Goal: Task Accomplishment & Management: Use online tool/utility

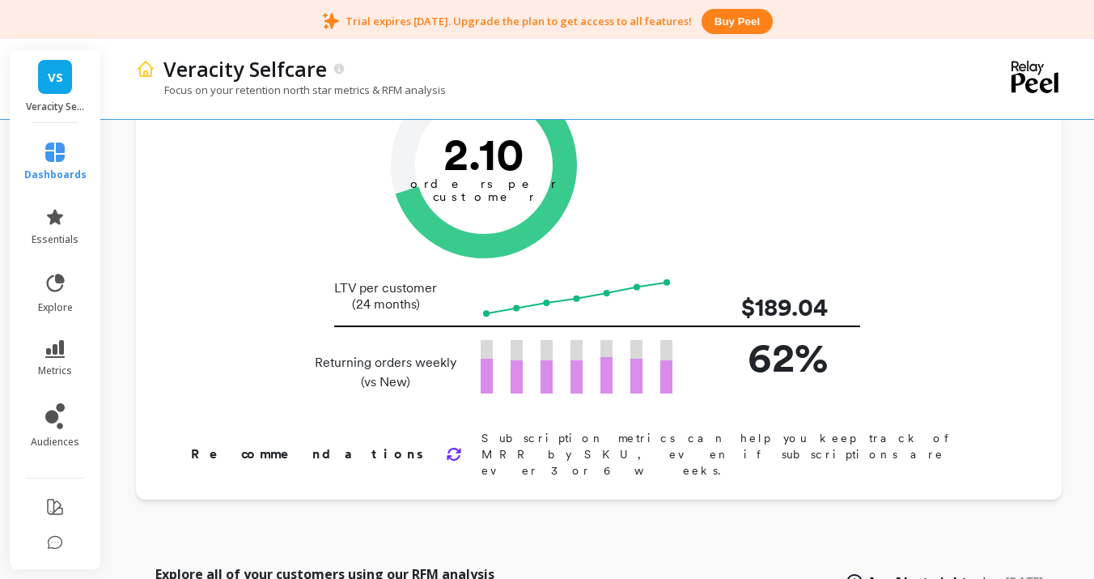
scroll to position [166, 0]
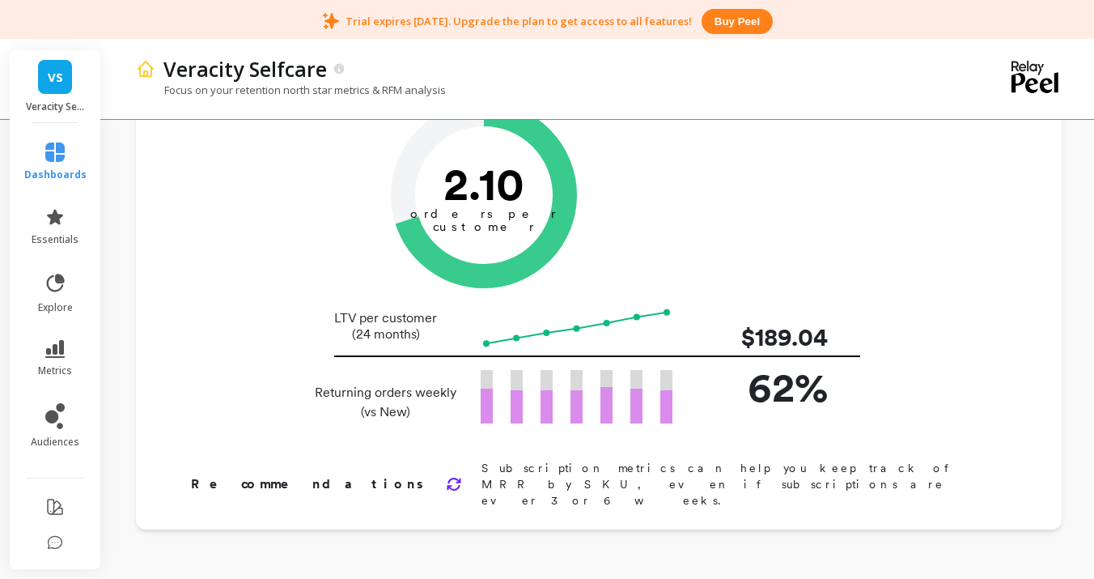
click at [499, 210] on tspan "orders per" at bounding box center [483, 213] width 147 height 15
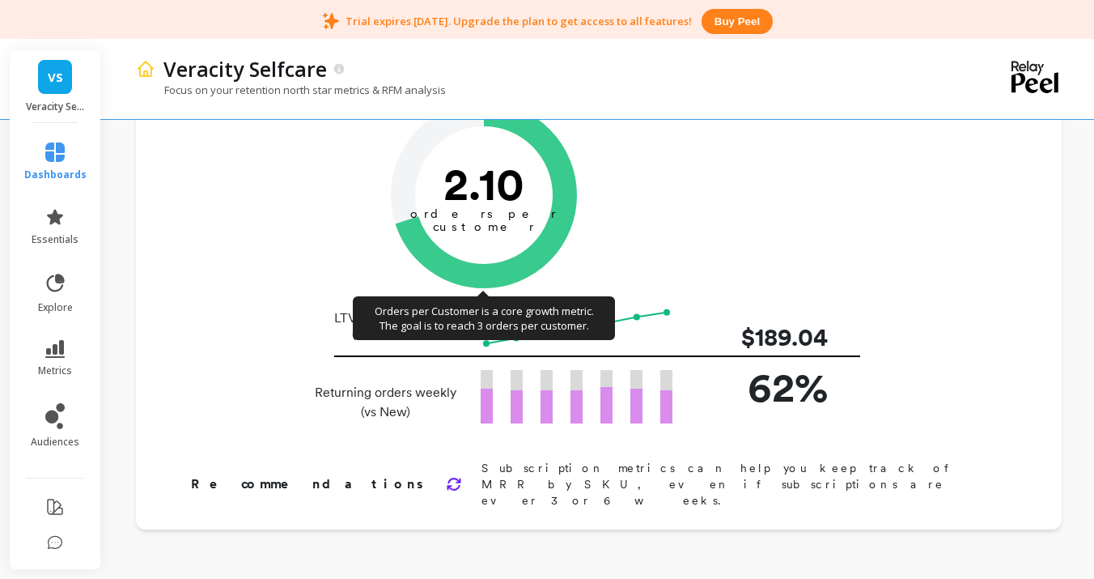
click at [499, 210] on tspan "orders per" at bounding box center [483, 213] width 147 height 15
click at [513, 221] on icon "2.10 orders per customer" at bounding box center [484, 195] width 186 height 186
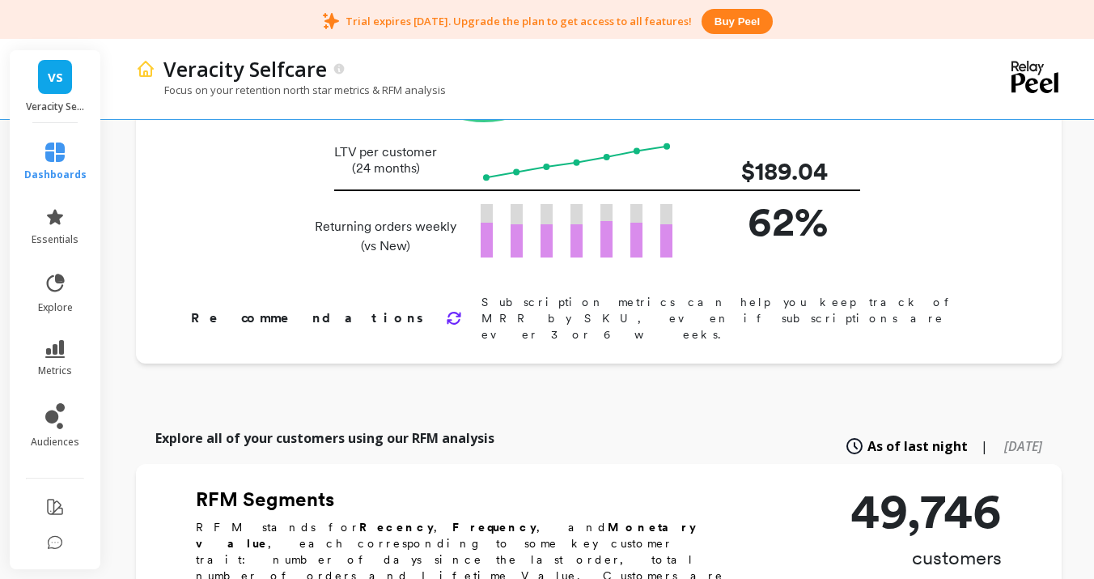
scroll to position [350, 0]
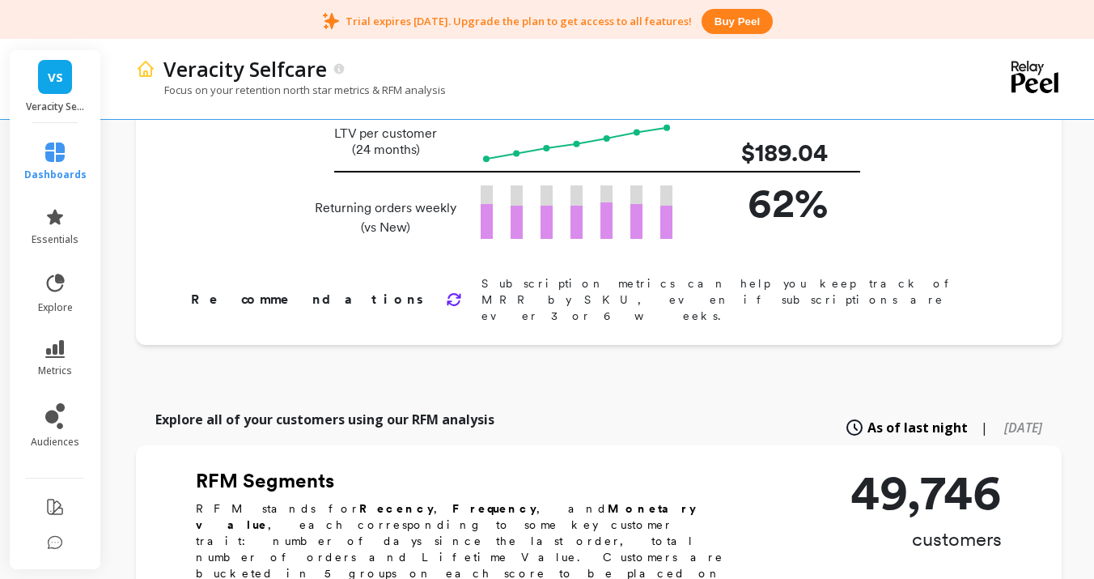
click at [847, 420] on icon at bounding box center [854, 427] width 15 height 15
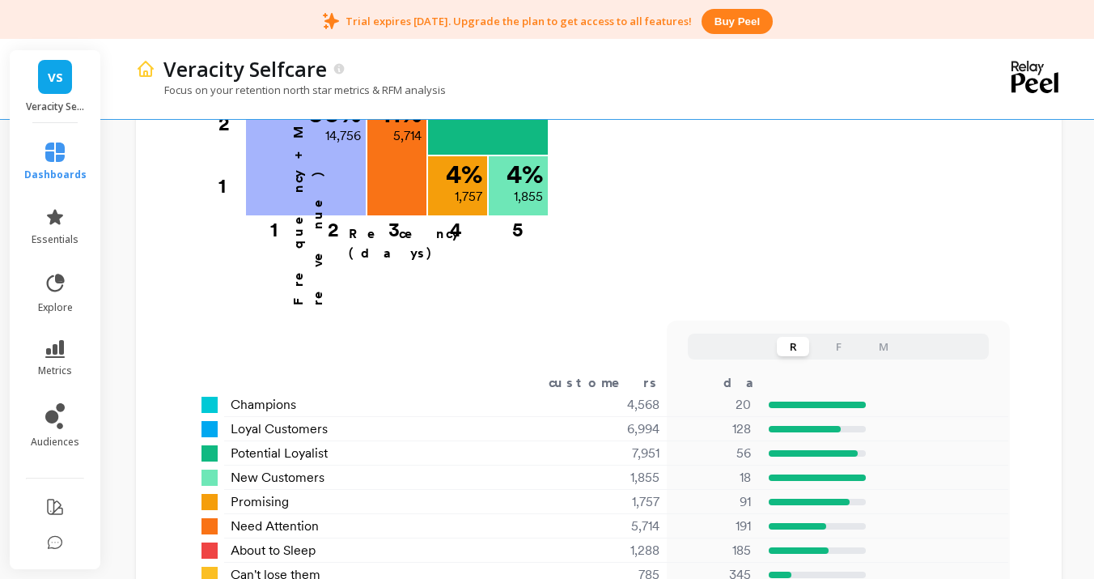
scroll to position [1107, 0]
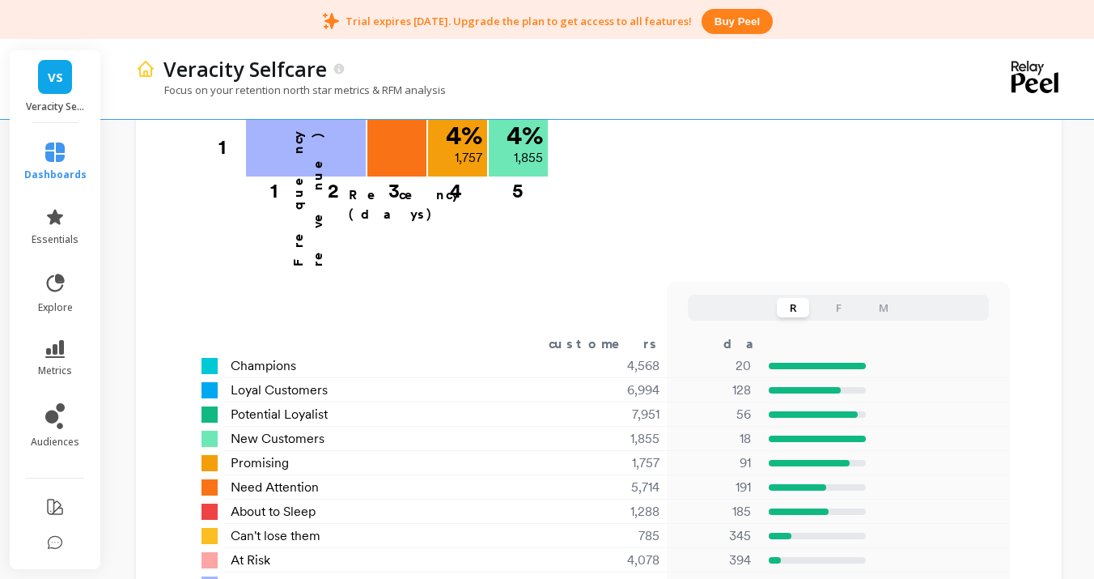
click at [834, 298] on button "F" at bounding box center [838, 307] width 32 height 19
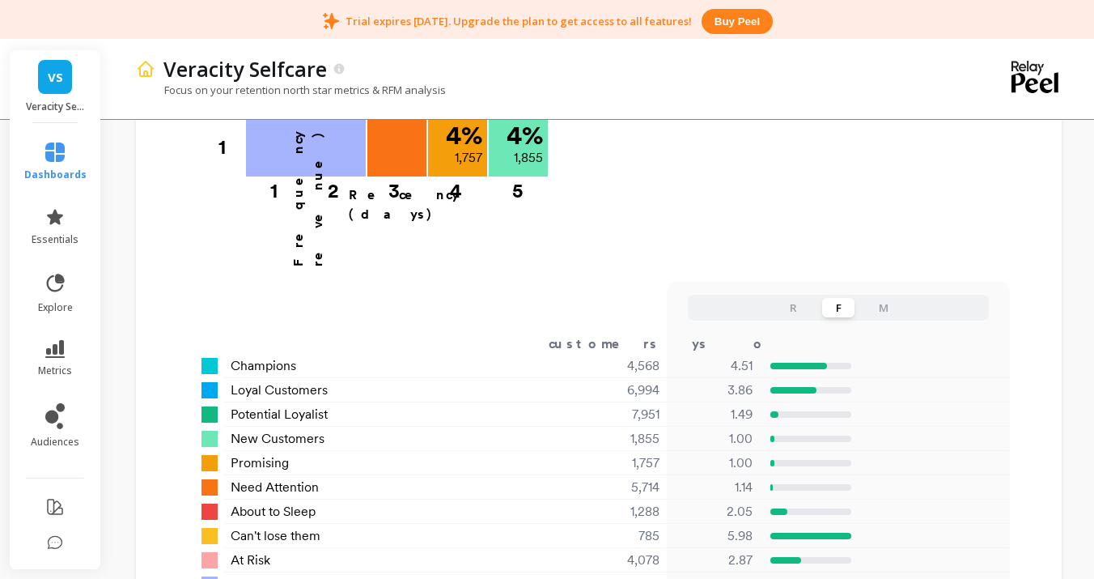
click at [894, 298] on button "M" at bounding box center [884, 307] width 32 height 19
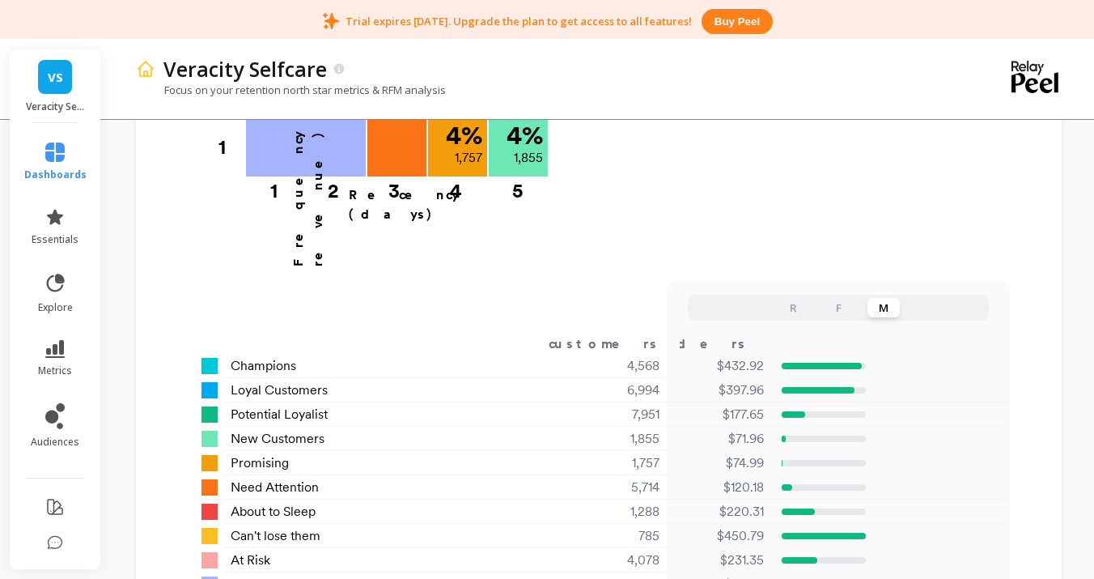
click at [789, 298] on button "R" at bounding box center [793, 307] width 32 height 19
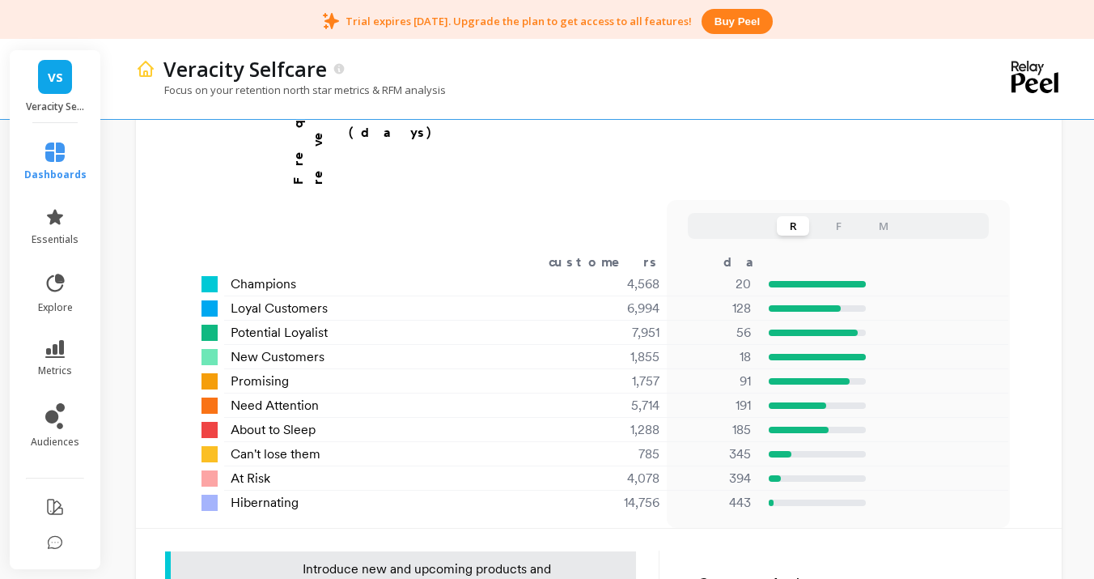
scroll to position [1186, 0]
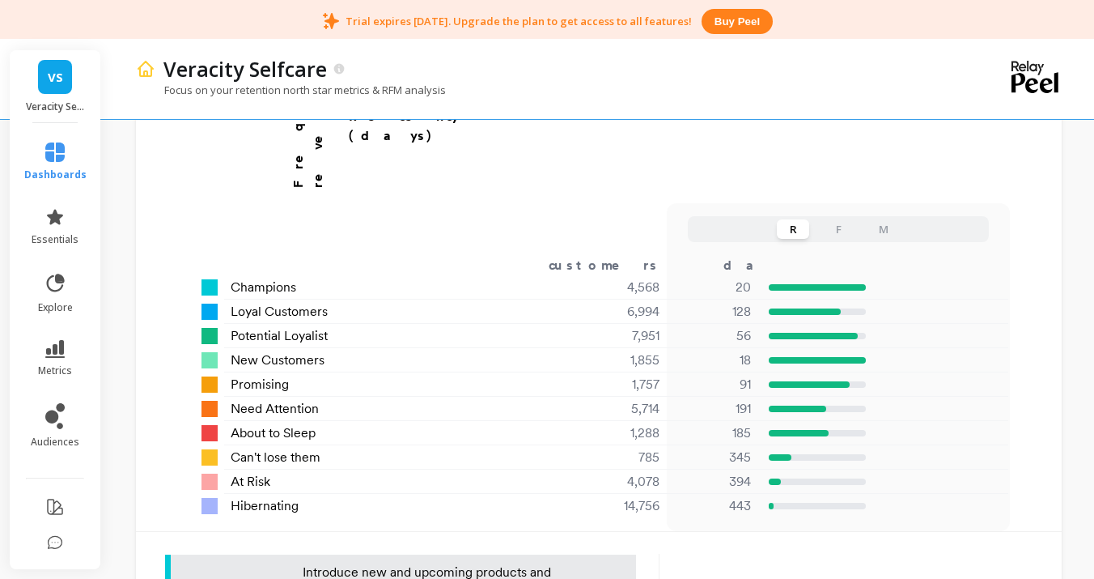
click at [885, 219] on button "M" at bounding box center [884, 228] width 32 height 19
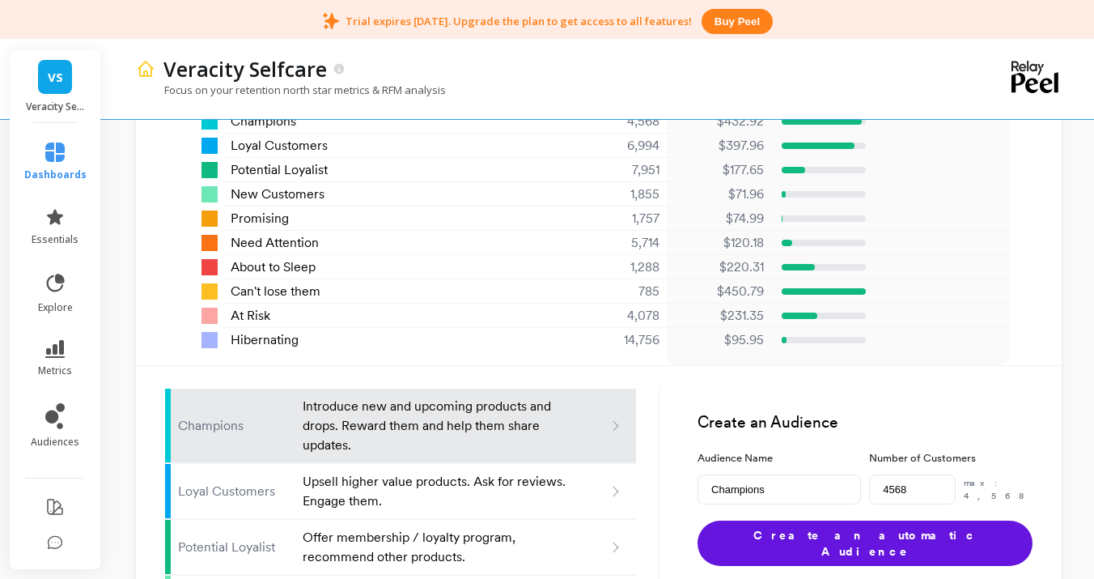
scroll to position [1354, 0]
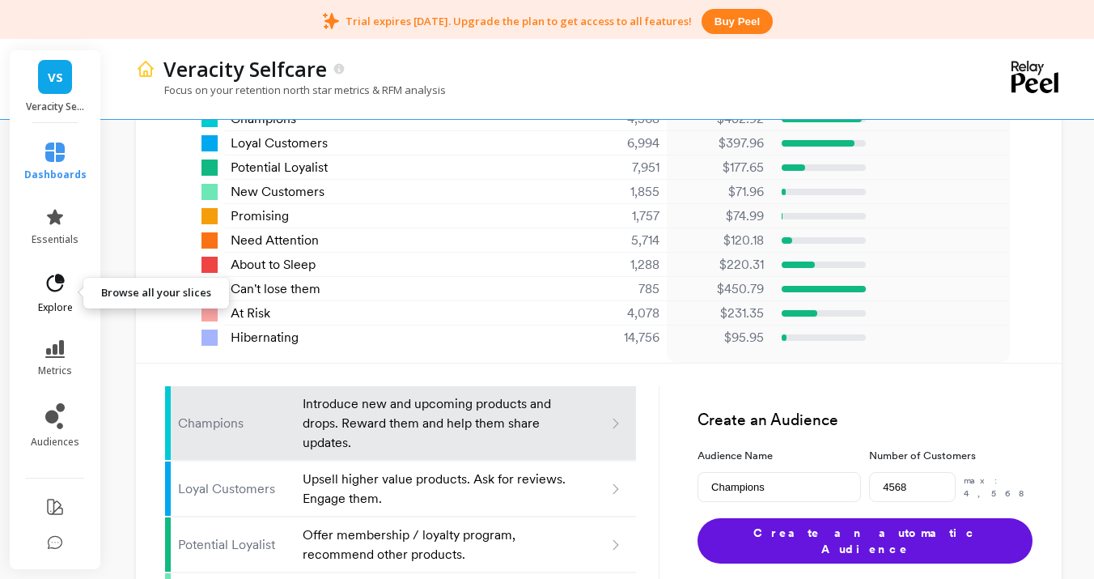
click at [51, 296] on link "explore" at bounding box center [55, 293] width 62 height 42
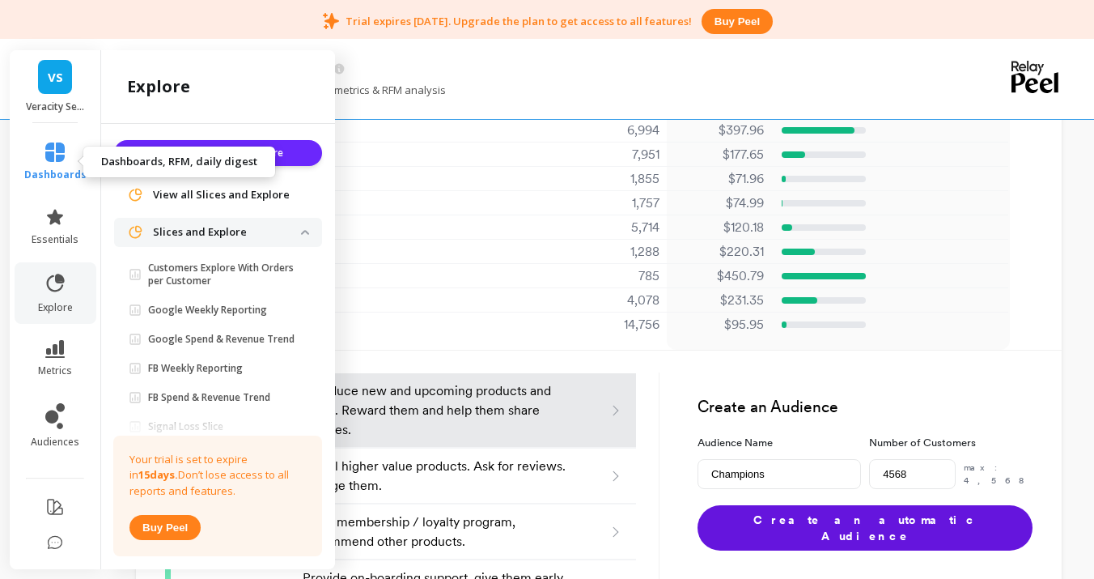
click at [45, 164] on link "dashboards" at bounding box center [55, 161] width 62 height 39
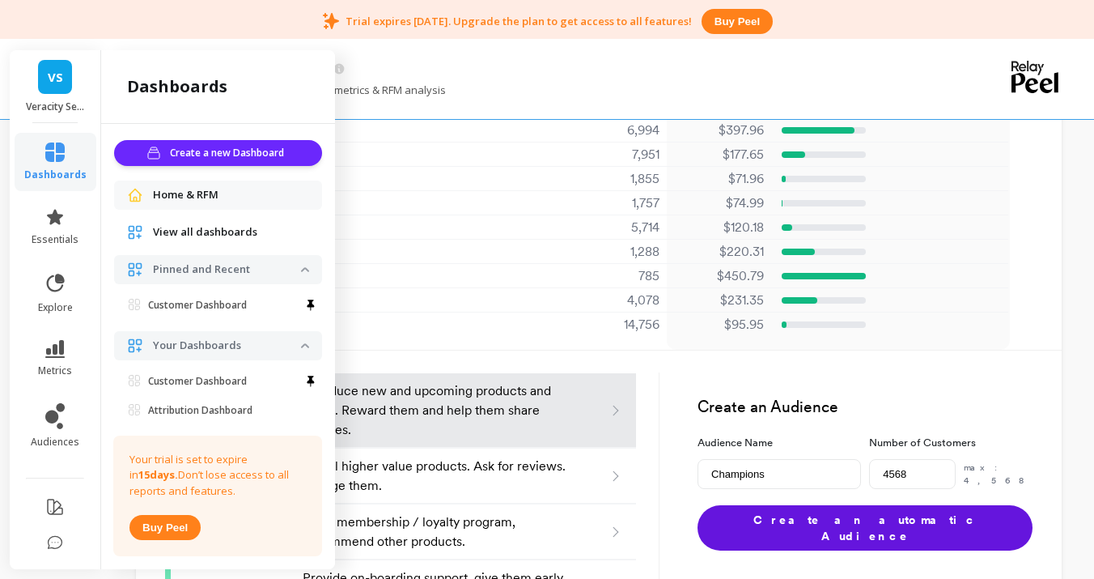
scroll to position [81, 0]
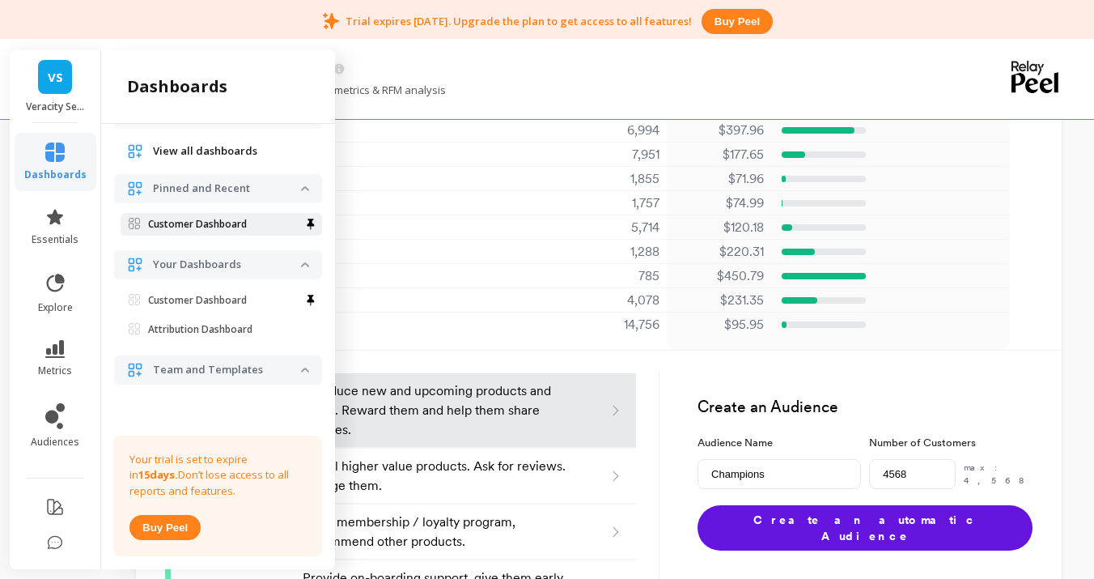
click at [213, 227] on p "Customer Dashboard" at bounding box center [197, 224] width 99 height 13
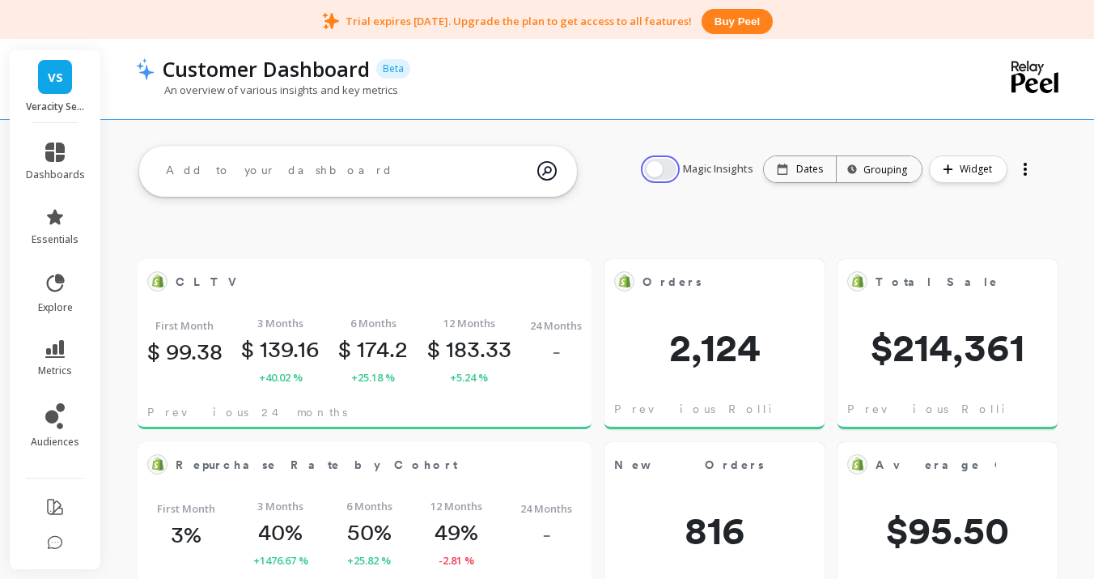
click at [672, 164] on button "button" at bounding box center [660, 169] width 32 height 21
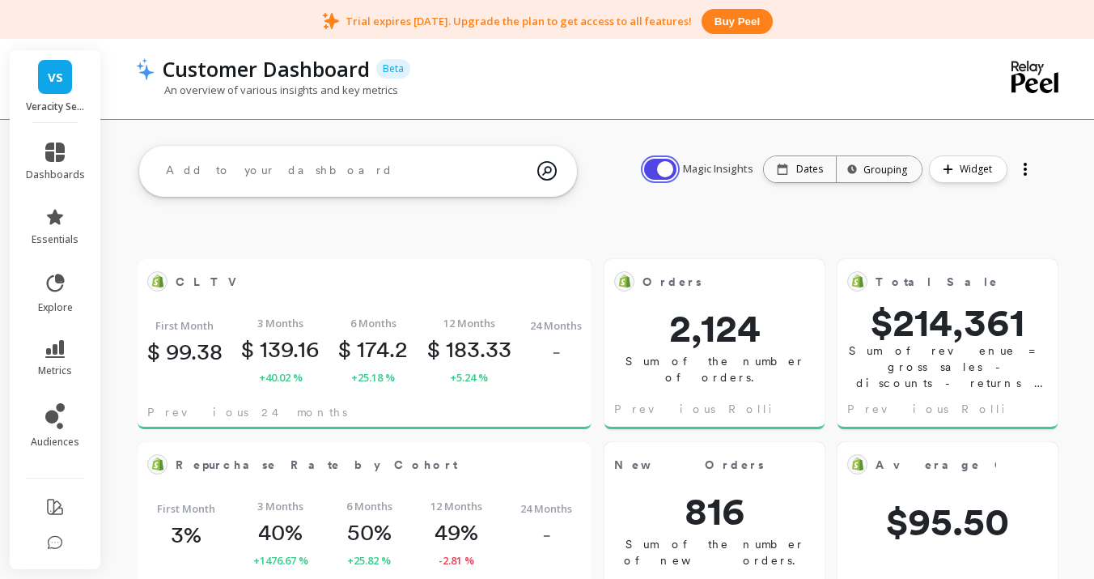
scroll to position [445, 420]
click at [659, 159] on button "button" at bounding box center [660, 169] width 32 height 21
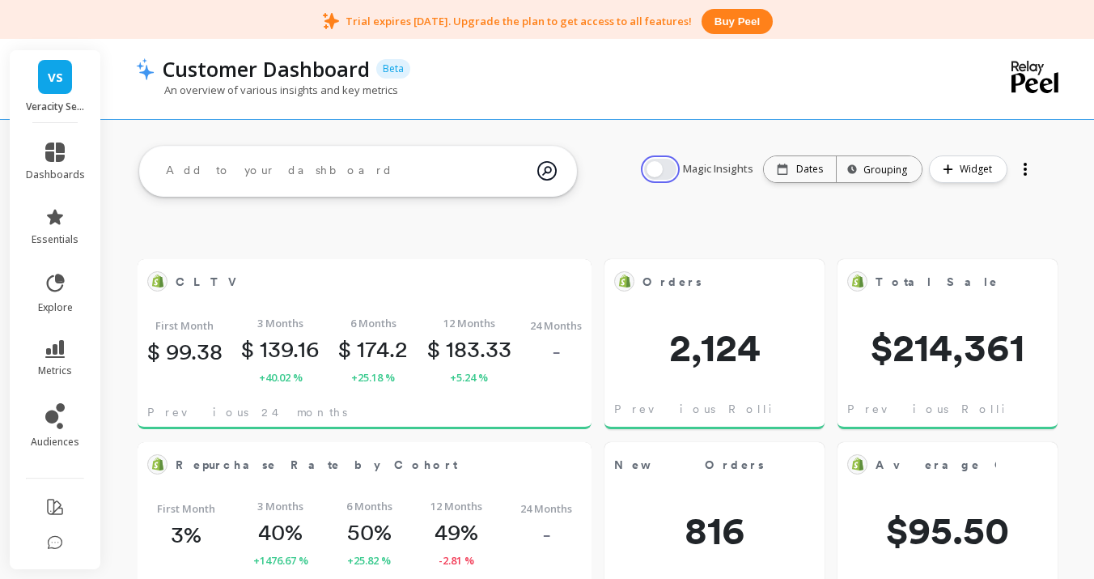
click at [667, 163] on button "button" at bounding box center [660, 169] width 32 height 21
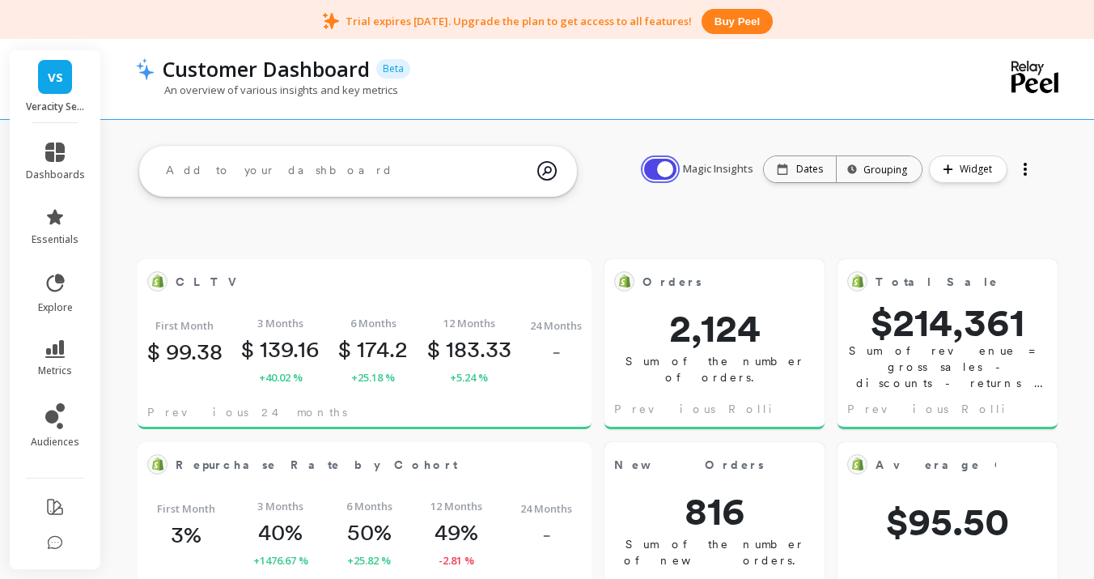
click at [667, 163] on button "button" at bounding box center [660, 169] width 32 height 21
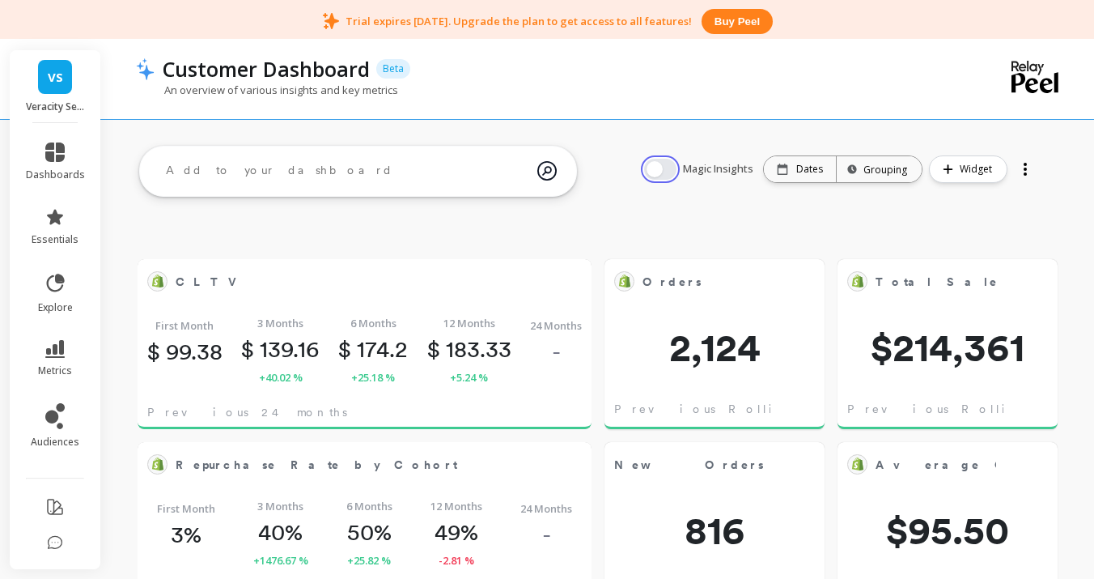
click at [667, 163] on button "button" at bounding box center [660, 169] width 32 height 21
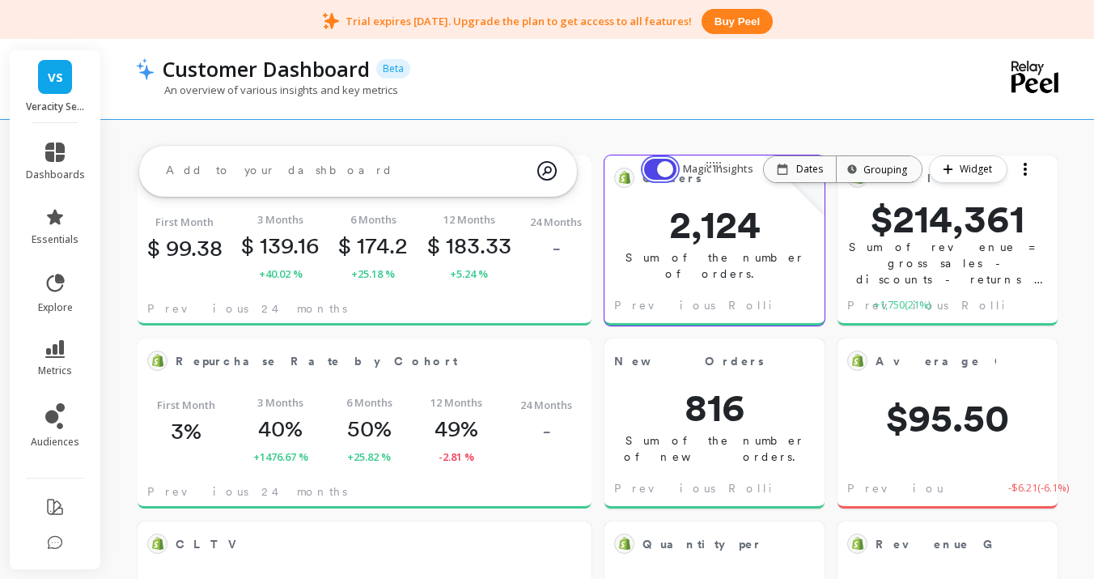
scroll to position [54, 0]
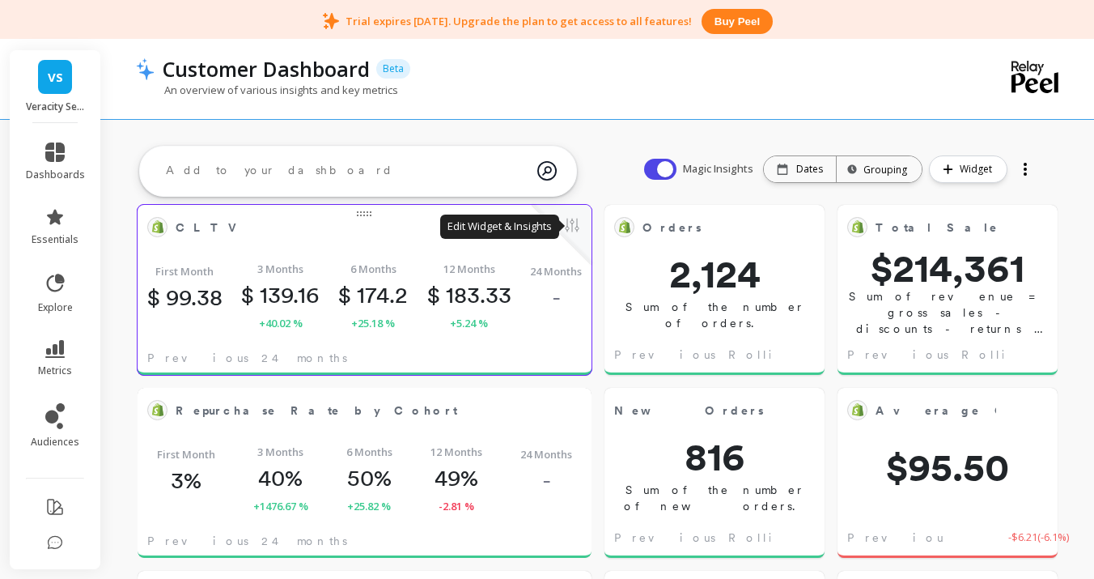
click at [571, 231] on button at bounding box center [571, 226] width 19 height 23
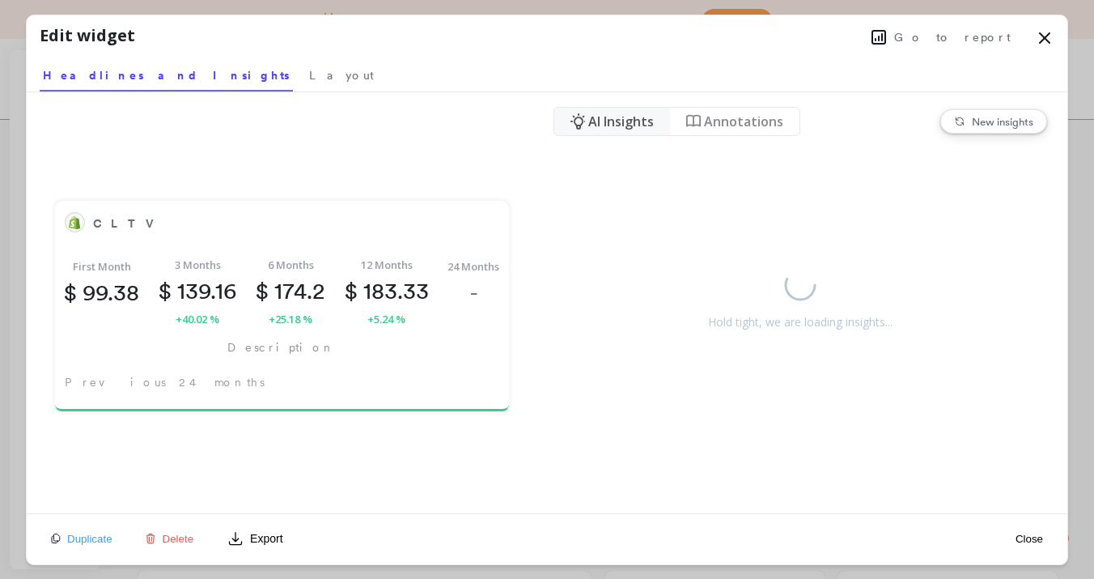
click at [1036, 37] on icon at bounding box center [1044, 37] width 19 height 19
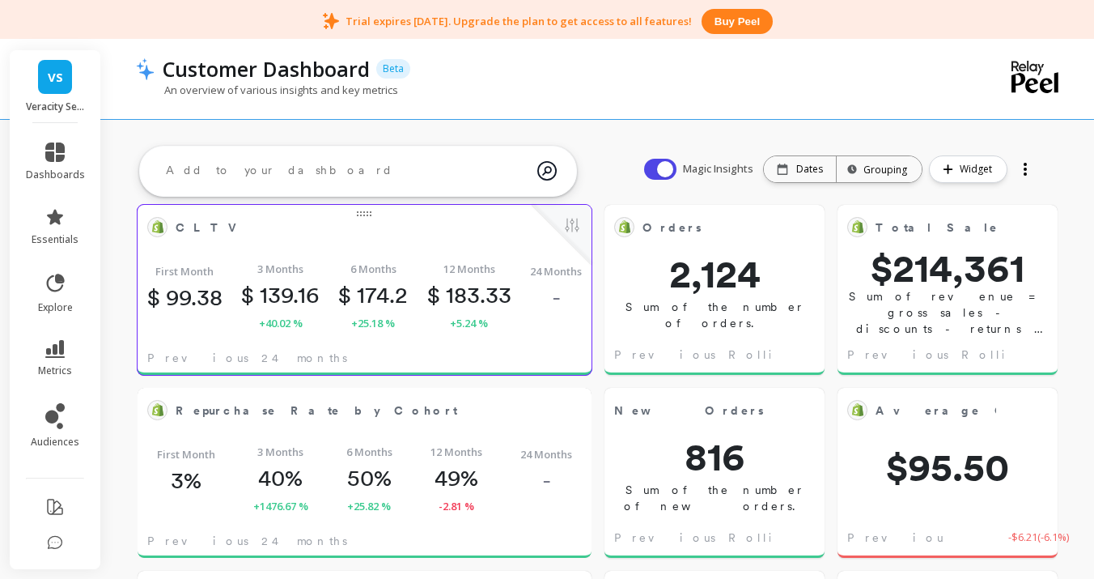
scroll to position [0, 0]
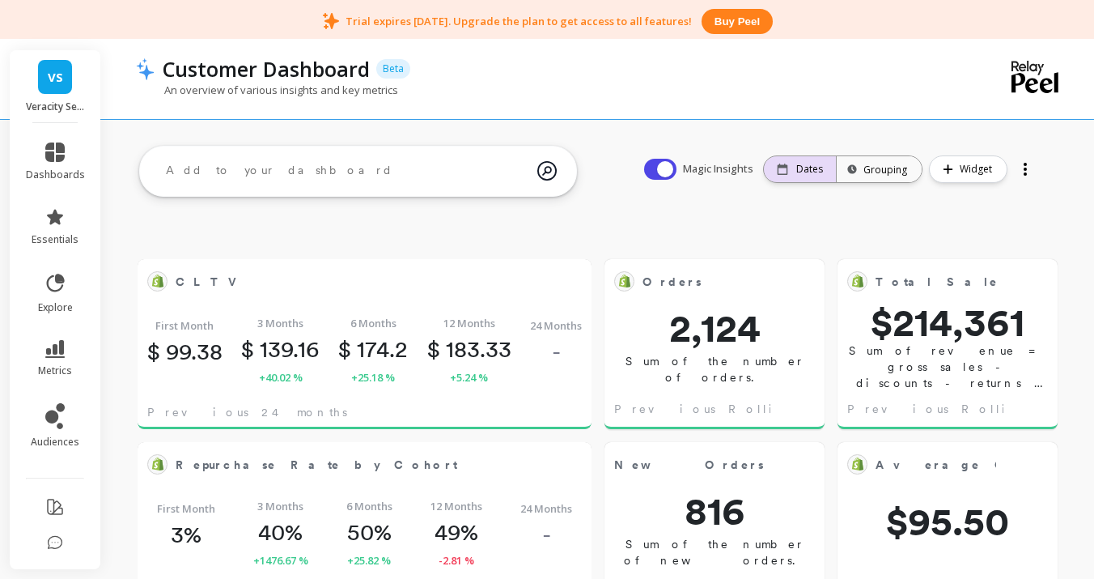
click at [797, 172] on div "Dates" at bounding box center [800, 169] width 46 height 13
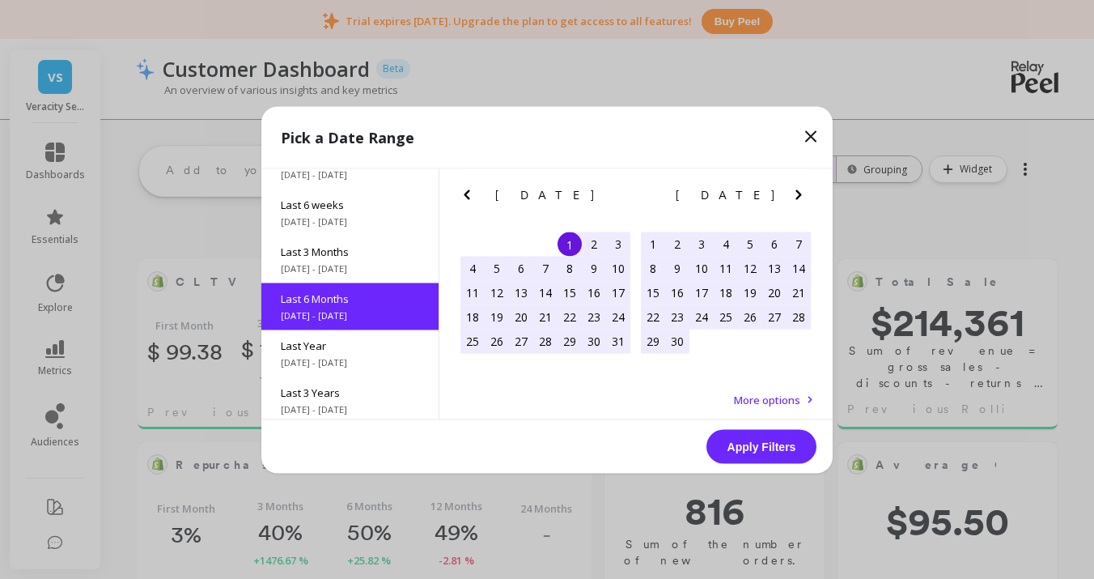
scroll to position [180, 0]
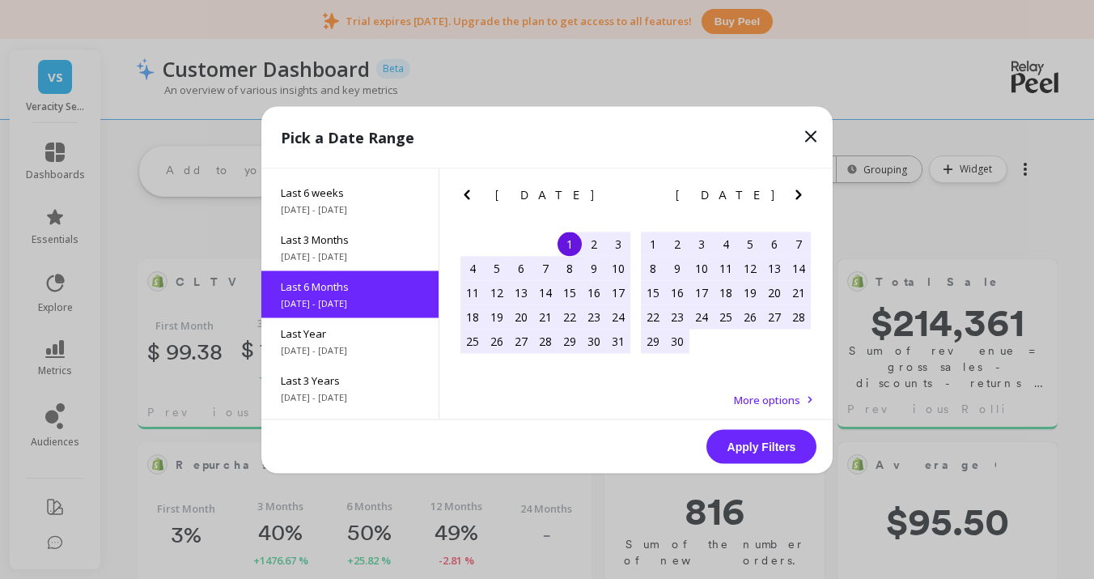
click at [798, 195] on icon "Next Month" at bounding box center [799, 194] width 6 height 10
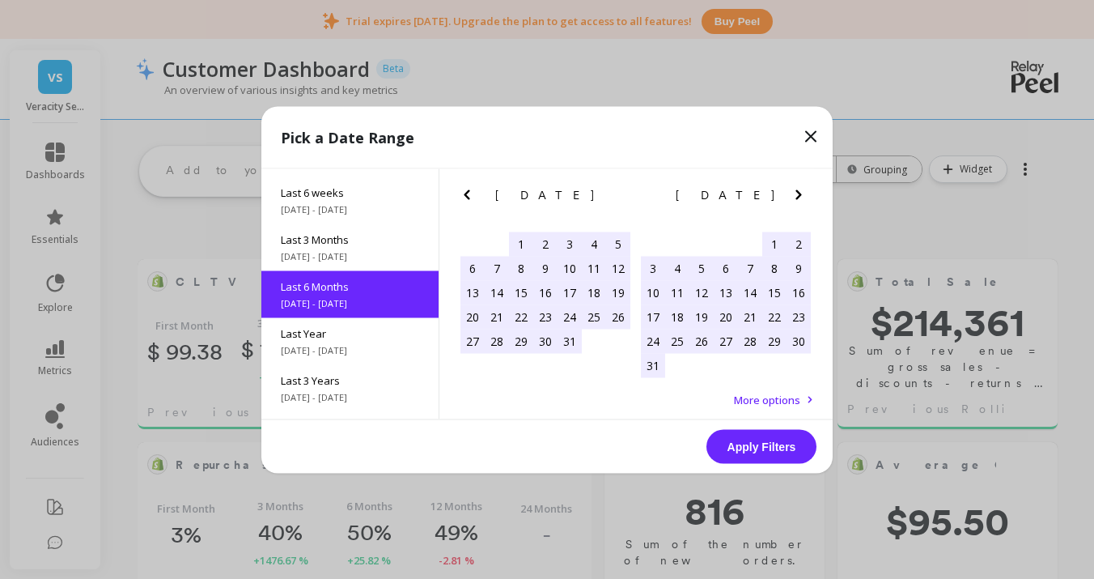
click at [798, 195] on icon "Next Month" at bounding box center [799, 194] width 6 height 10
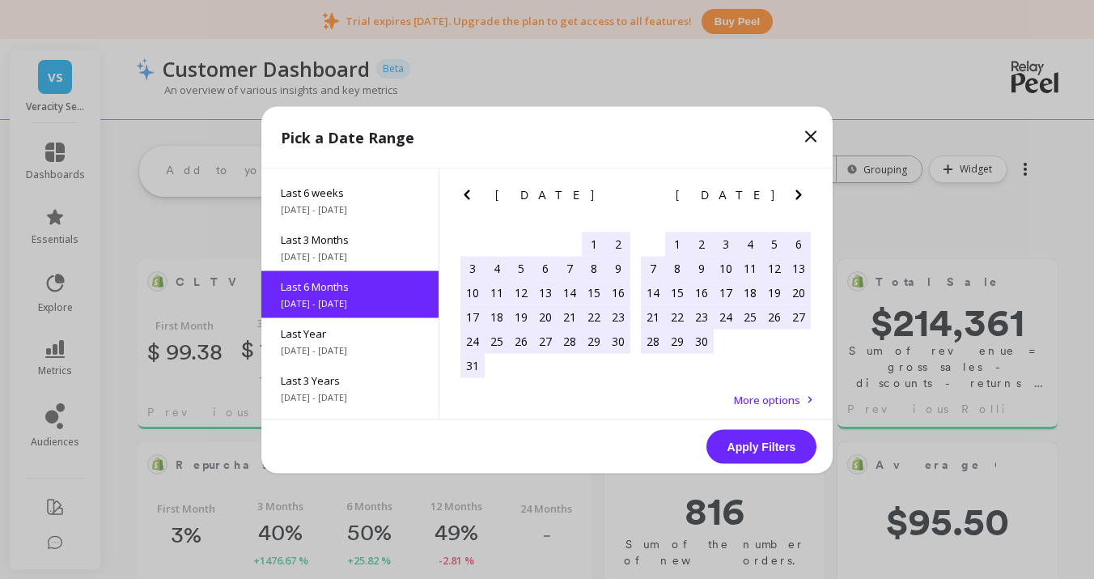
click at [668, 244] on div "1" at bounding box center [677, 243] width 24 height 24
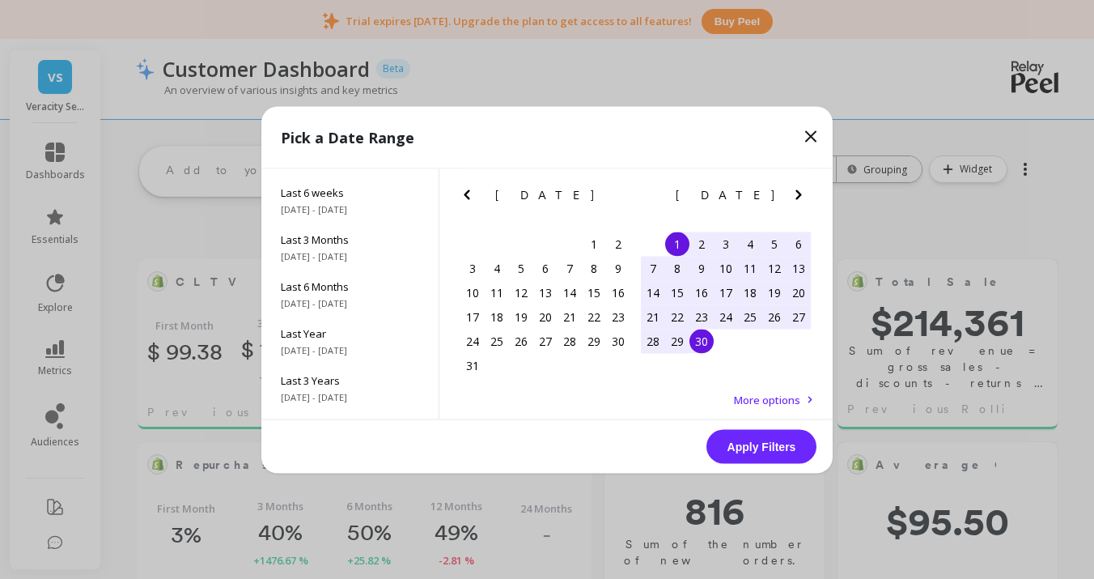
click at [700, 349] on div "30" at bounding box center [701, 341] width 24 height 24
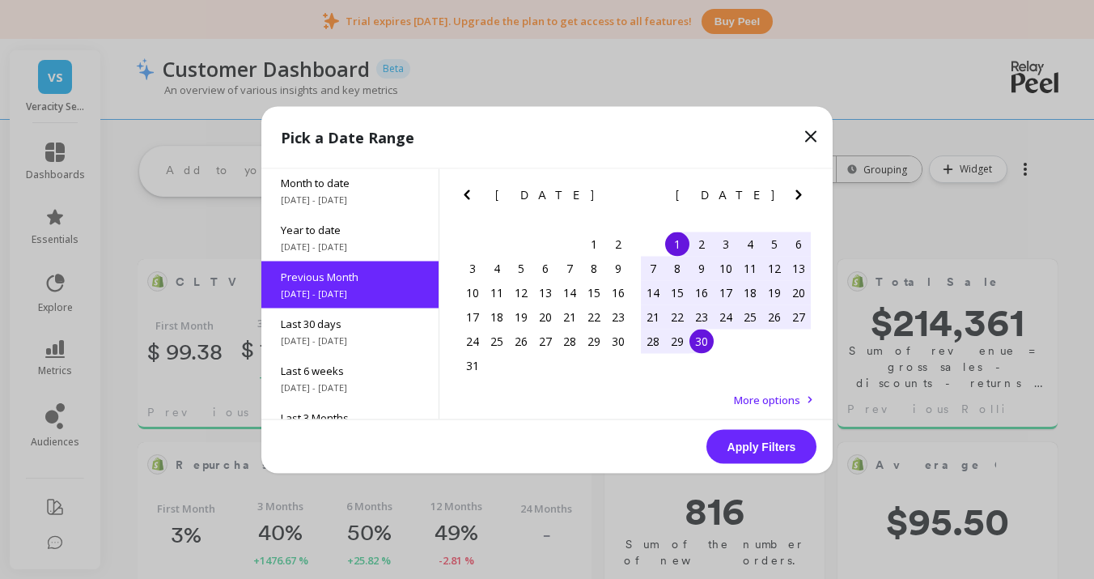
scroll to position [0, 0]
click at [770, 449] on button "Apply Filters" at bounding box center [761, 446] width 110 height 34
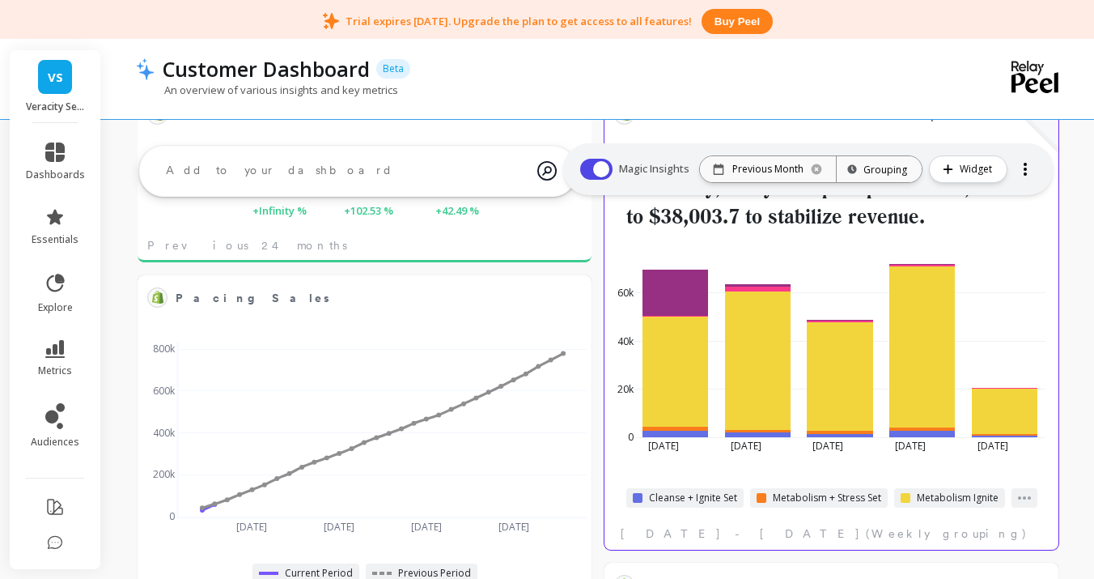
scroll to position [1290, 0]
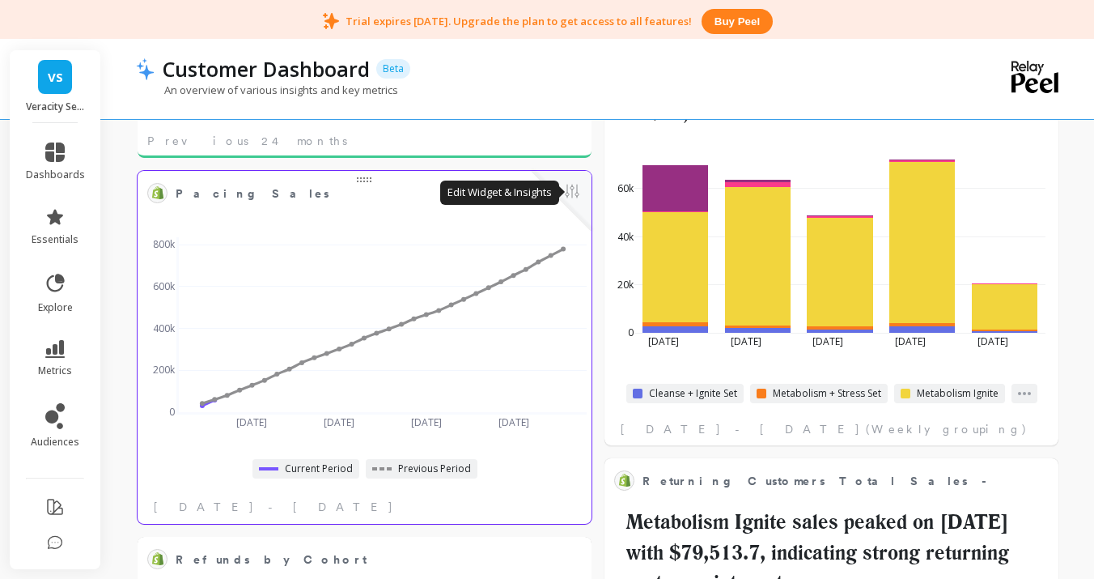
click at [578, 200] on button at bounding box center [571, 192] width 19 height 23
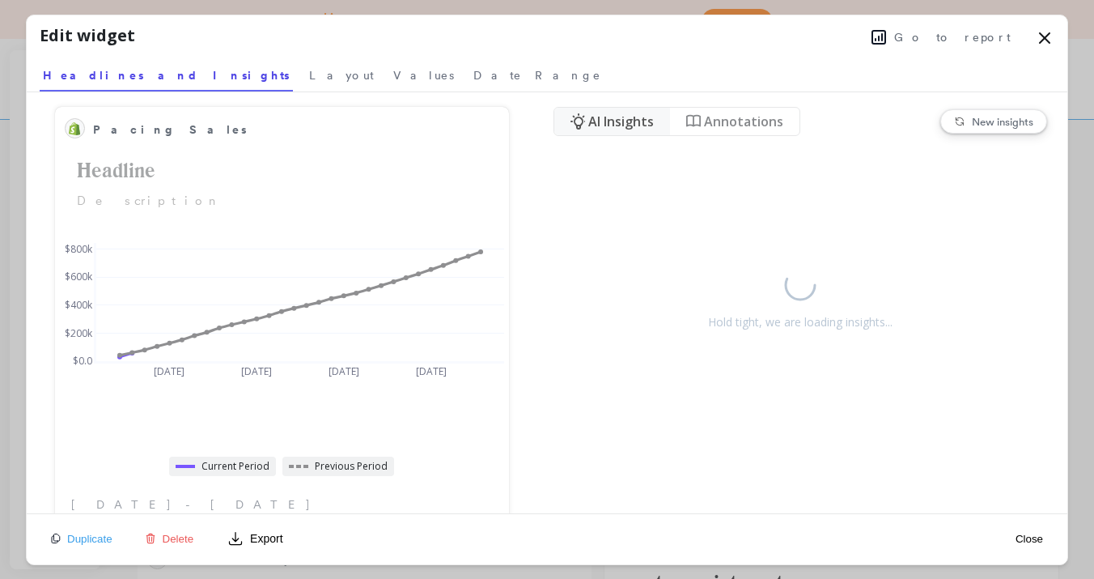
click at [1041, 36] on icon at bounding box center [1044, 37] width 19 height 19
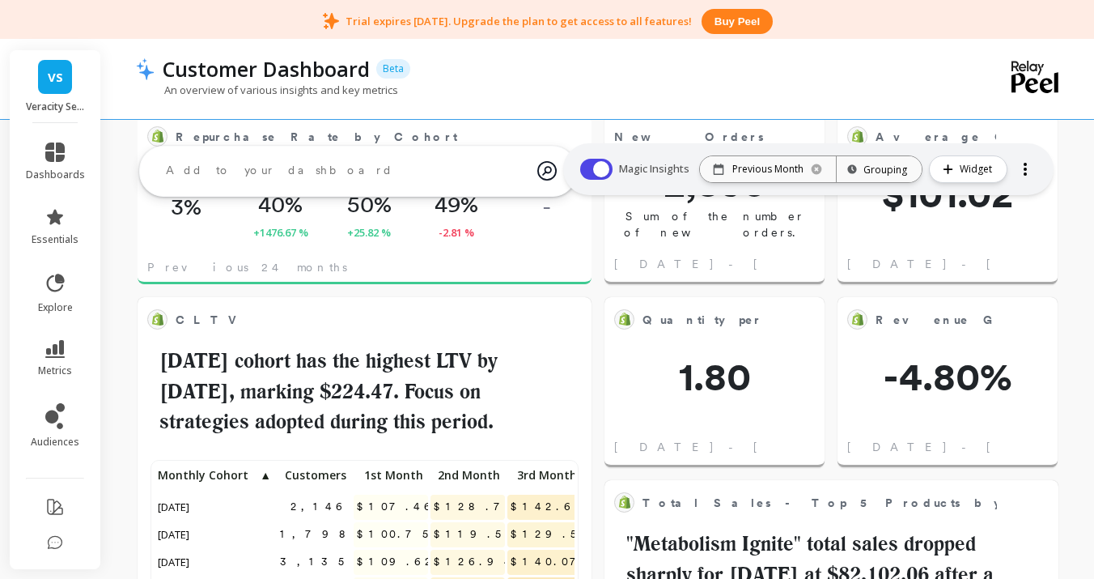
scroll to position [0, 0]
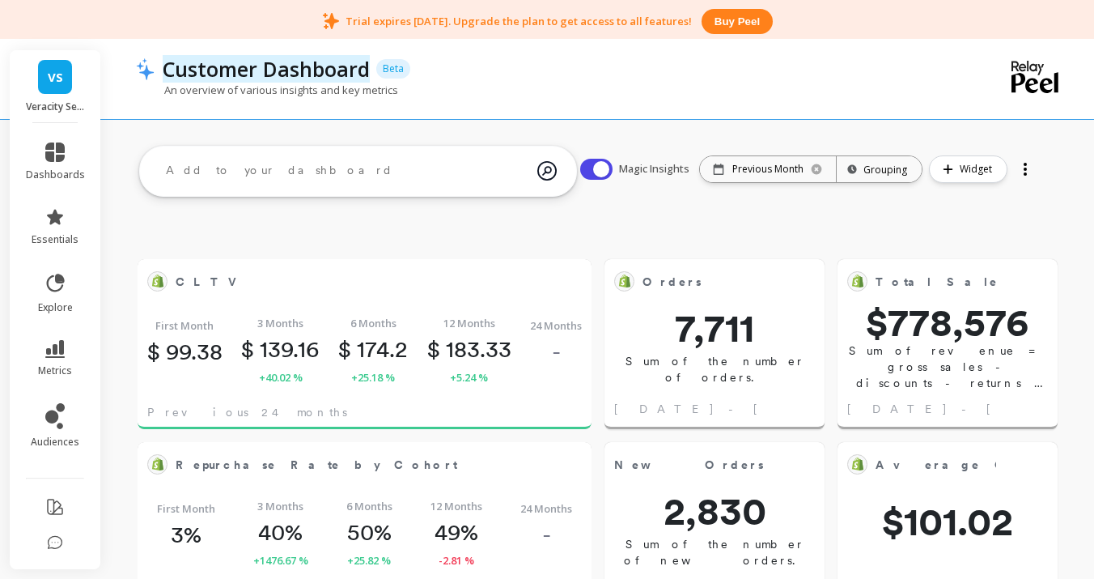
click at [308, 73] on p "Customer Dashboard" at bounding box center [266, 69] width 207 height 28
click at [483, 107] on div "An overview of various insights and key metrics" at bounding box center [532, 98] width 793 height 31
click at [989, 168] on span "Widget" at bounding box center [978, 169] width 37 height 16
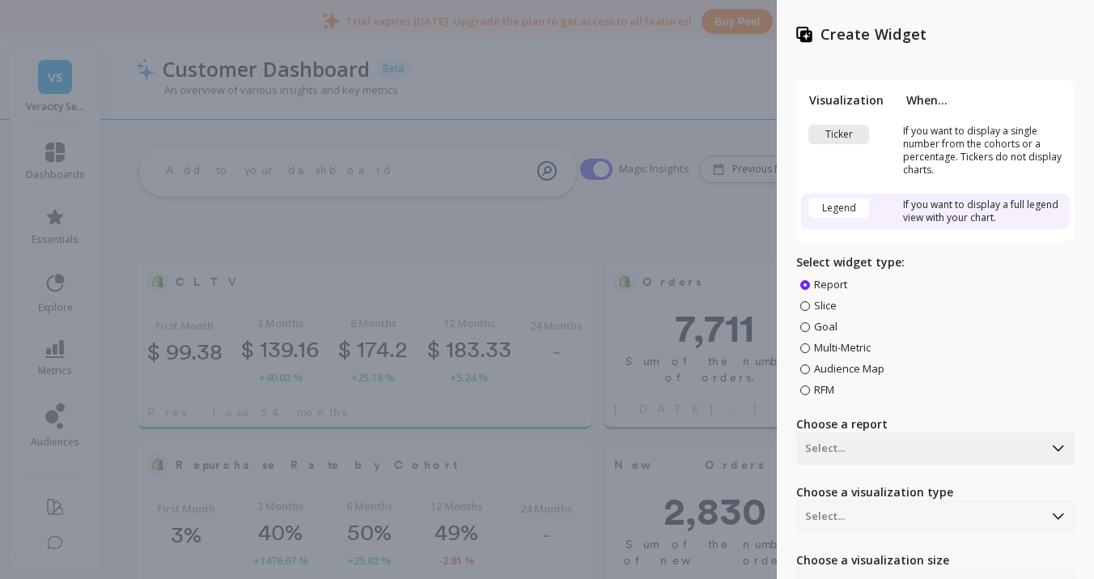
scroll to position [184, 0]
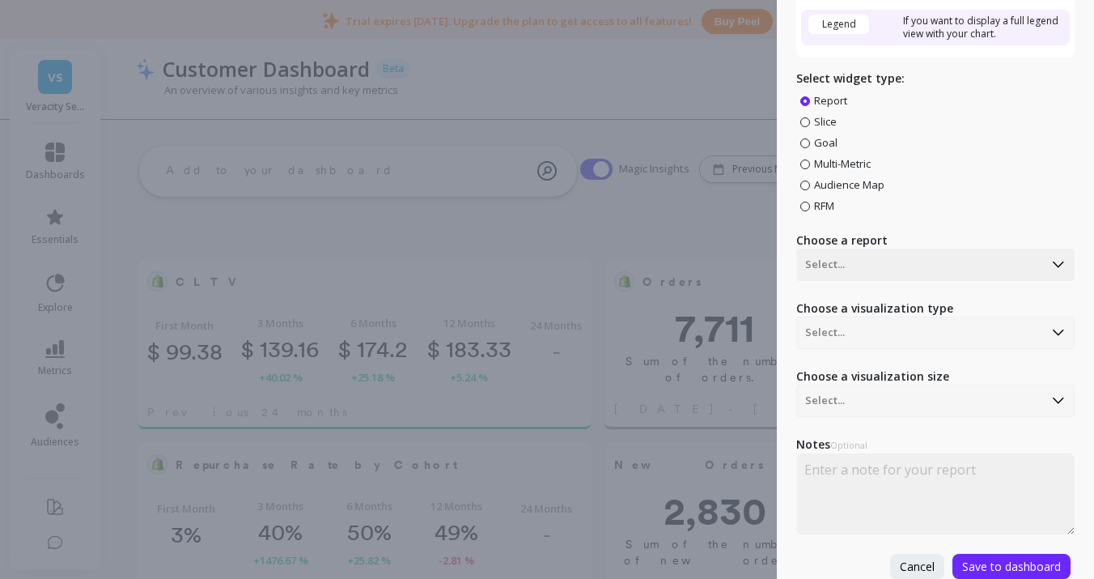
click at [683, 218] on div "Create Widget Visualization When... Ticker If you want to display a single numb…" at bounding box center [547, 289] width 1094 height 579
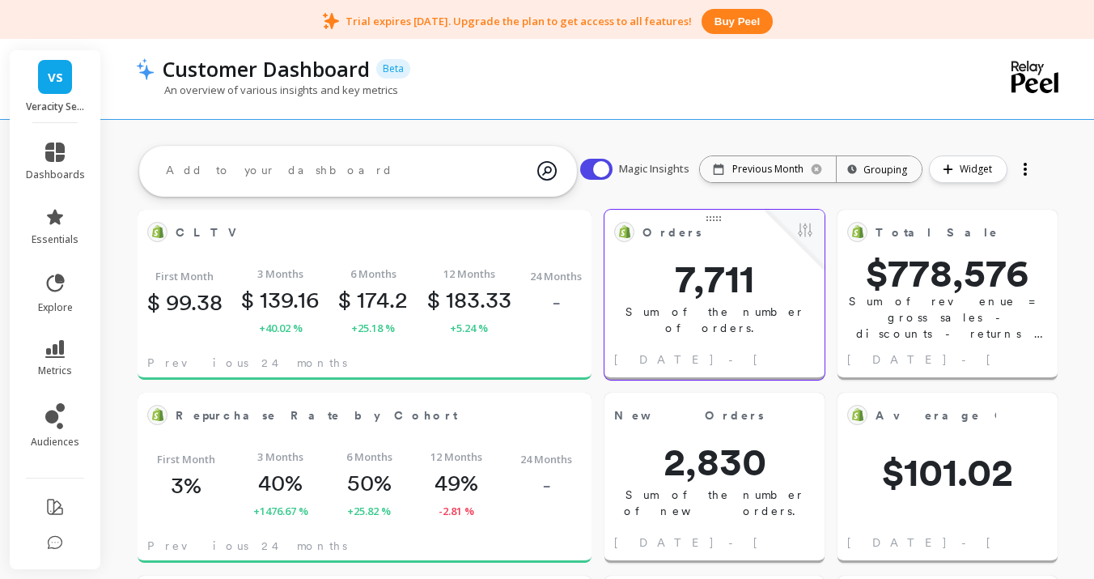
scroll to position [50, 0]
click at [998, 172] on button "Widget" at bounding box center [968, 169] width 78 height 28
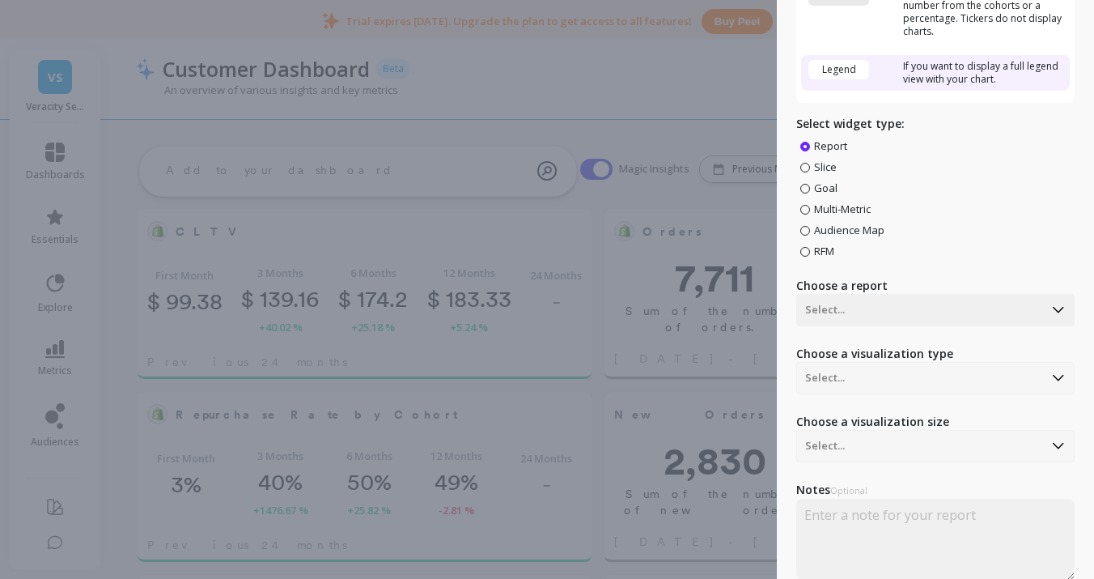
scroll to position [146, 0]
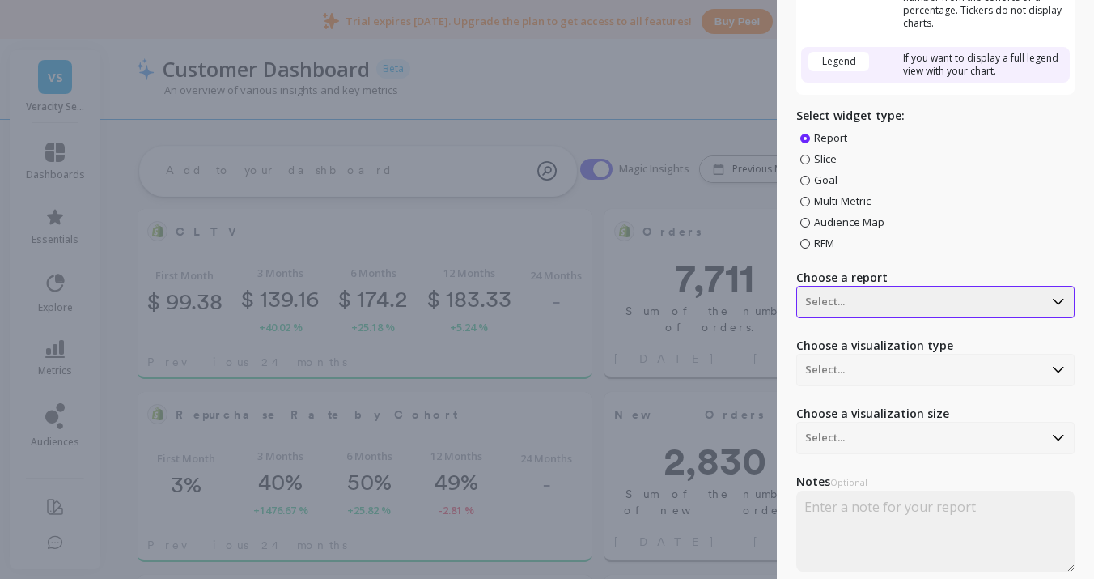
click at [944, 301] on div at bounding box center [920, 301] width 230 height 19
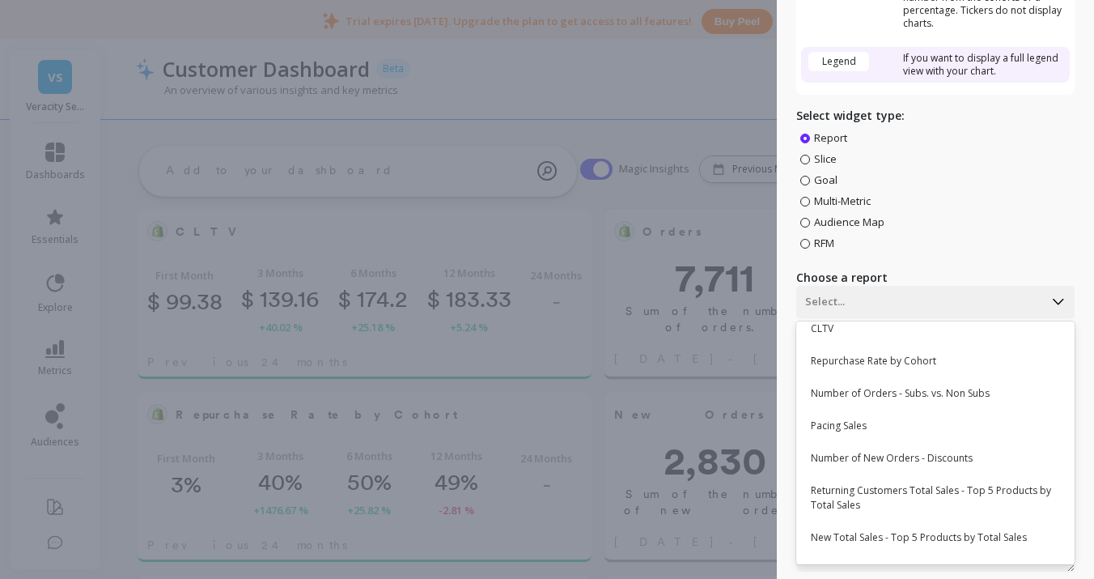
scroll to position [188, 0]
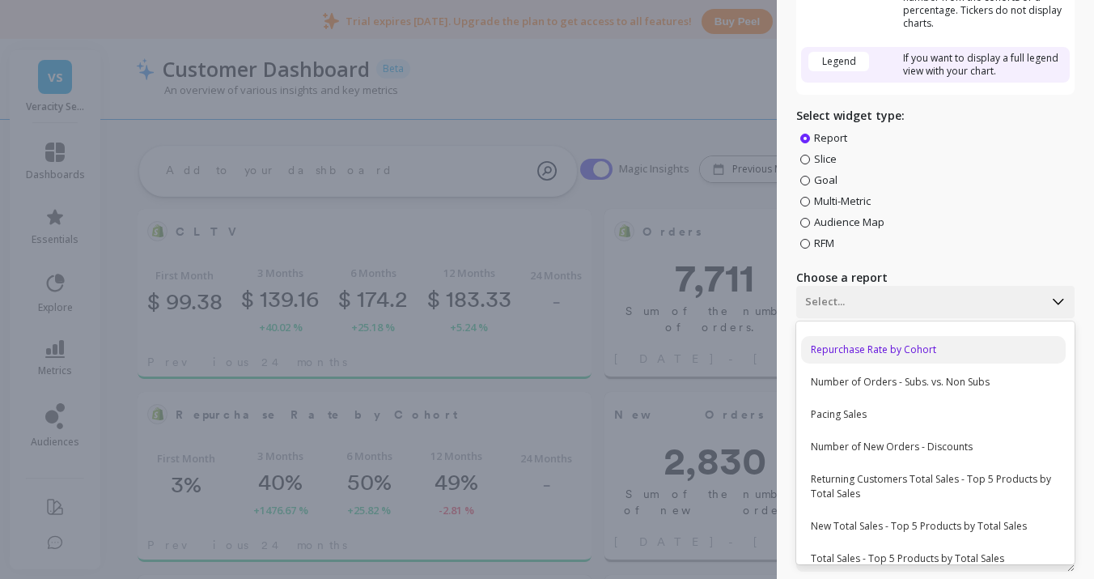
click at [890, 347] on div "Repurchase Rate by Cohort" at bounding box center [933, 350] width 265 height 28
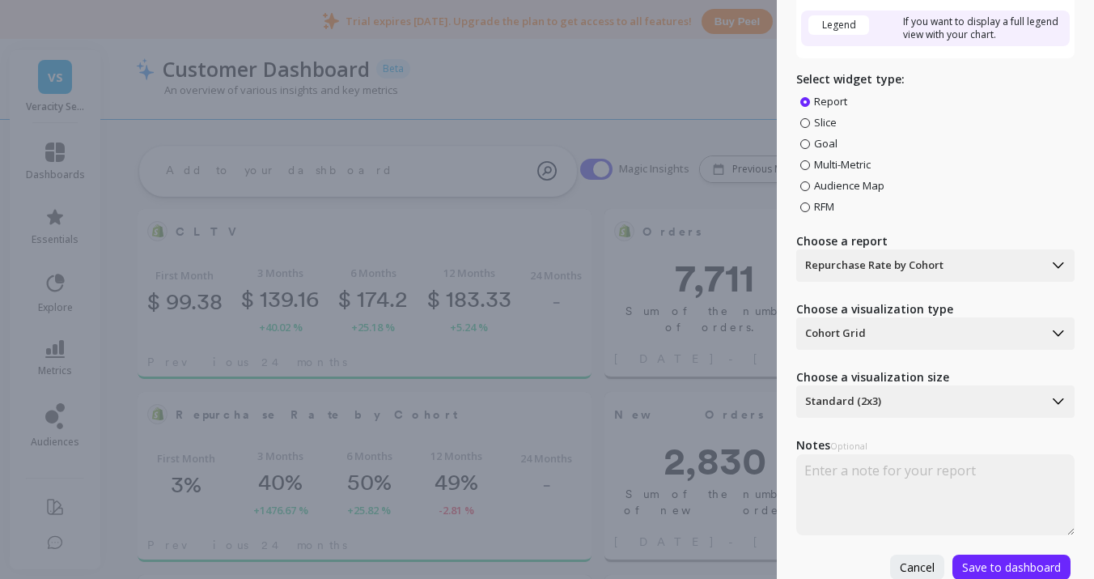
scroll to position [179, 0]
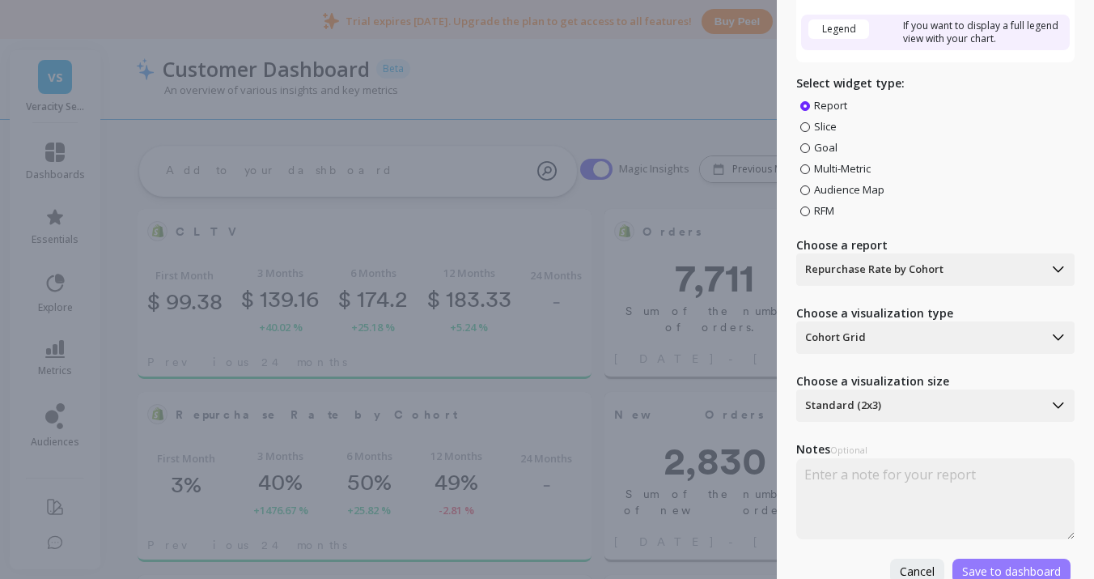
click at [978, 565] on span "Save to dashboard" at bounding box center [1011, 570] width 99 height 15
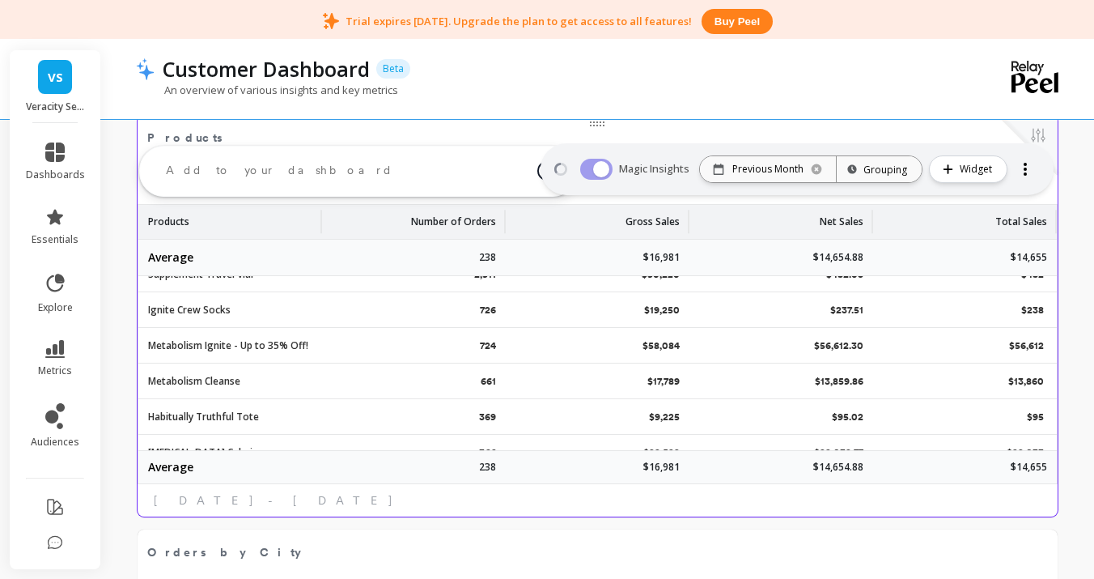
scroll to position [0, 0]
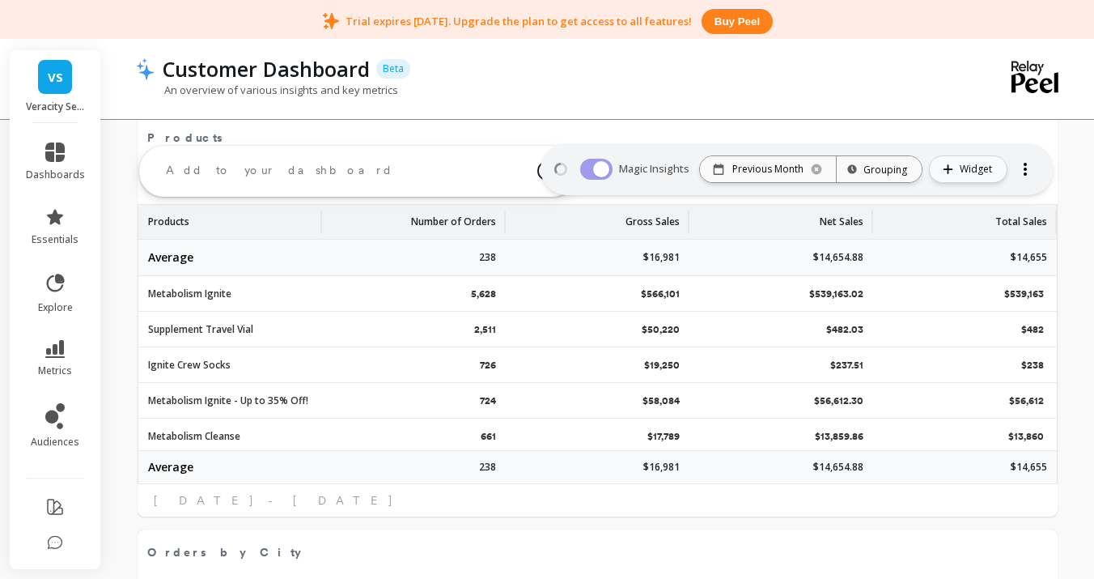
click at [980, 177] on button "Widget" at bounding box center [968, 169] width 78 height 28
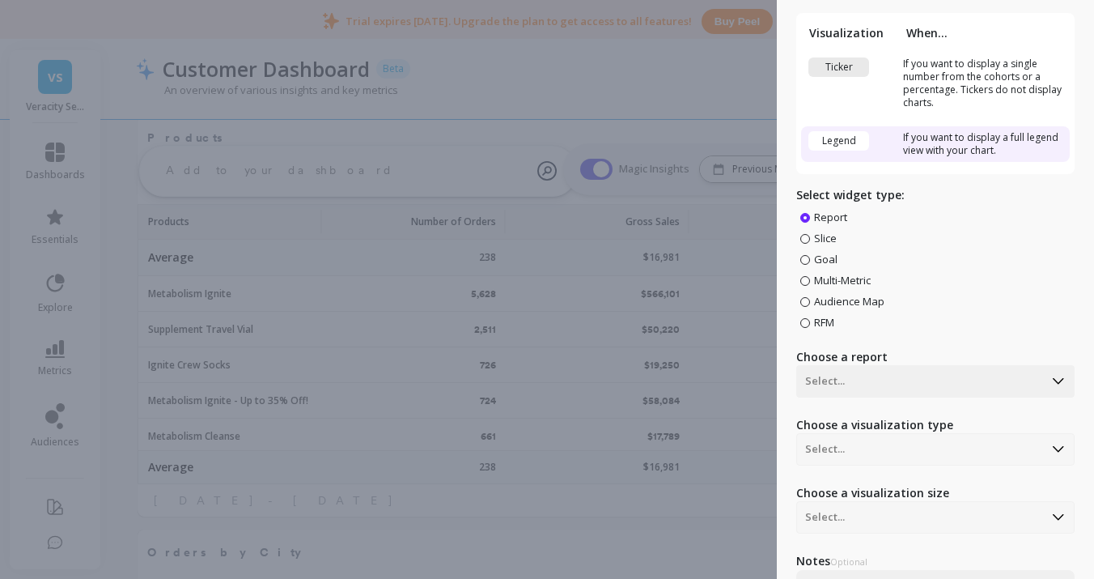
scroll to position [445, 420]
click at [808, 321] on span at bounding box center [805, 323] width 10 height 10
click at [0, 0] on input "RFM" at bounding box center [0, 0] width 0 height 0
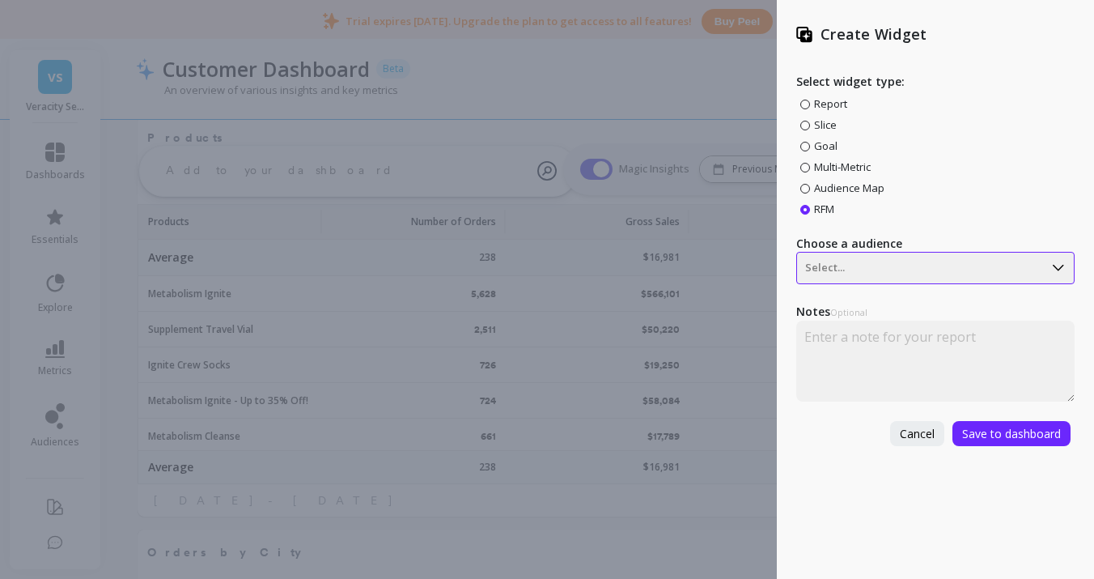
click at [897, 267] on div at bounding box center [920, 267] width 230 height 19
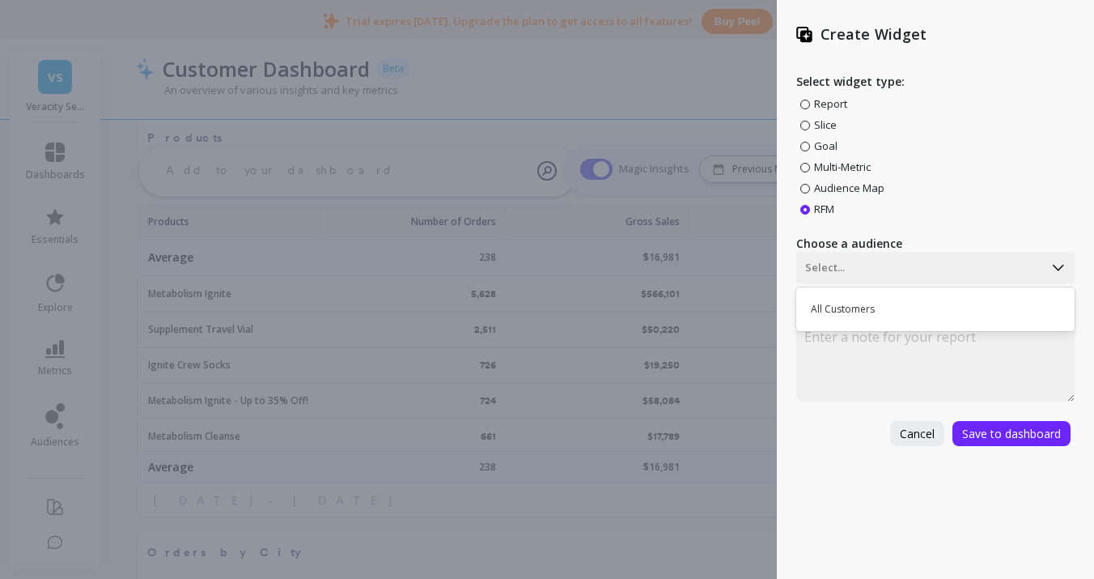
click at [947, 303] on div "All Customers" at bounding box center [933, 309] width 265 height 28
drag, startPoint x: 1007, startPoint y: 430, endPoint x: 842, endPoint y: 481, distance: 172.8
click at [1003, 430] on span "Save to dashboard" at bounding box center [1011, 433] width 99 height 15
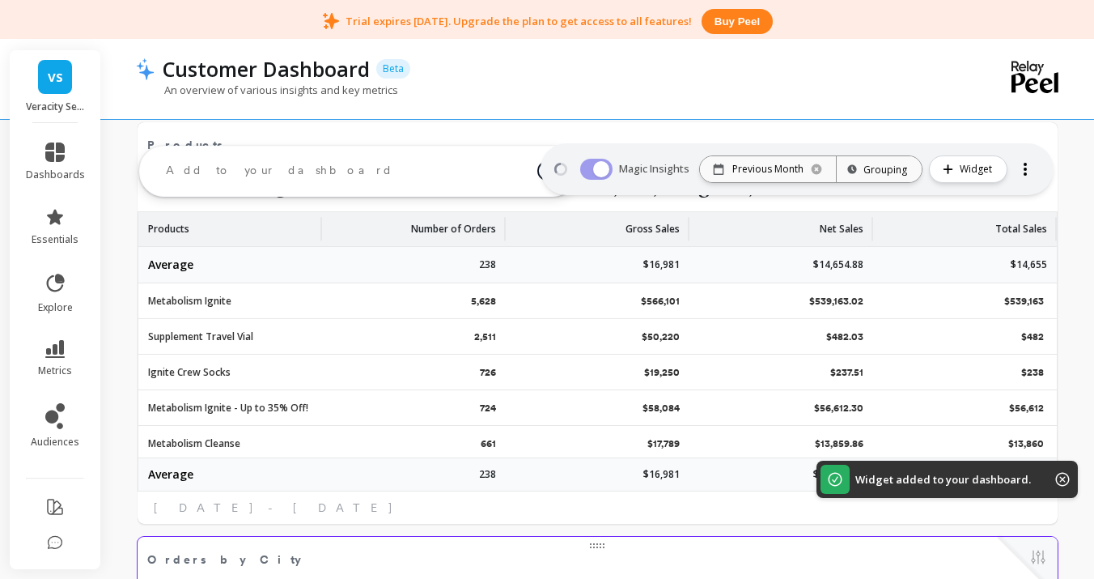
scroll to position [2624, 0]
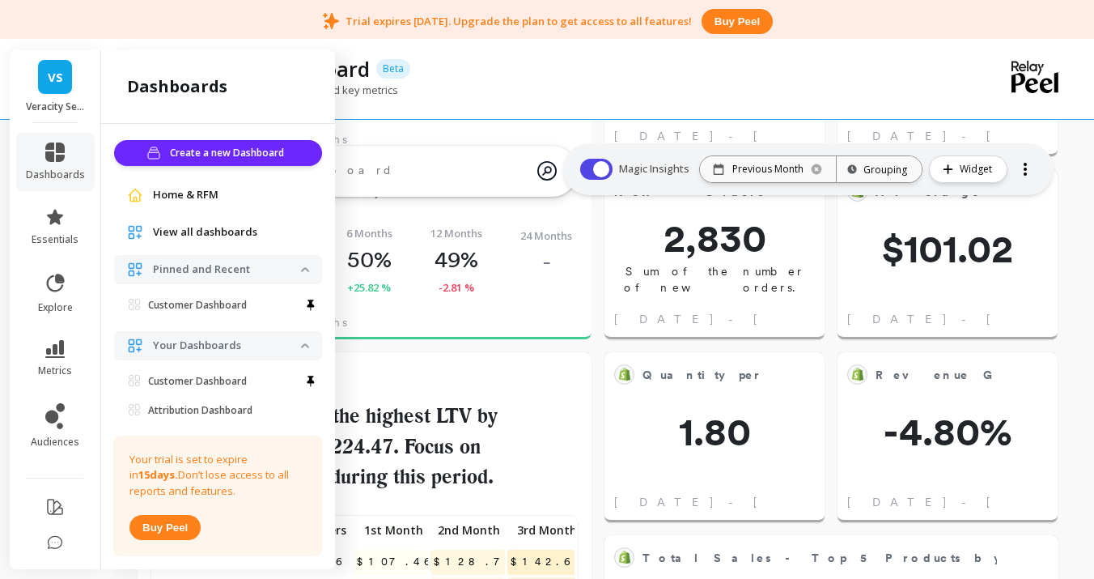
click at [195, 231] on span "View all dashboards" at bounding box center [205, 232] width 104 height 16
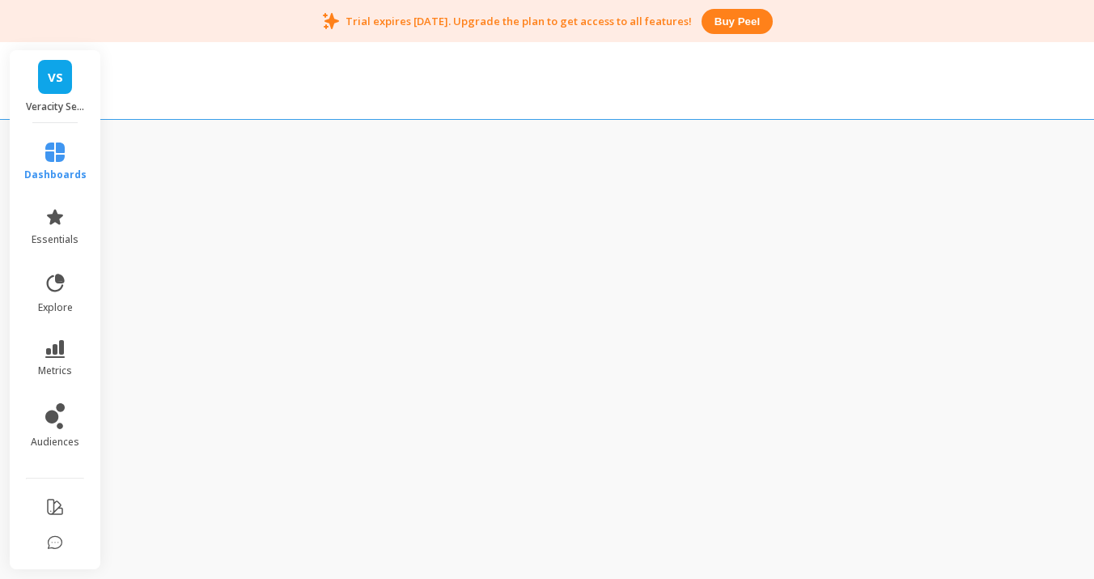
scroll to position [42, 0]
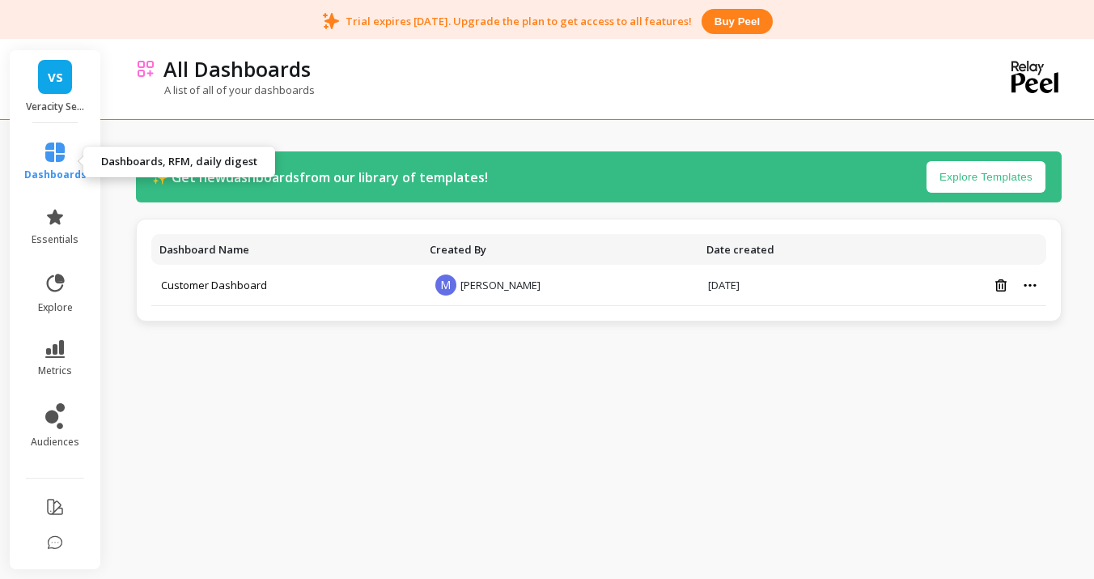
click at [47, 154] on icon at bounding box center [54, 151] width 19 height 19
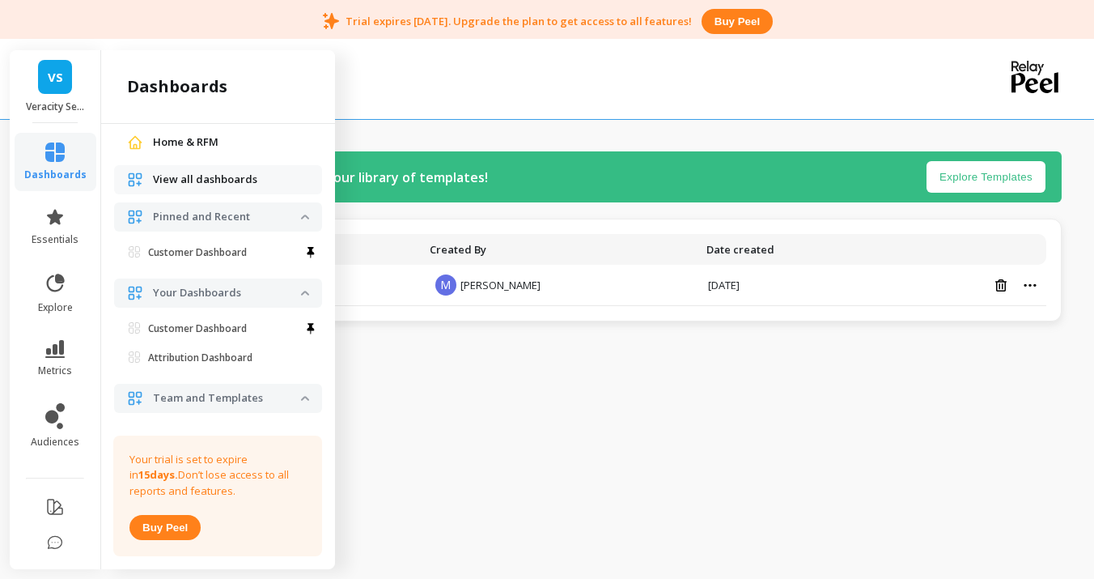
scroll to position [81, 0]
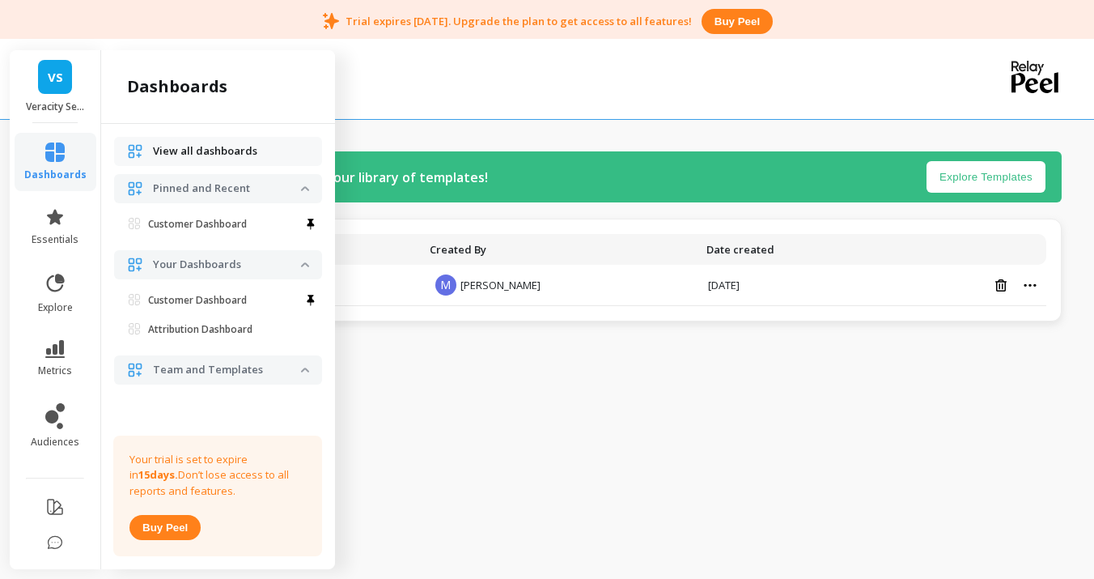
click at [253, 374] on p "Team and Templates" at bounding box center [227, 370] width 148 height 16
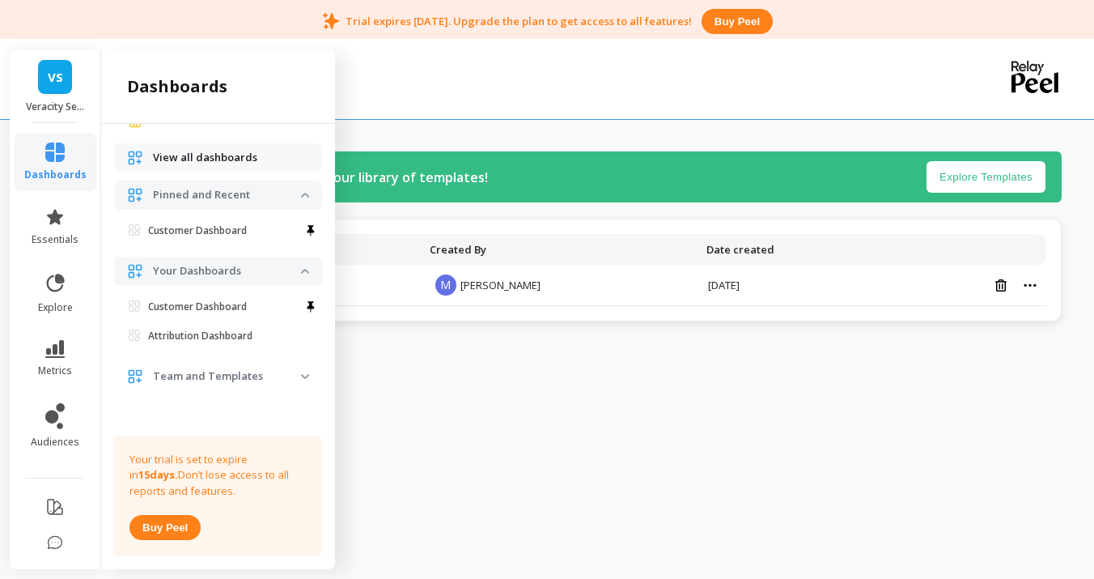
drag, startPoint x: 249, startPoint y: 367, endPoint x: 243, endPoint y: 355, distance: 13.8
click at [249, 367] on span "Team and Templates" at bounding box center [218, 376] width 208 height 29
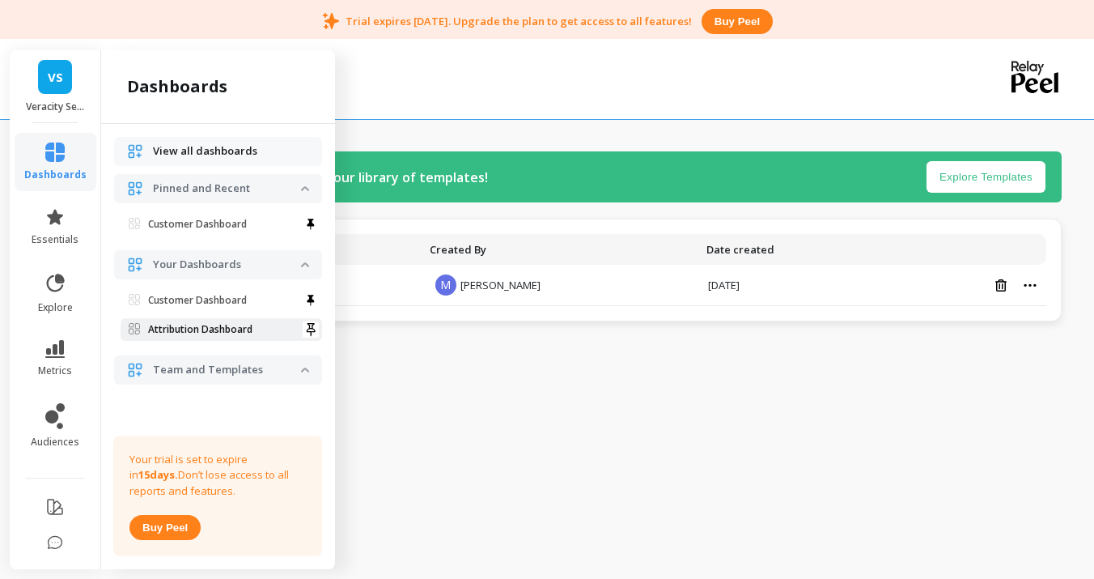
click at [226, 329] on p "Attribution Dashboard" at bounding box center [200, 329] width 104 height 13
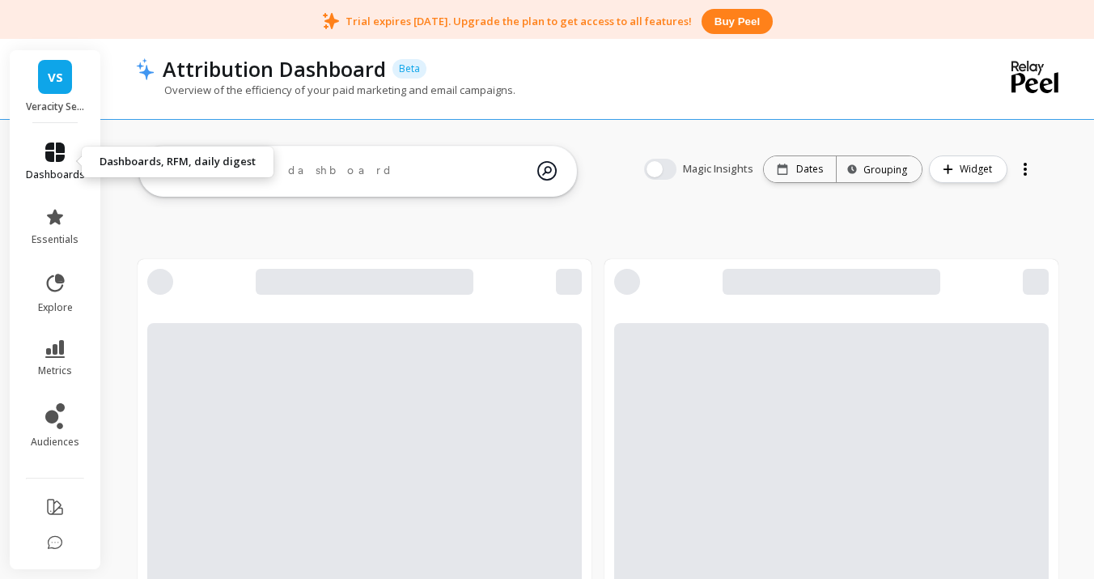
click at [54, 153] on icon at bounding box center [54, 151] width 19 height 19
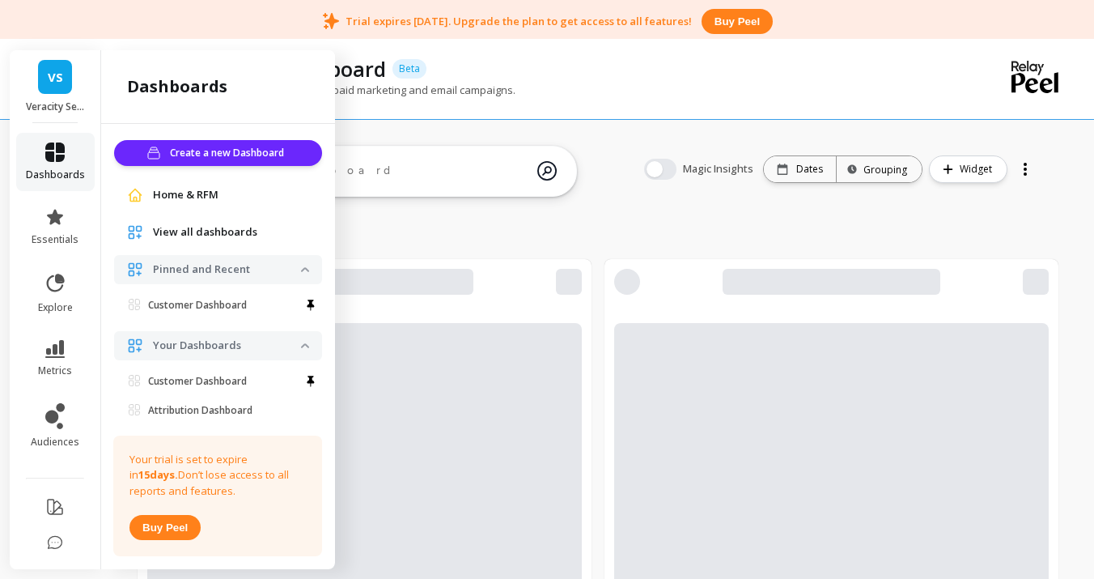
scroll to position [81, 0]
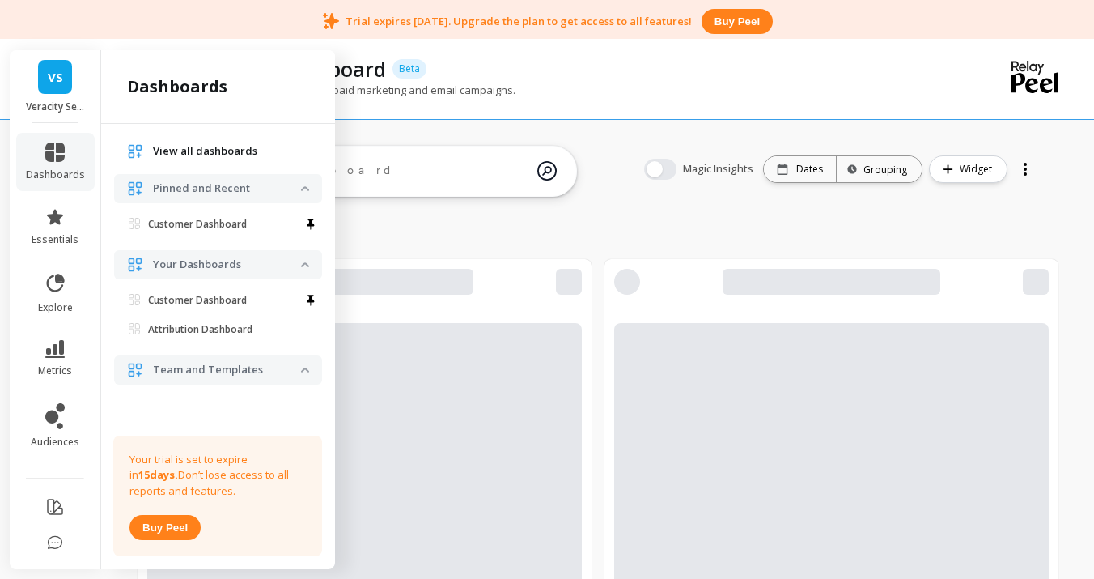
click at [218, 366] on p "Team and Templates" at bounding box center [227, 370] width 148 height 16
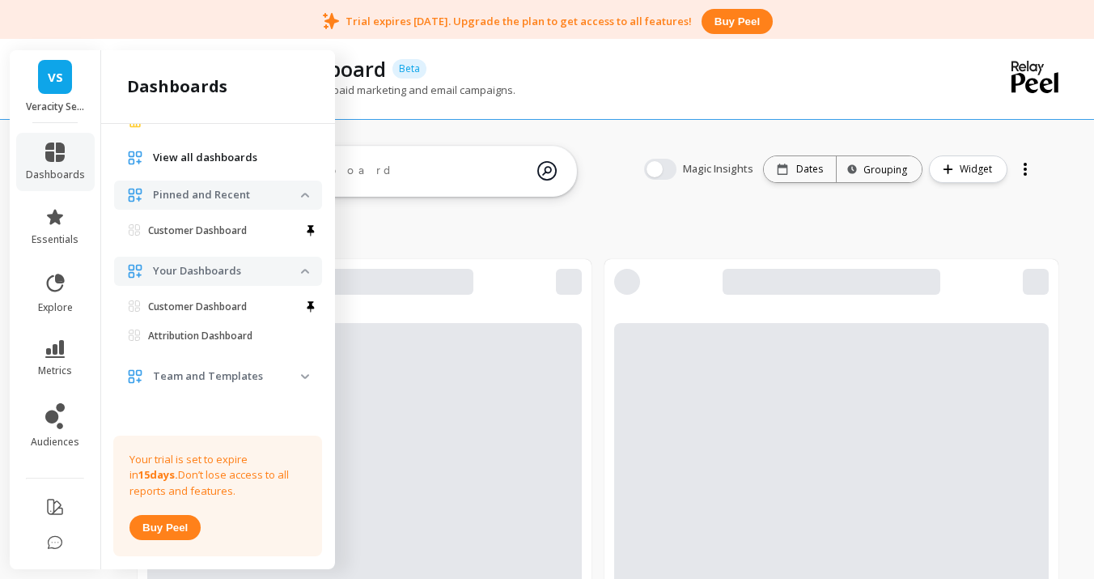
click at [172, 153] on span "View all dashboards" at bounding box center [205, 158] width 104 height 16
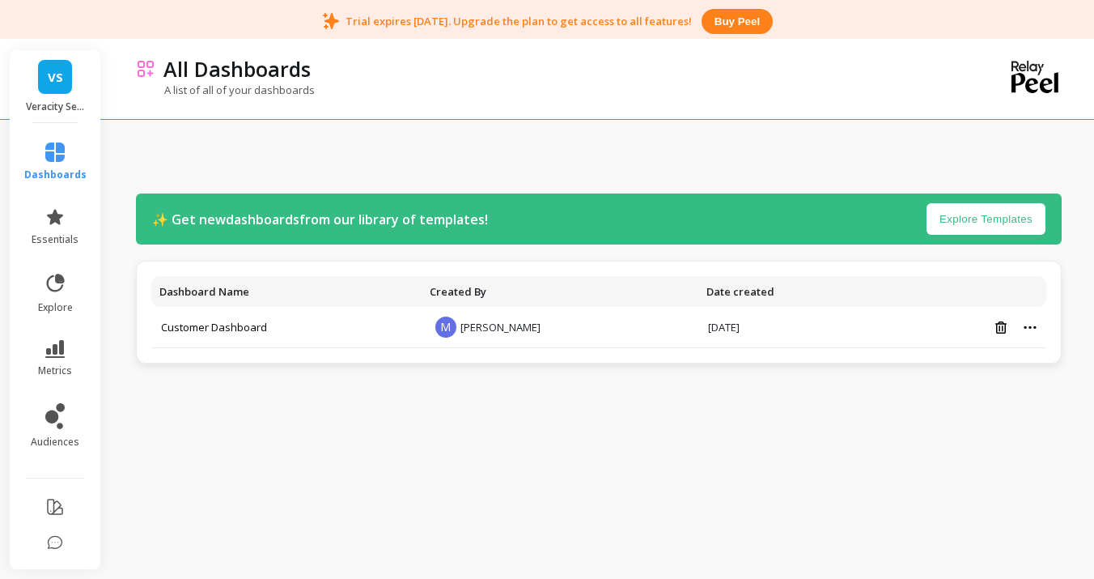
click at [948, 220] on button "Explore Templates" at bounding box center [986, 219] width 119 height 32
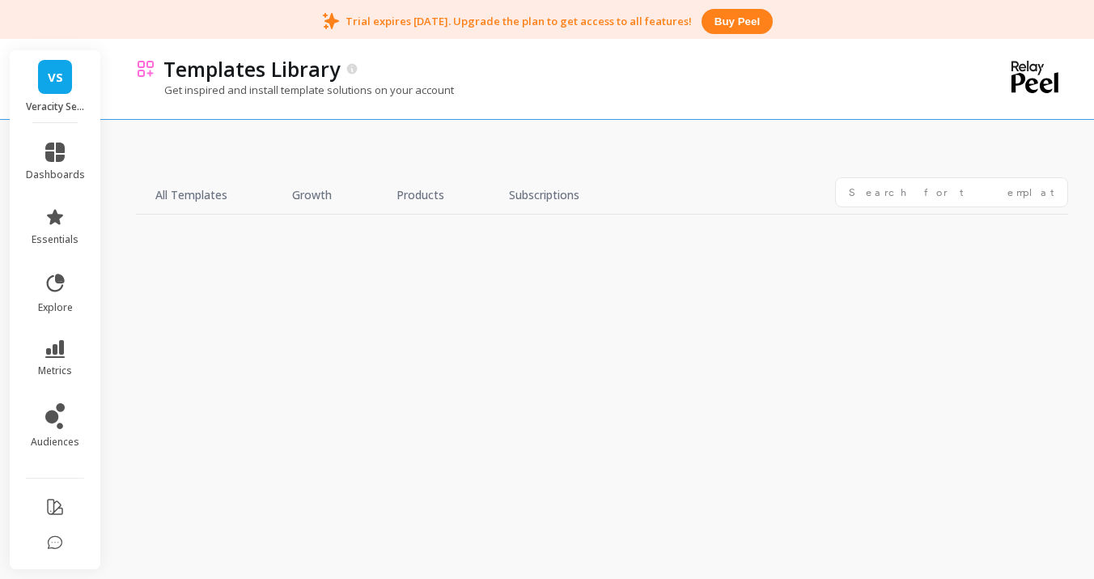
scroll to position [6, 0]
click at [575, 197] on link "Subscriptions" at bounding box center [544, 195] width 109 height 37
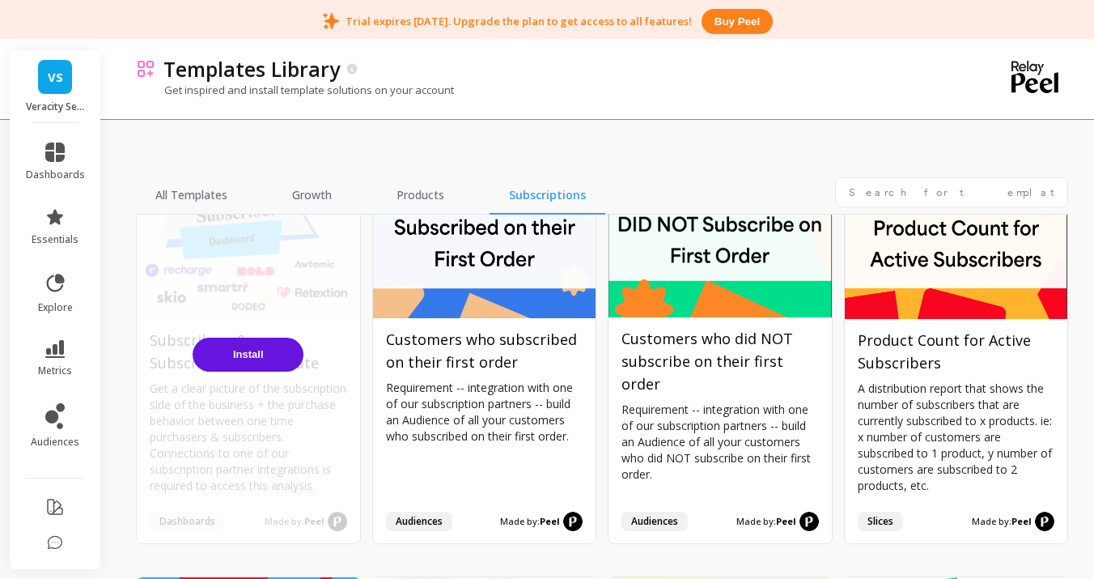
scroll to position [97, 0]
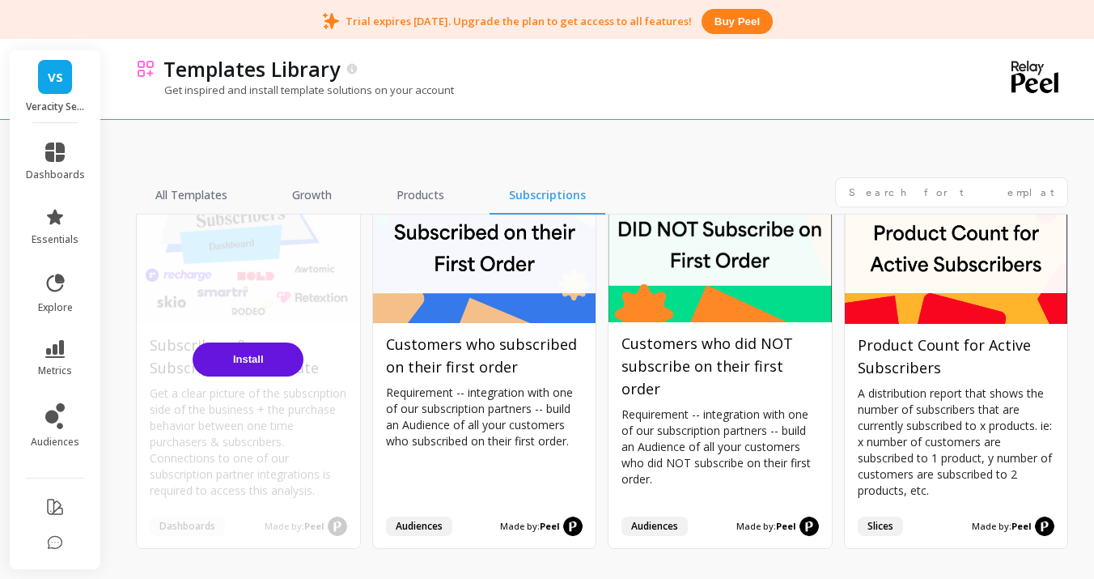
click at [266, 352] on button "Install" at bounding box center [248, 359] width 111 height 34
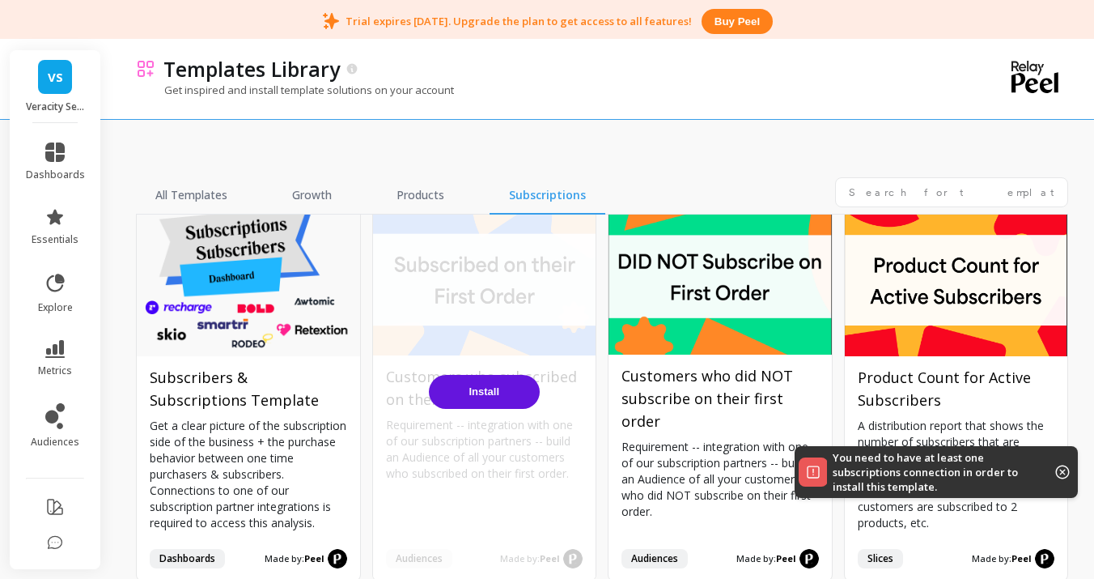
scroll to position [63, 0]
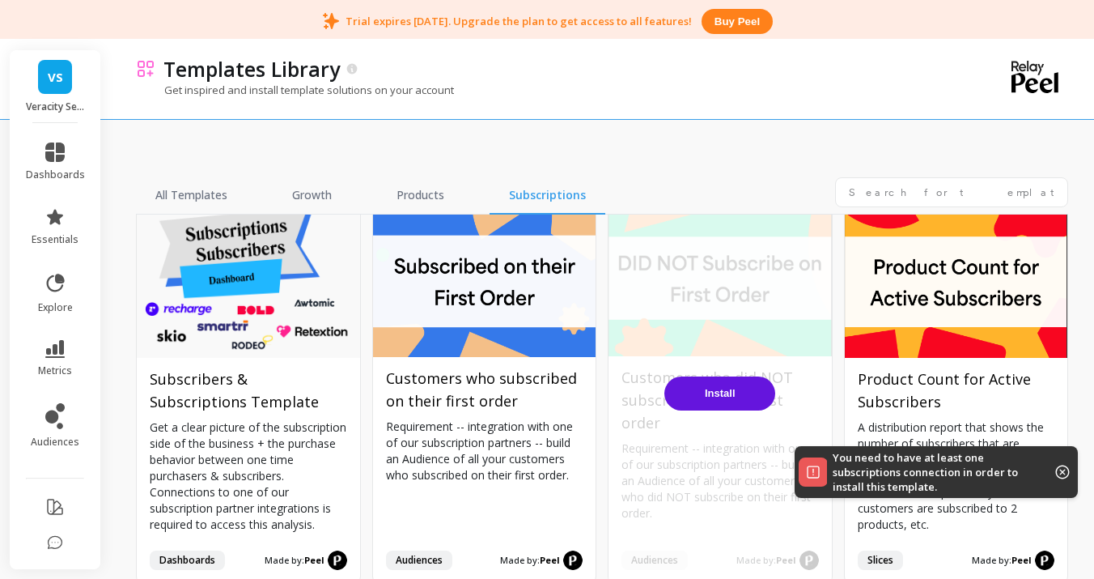
click at [685, 400] on button "Install" at bounding box center [719, 393] width 111 height 34
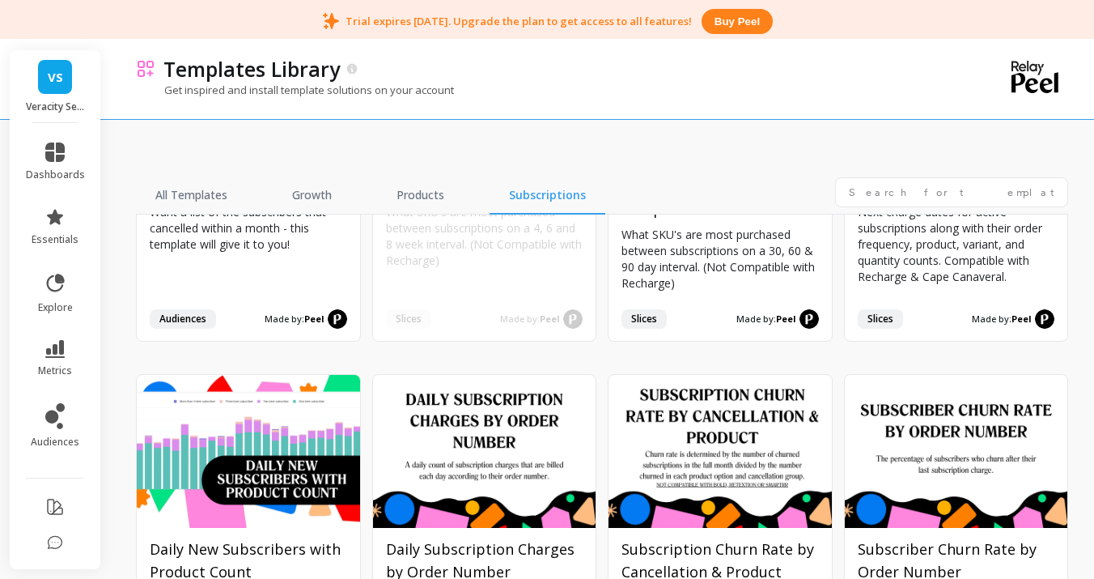
scroll to position [588, 0]
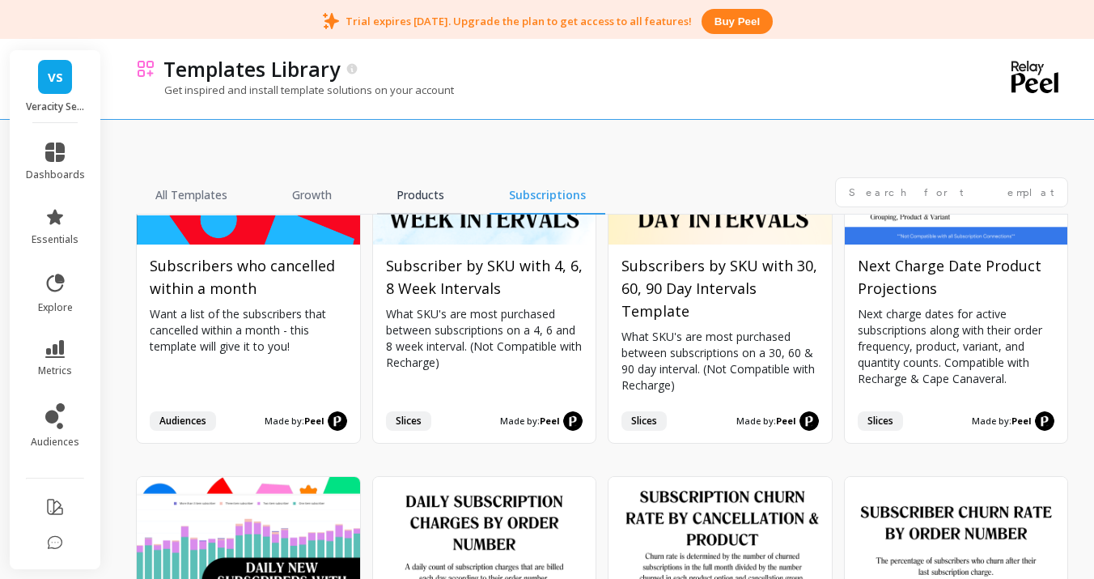
click at [387, 202] on link "Products" at bounding box center [420, 195] width 87 height 37
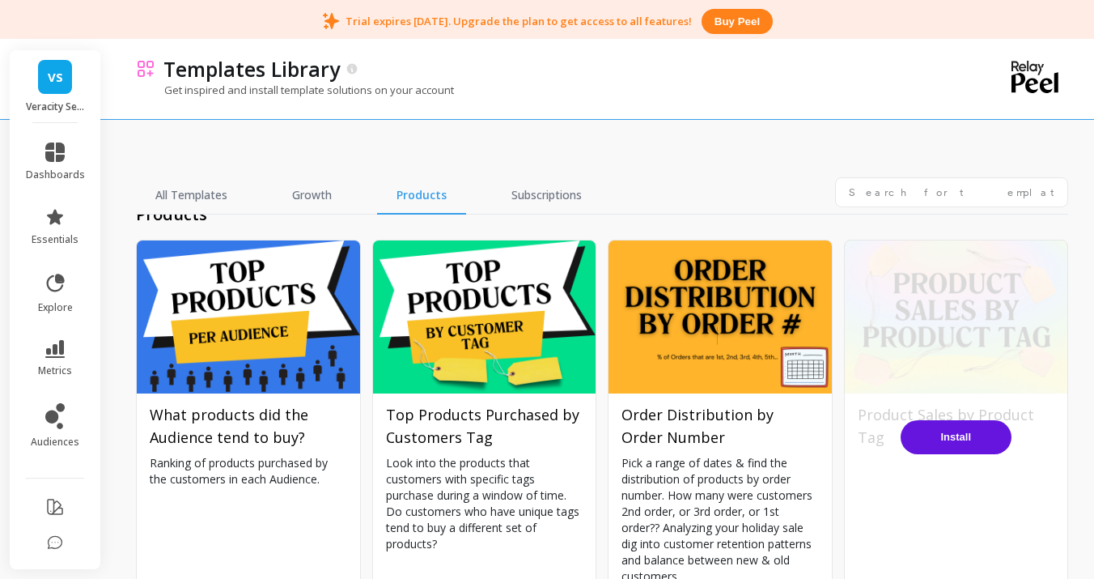
scroll to position [31, 0]
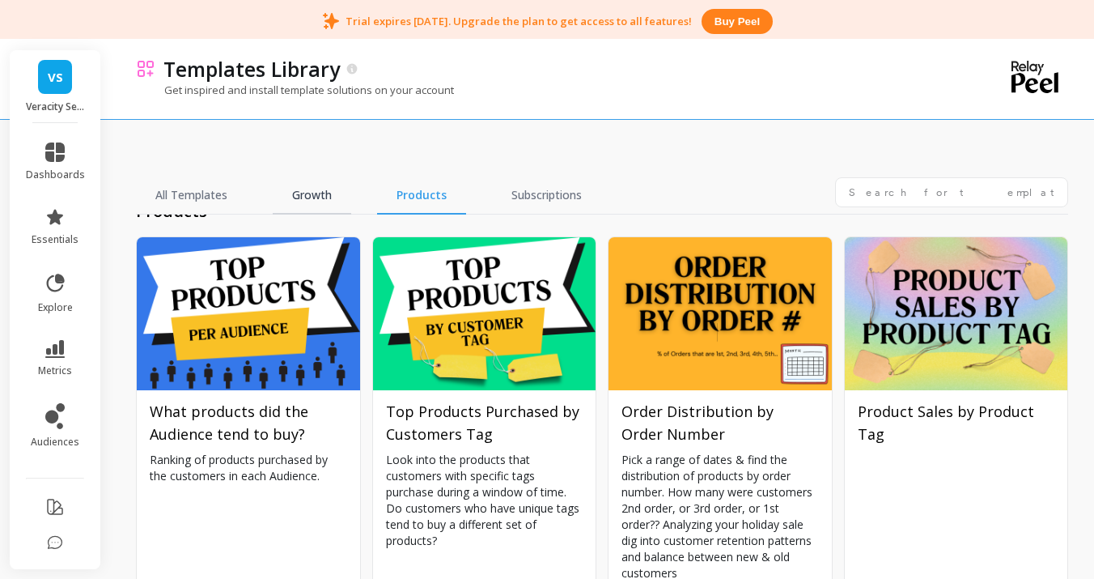
drag, startPoint x: 309, startPoint y: 195, endPoint x: 298, endPoint y: 197, distance: 11.6
click at [309, 195] on link "Growth" at bounding box center [312, 195] width 78 height 37
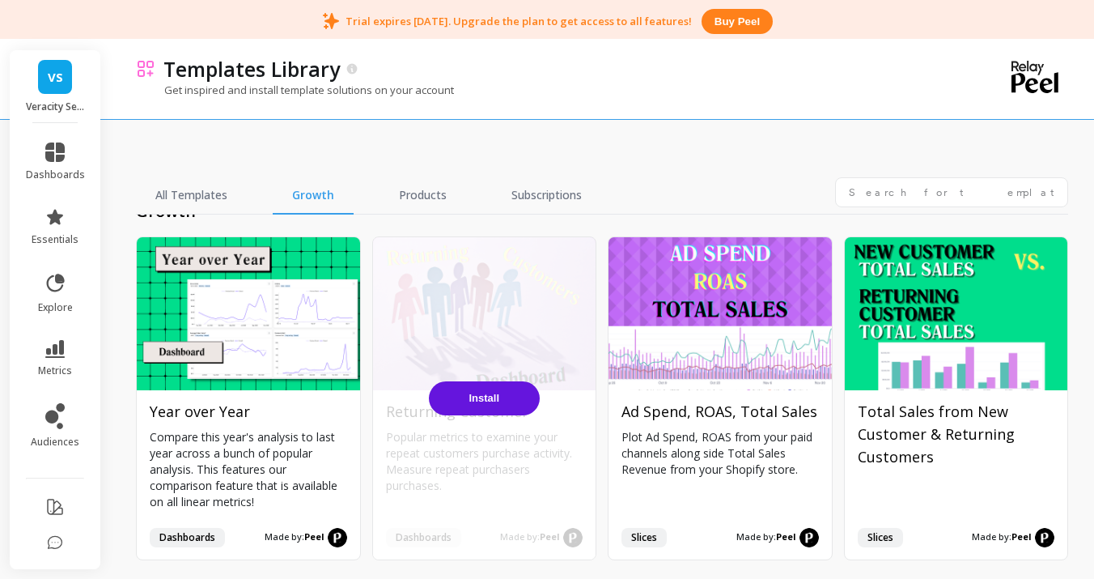
click at [512, 400] on button "Install" at bounding box center [484, 398] width 111 height 34
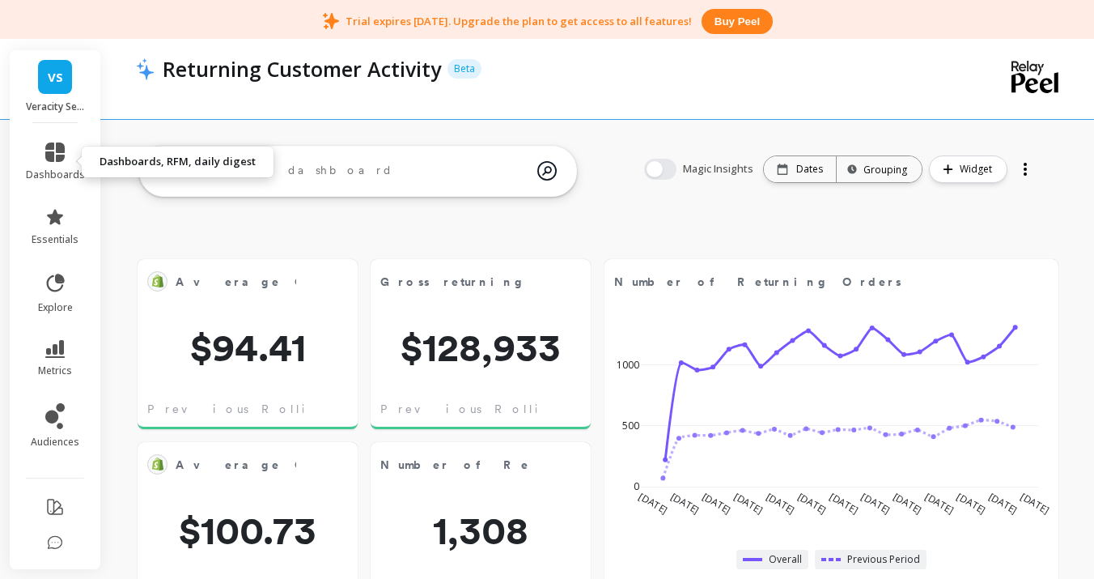
click at [53, 187] on li "dashboards" at bounding box center [55, 162] width 78 height 58
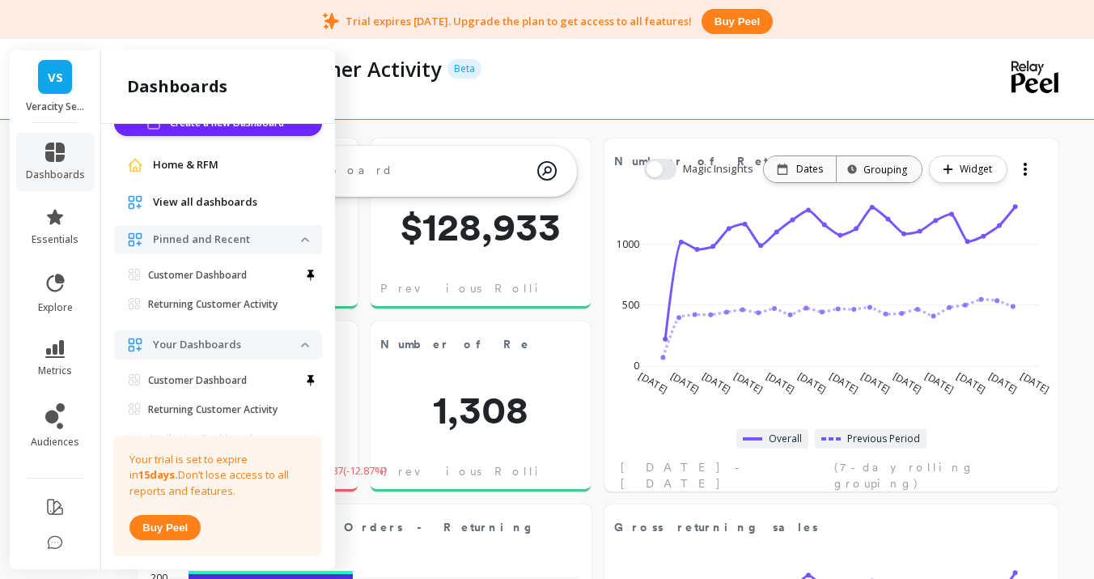
scroll to position [2, 0]
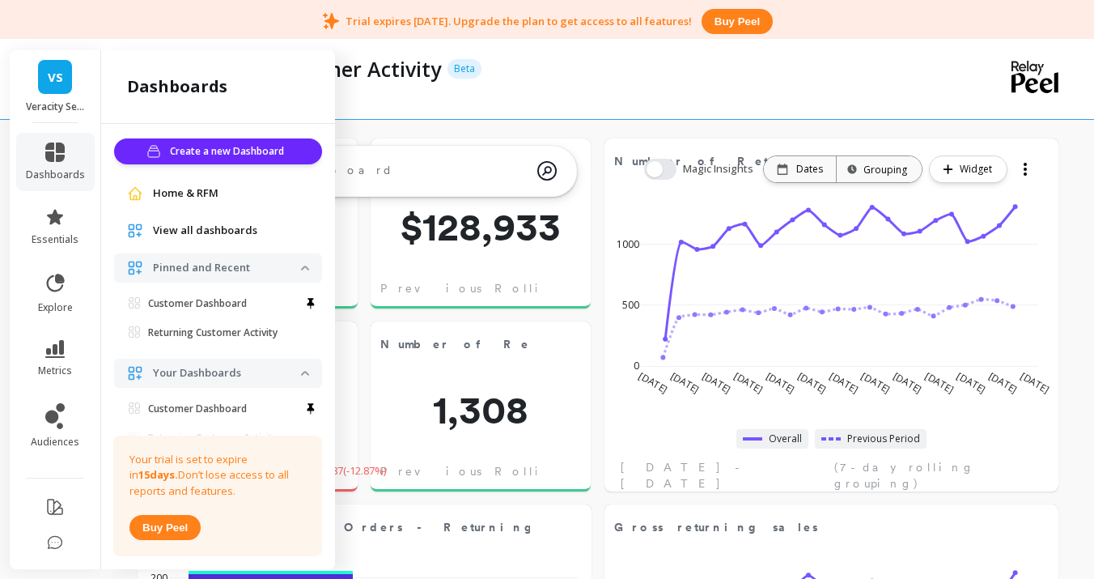
click at [187, 194] on span "Home & RFM" at bounding box center [186, 193] width 66 height 16
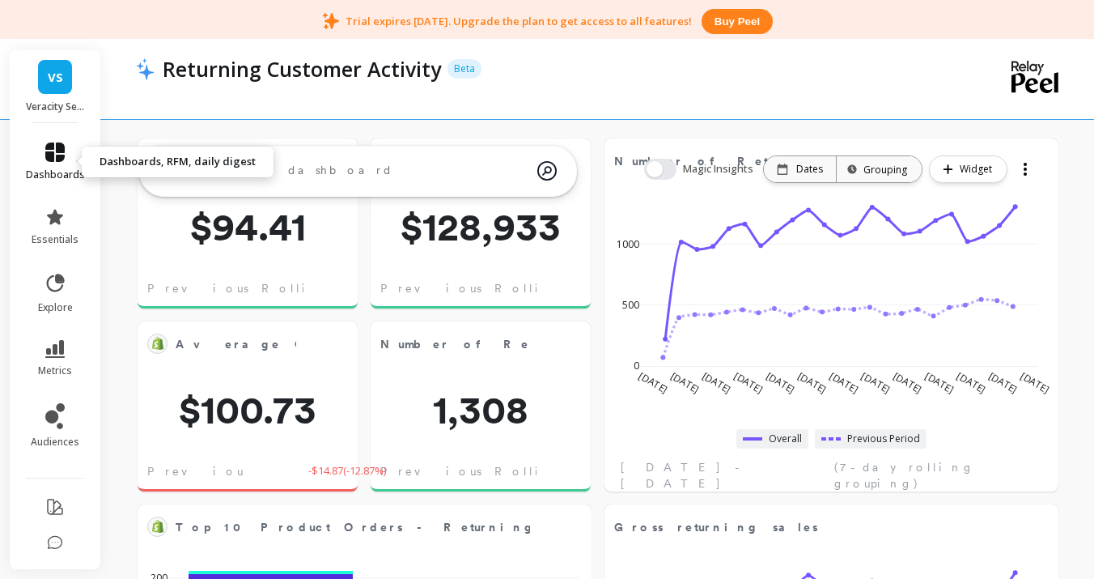
click at [40, 163] on link "dashboards" at bounding box center [55, 161] width 59 height 39
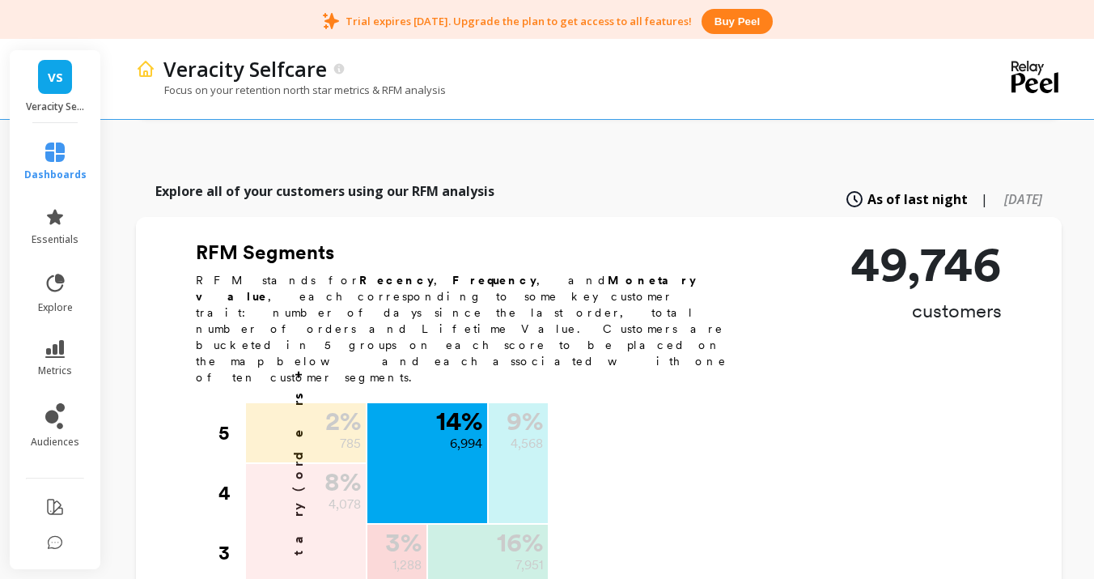
scroll to position [537, 0]
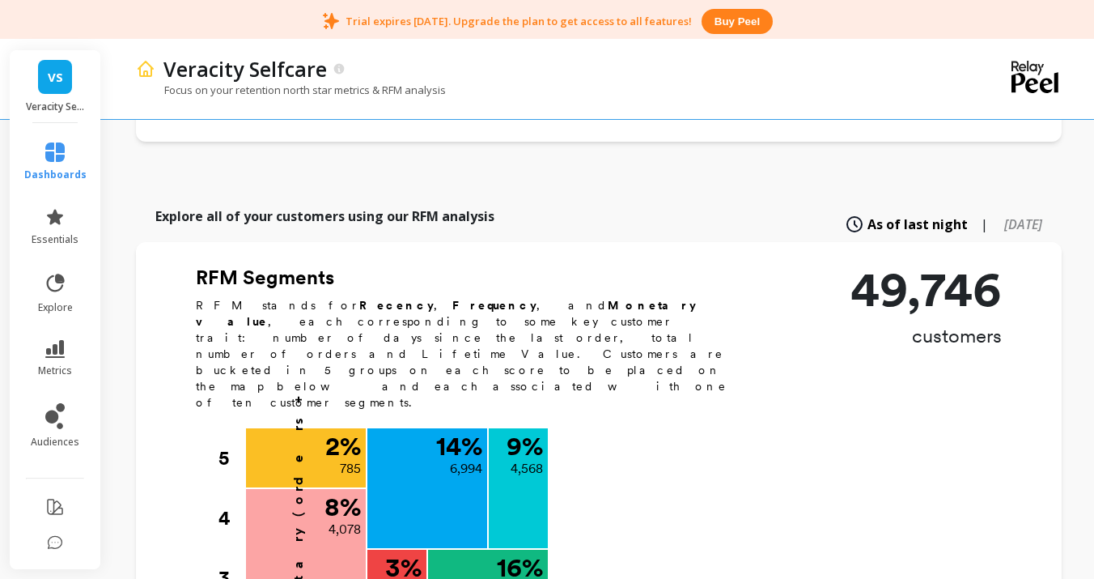
click at [583, 297] on p "RFM stands for Recency , Frequency , and Monetary value , each corresponding to…" at bounding box center [471, 353] width 550 height 113
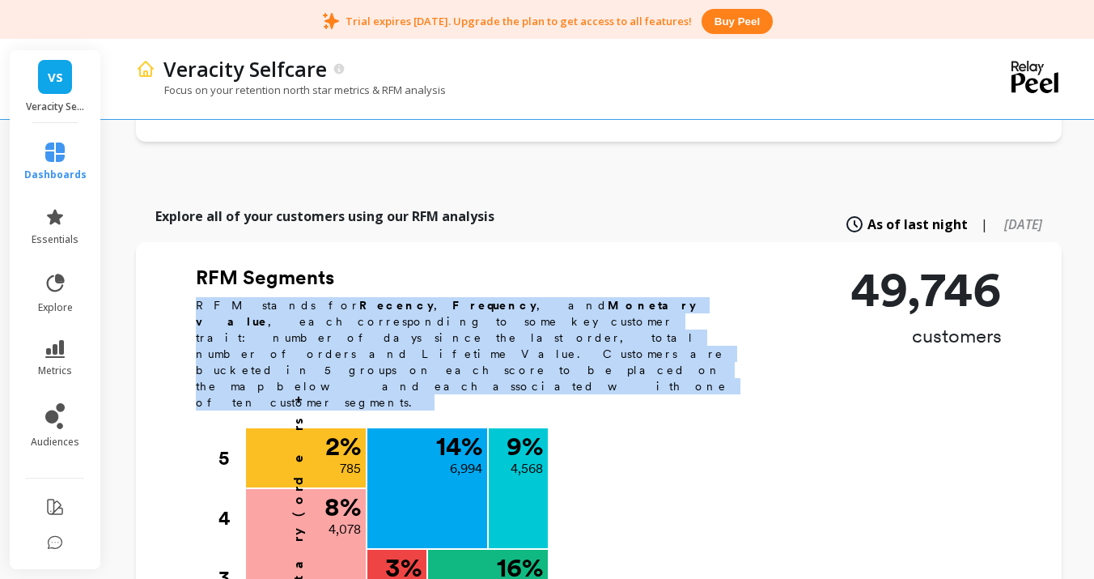
click at [583, 297] on p "RFM stands for Recency , Frequency , and Monetary value , each corresponding to…" at bounding box center [471, 353] width 550 height 113
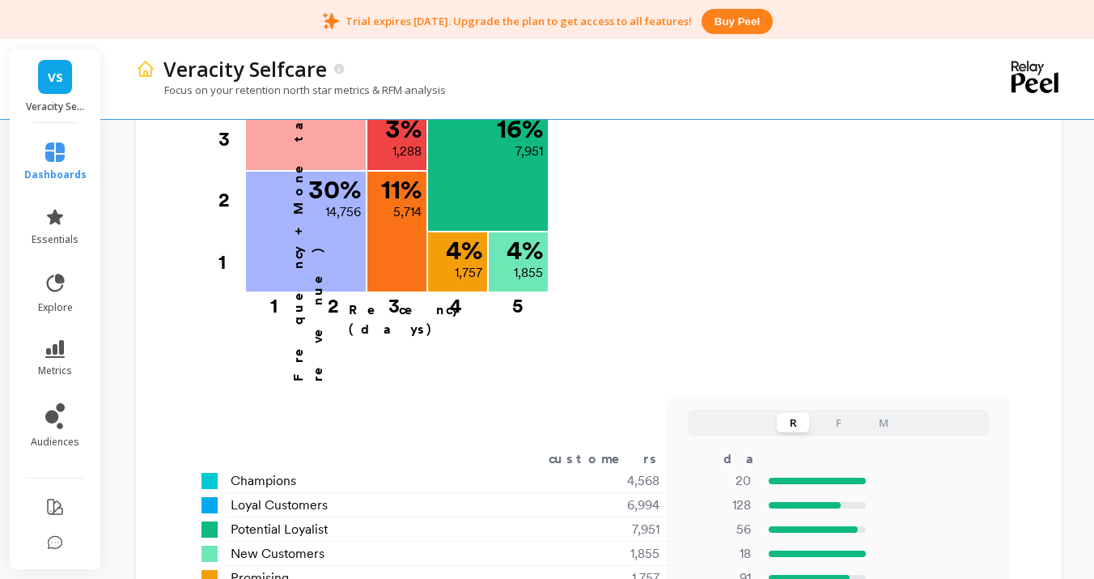
scroll to position [1100, 0]
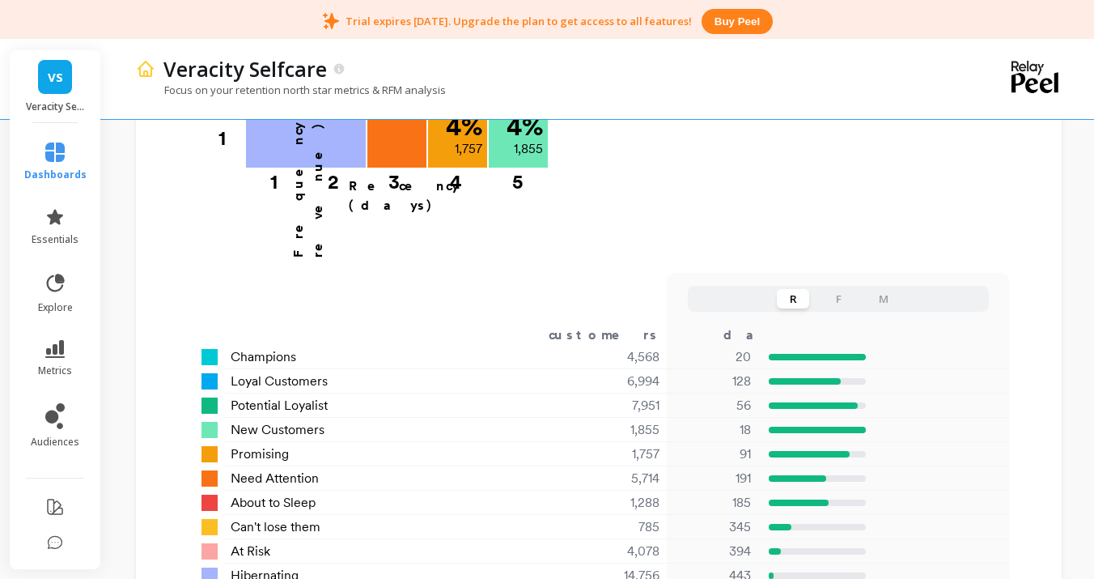
click at [828, 286] on div "R F M" at bounding box center [838, 299] width 301 height 26
drag, startPoint x: 836, startPoint y: 241, endPoint x: 910, endPoint y: 243, distance: 73.7
click at [836, 289] on button "F" at bounding box center [838, 298] width 32 height 19
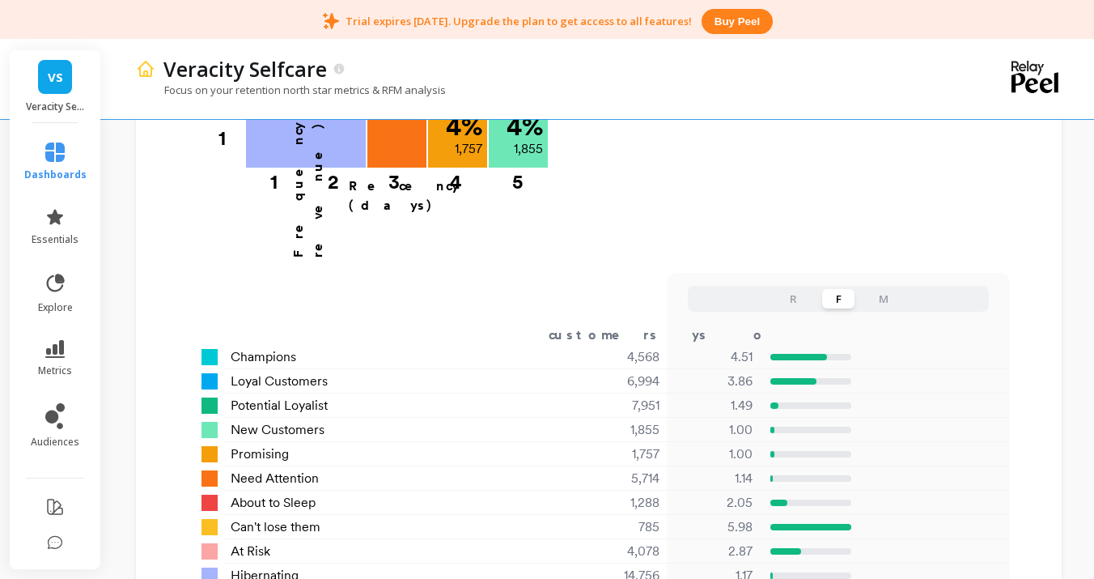
click at [882, 289] on button "M" at bounding box center [884, 298] width 32 height 19
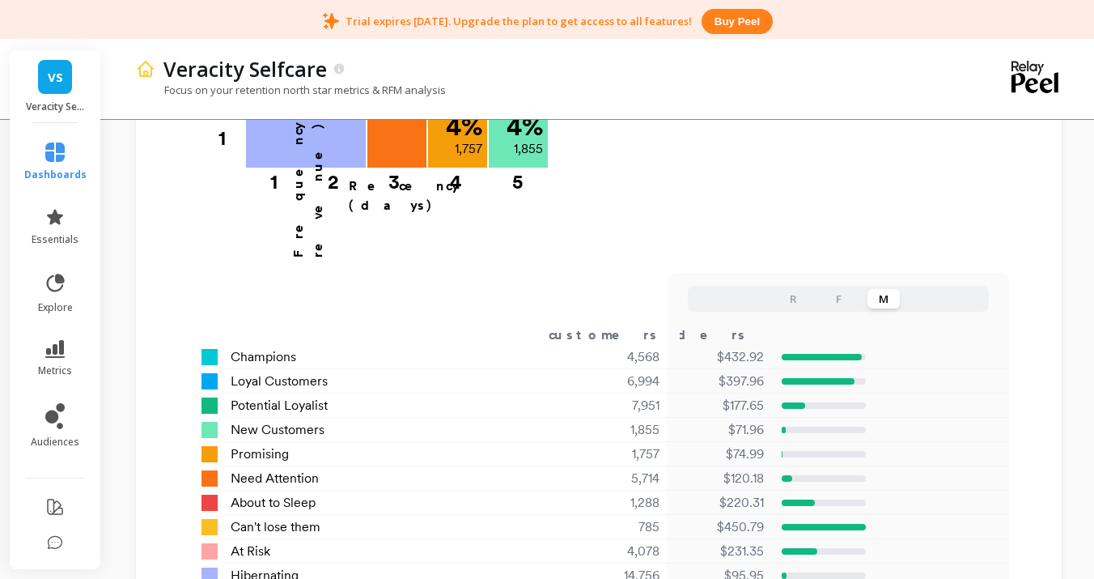
drag, startPoint x: 800, startPoint y: 237, endPoint x: 887, endPoint y: 266, distance: 91.4
click at [800, 289] on button "R" at bounding box center [793, 298] width 32 height 19
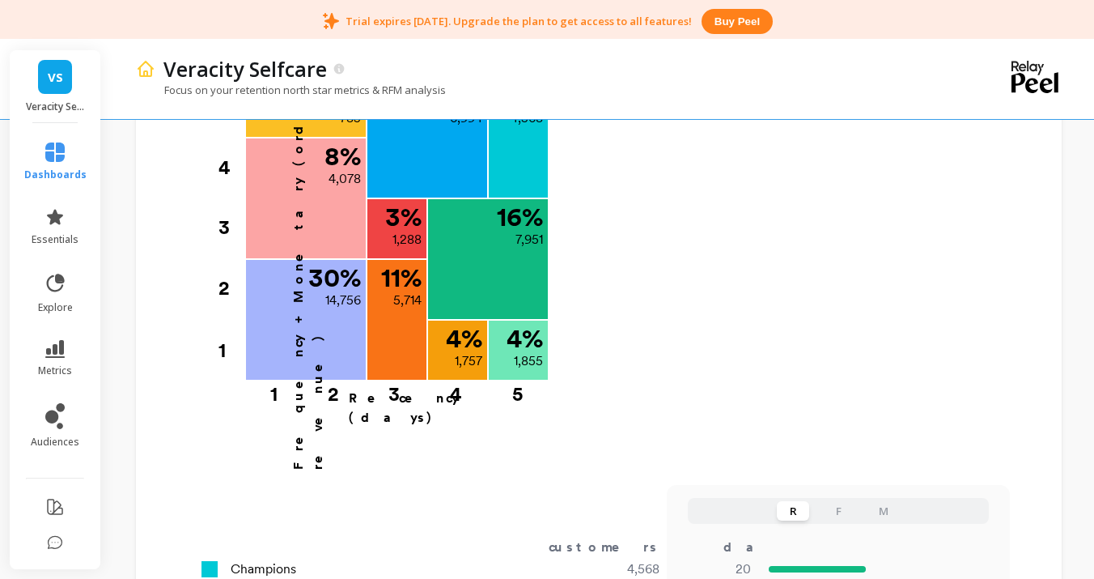
scroll to position [651, 0]
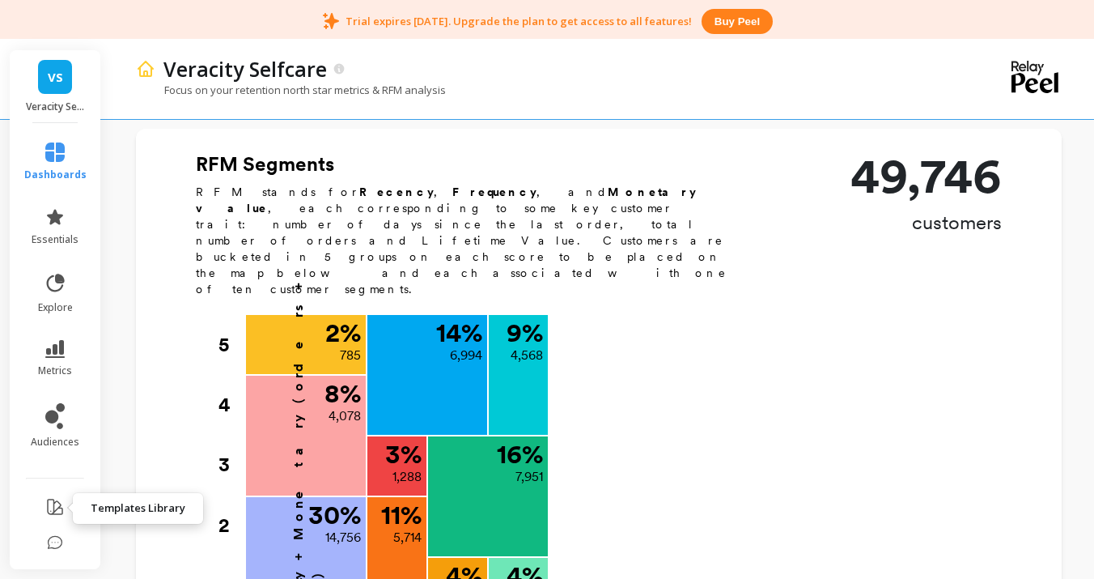
click at [57, 506] on icon at bounding box center [54, 506] width 19 height 19
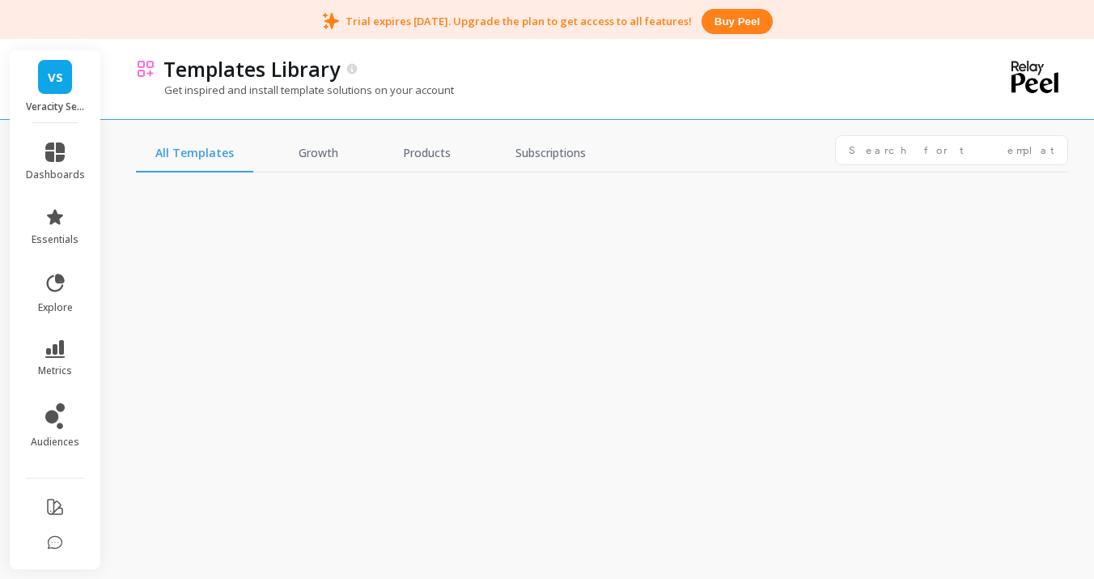
scroll to position [84, 0]
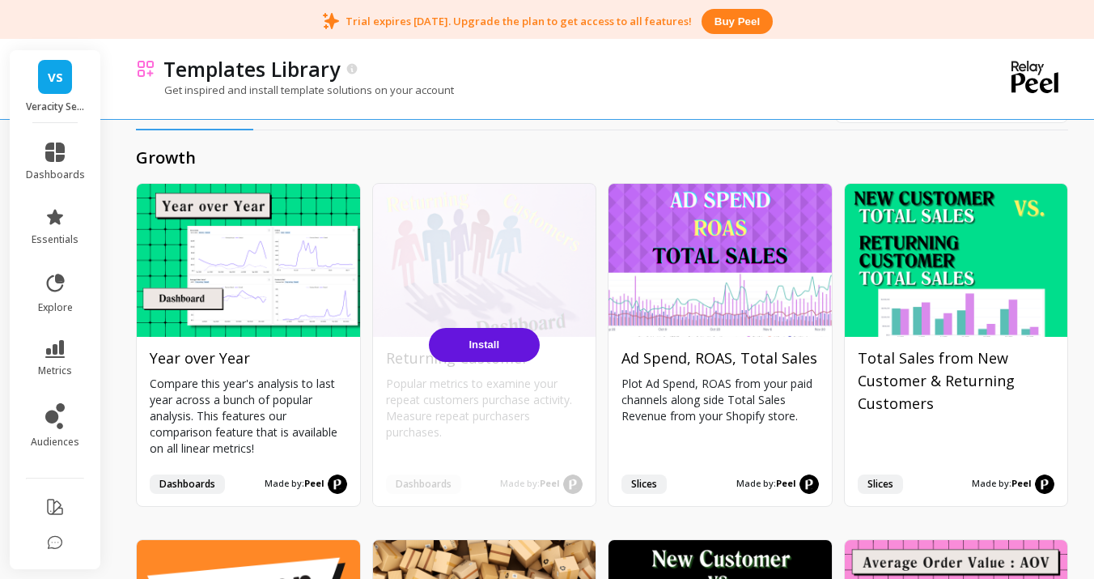
click at [488, 352] on button "Install" at bounding box center [484, 345] width 111 height 34
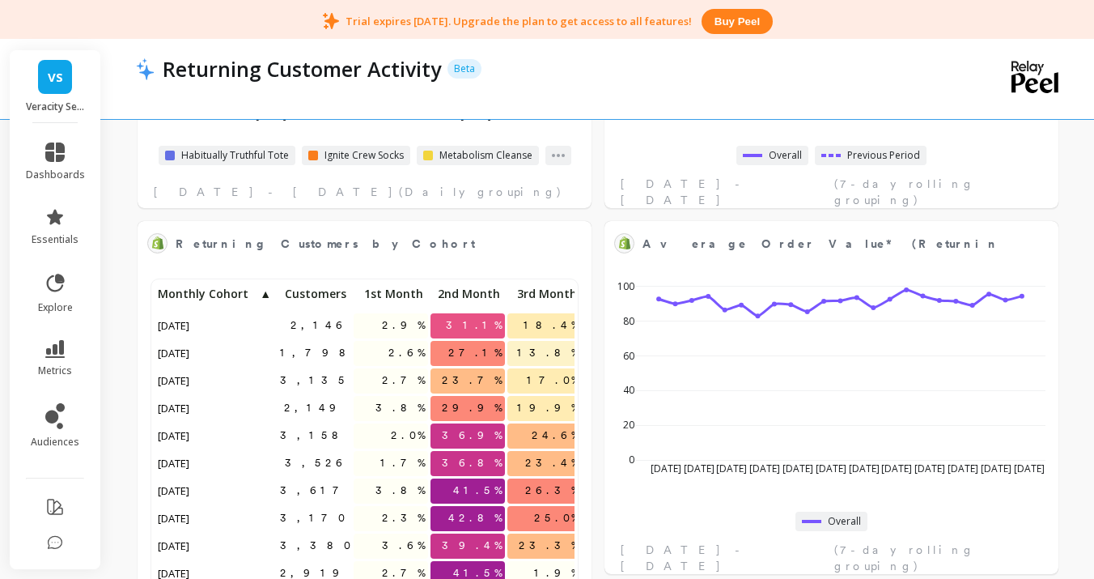
scroll to position [845, 0]
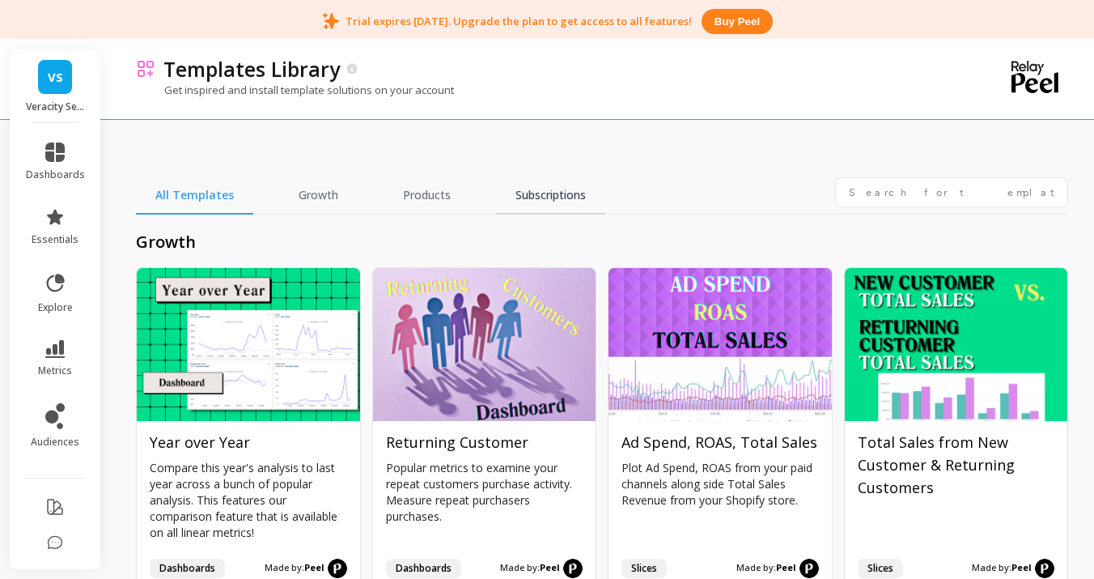
drag, startPoint x: 520, startPoint y: 204, endPoint x: 503, endPoint y: 207, distance: 17.3
click at [520, 204] on link "Subscriptions" at bounding box center [550, 195] width 109 height 37
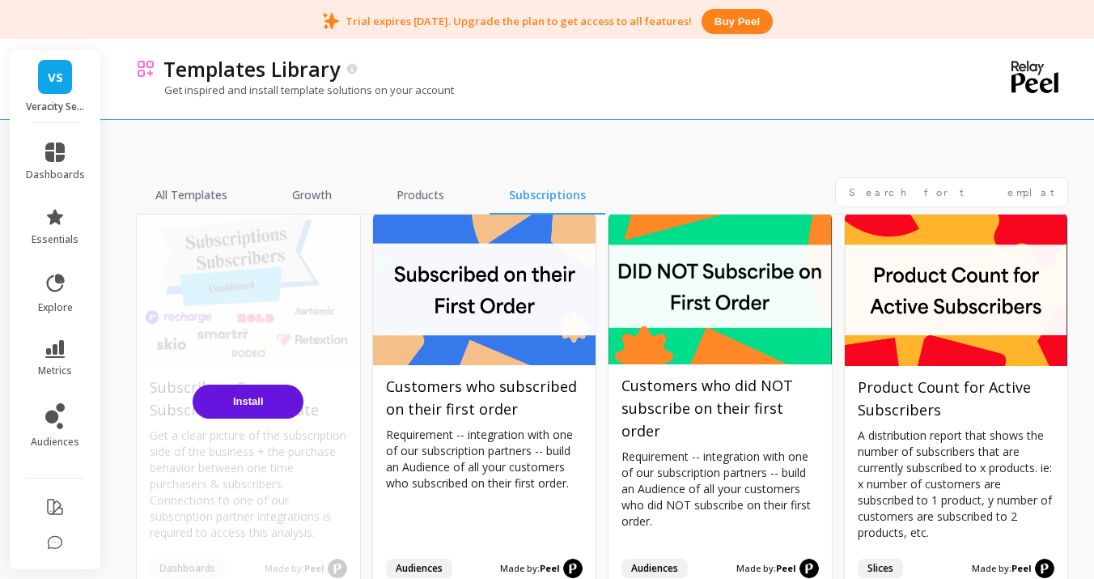
scroll to position [74, 0]
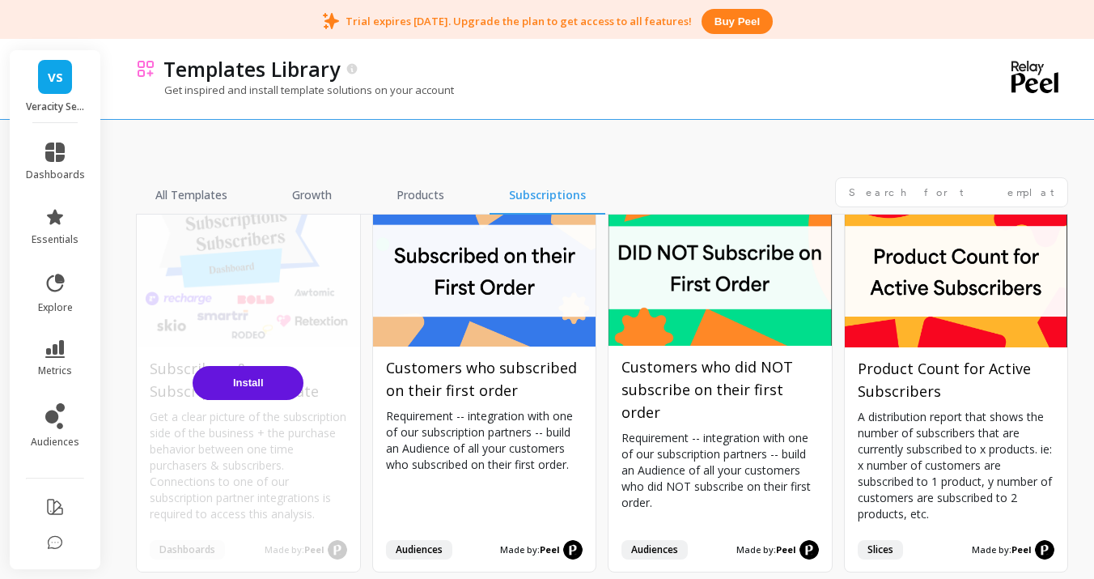
click at [235, 384] on span "Install" at bounding box center [248, 382] width 31 height 12
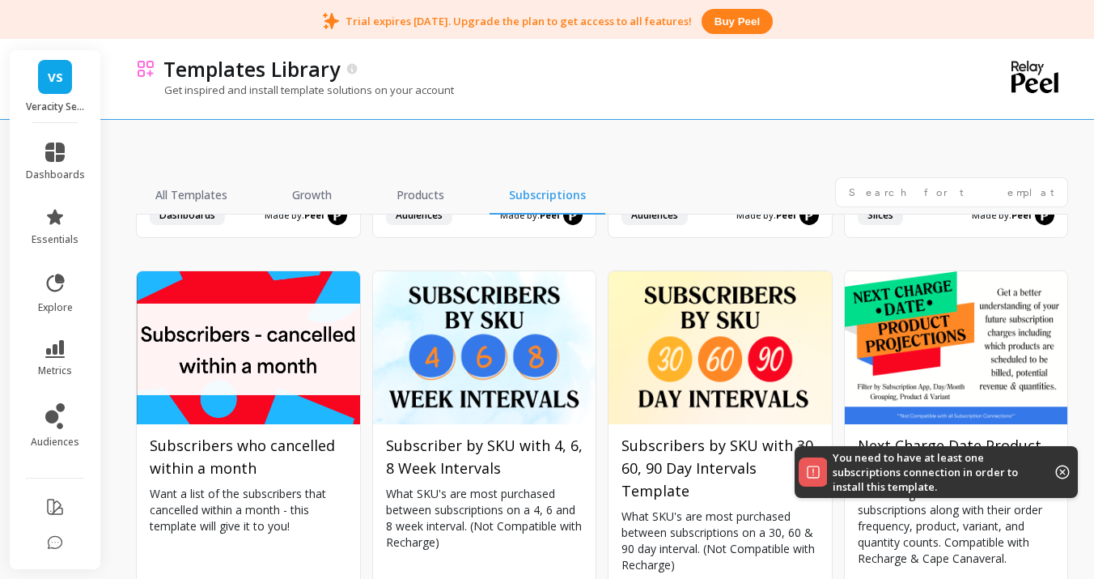
scroll to position [413, 0]
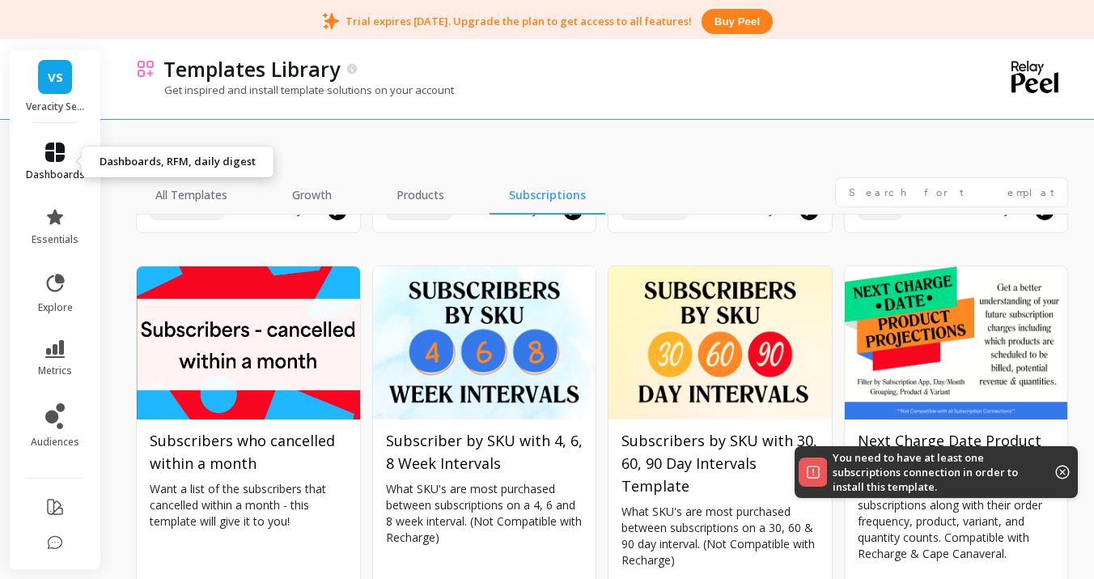
click at [55, 150] on icon at bounding box center [54, 151] width 19 height 19
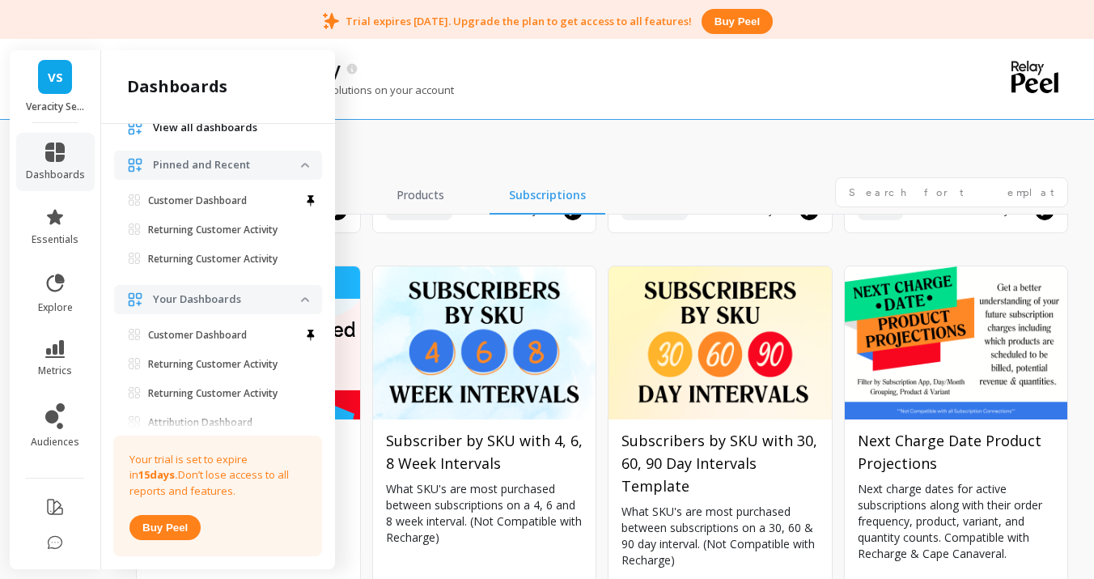
scroll to position [106, 0]
click at [217, 342] on link "Customer Dashboard" at bounding box center [222, 333] width 202 height 23
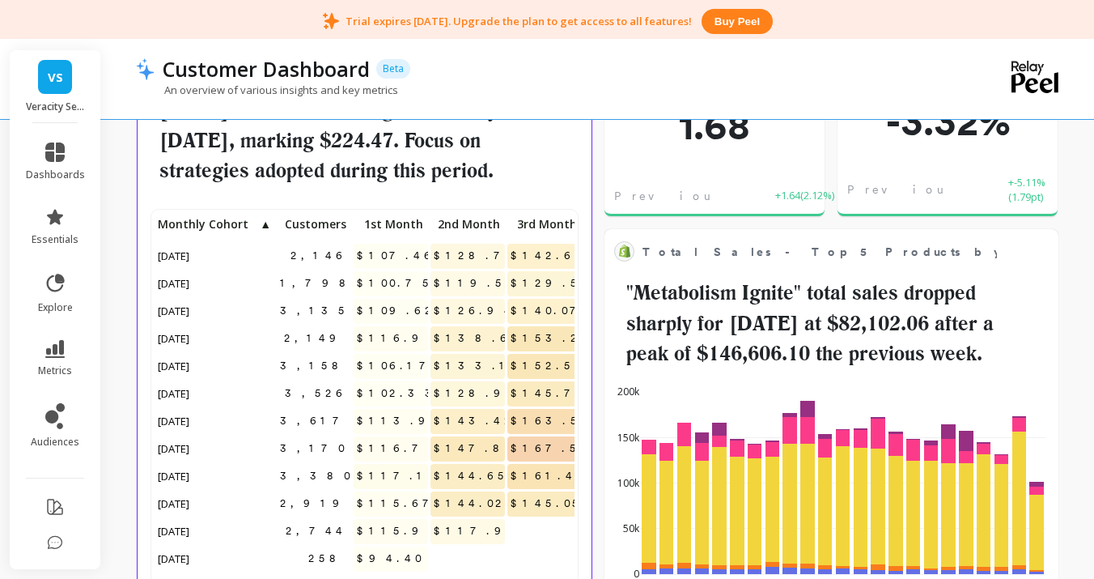
scroll to position [581, 0]
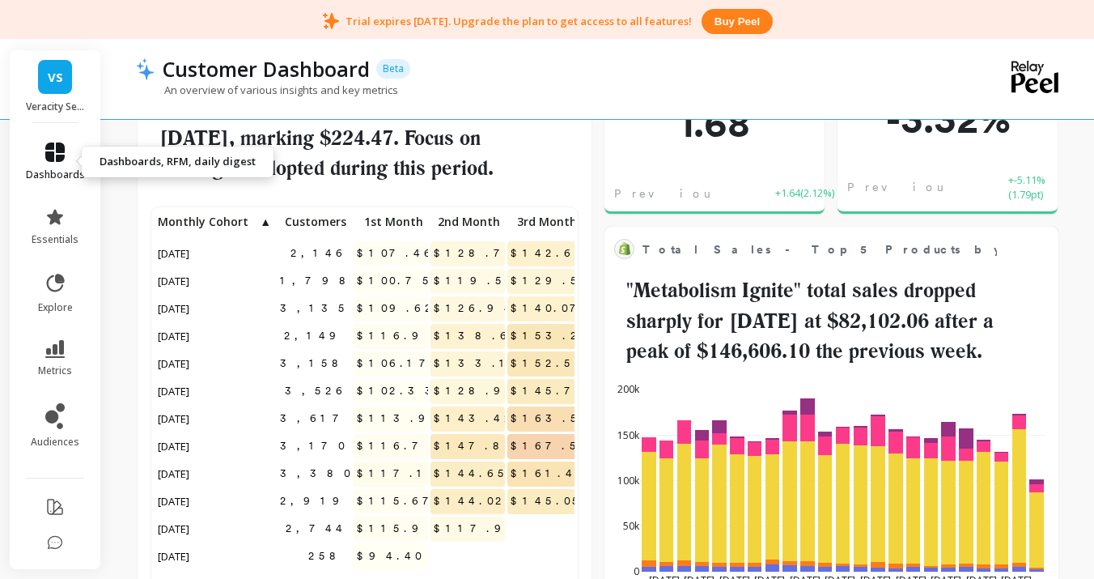
click at [49, 155] on icon at bounding box center [54, 151] width 19 height 19
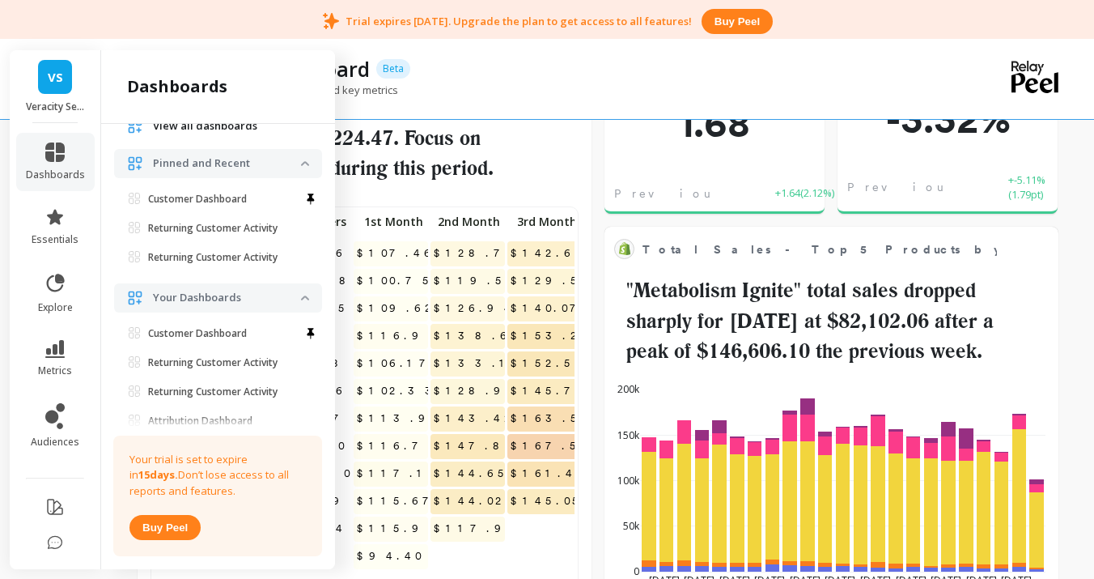
scroll to position [0, 0]
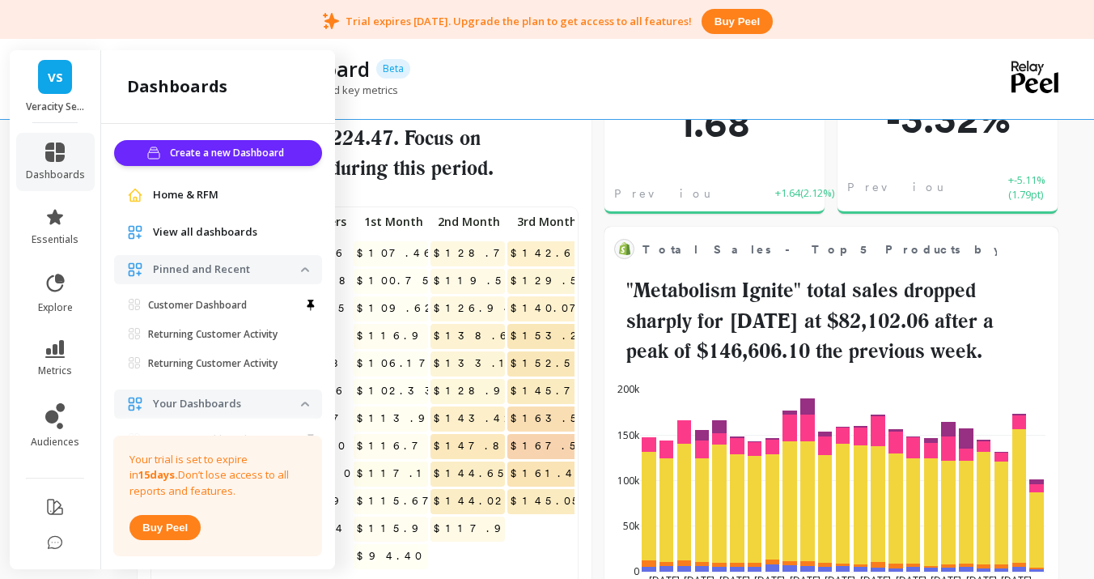
click at [175, 190] on span "Home & RFM" at bounding box center [186, 195] width 66 height 16
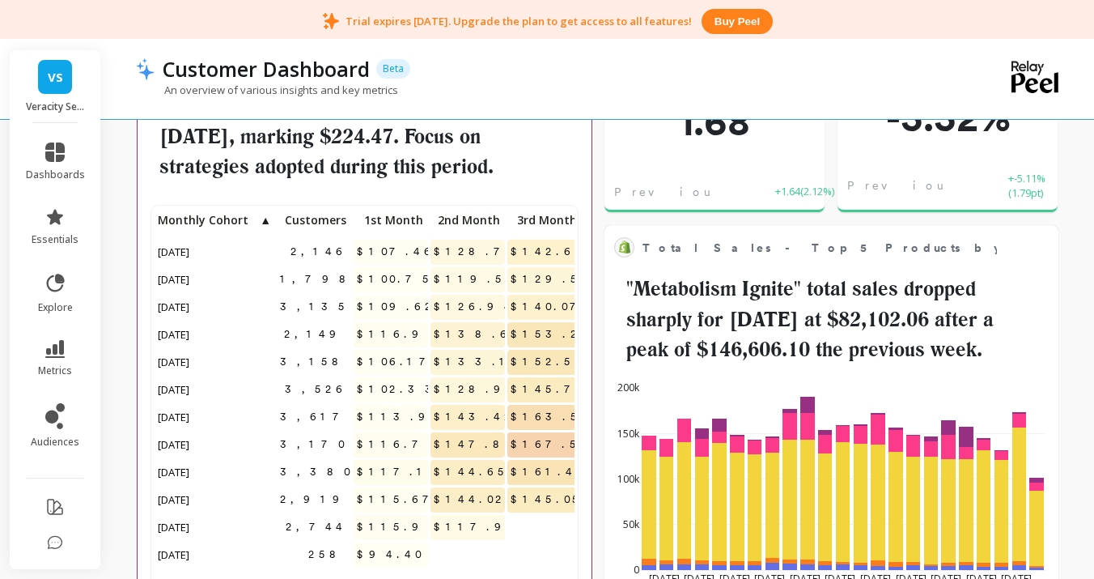
scroll to position [584, 0]
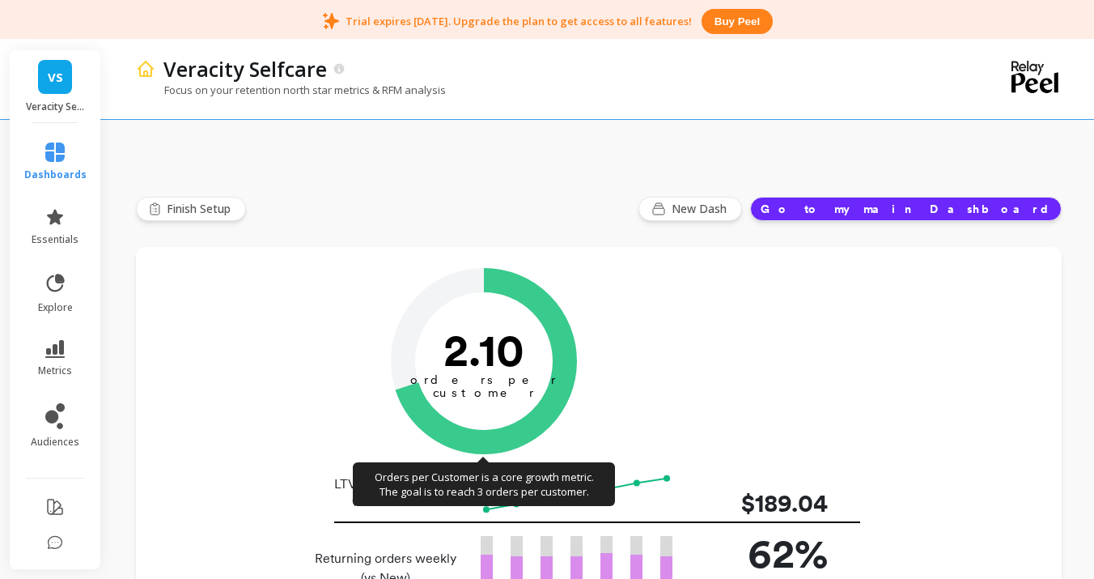
click at [543, 353] on icon "2.10 orders per customer" at bounding box center [484, 361] width 186 height 186
click at [474, 379] on tspan "orders per" at bounding box center [483, 379] width 147 height 15
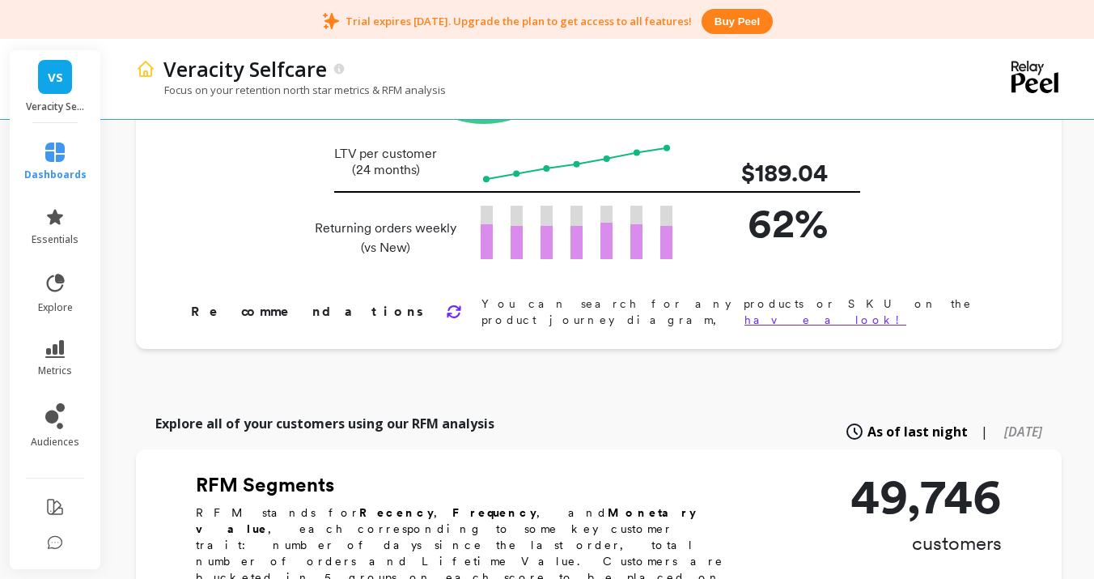
scroll to position [334, 0]
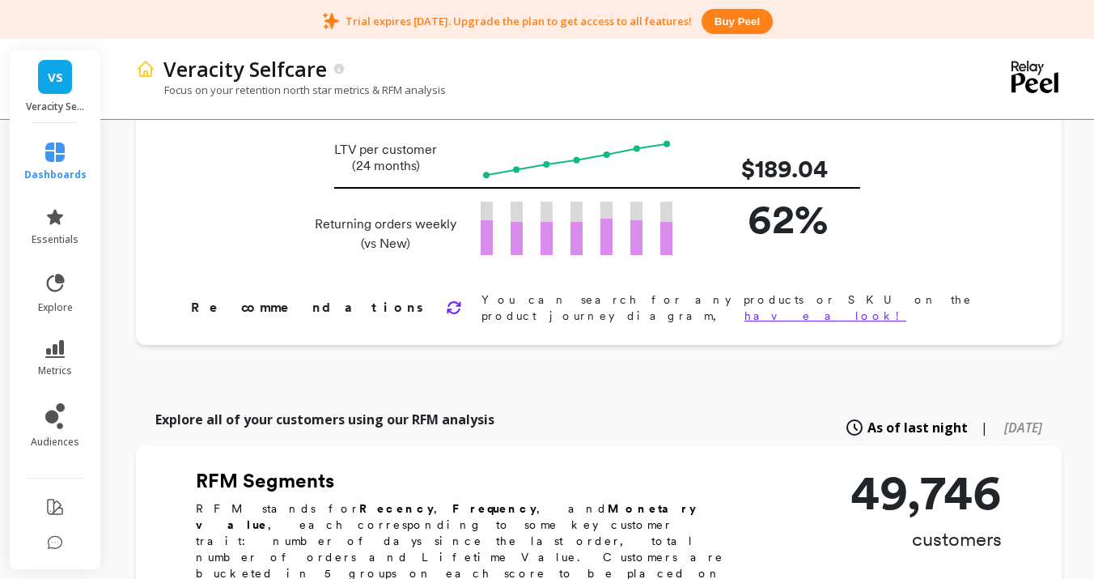
drag, startPoint x: 555, startPoint y: 312, endPoint x: 567, endPoint y: 312, distance: 12.2
click at [555, 312] on div "Orders per Customer is a core growth metric. The goal is to reach 3 orders per …" at bounding box center [599, 129] width 926 height 432
click at [870, 310] on link "have a look!" at bounding box center [826, 316] width 162 height 13
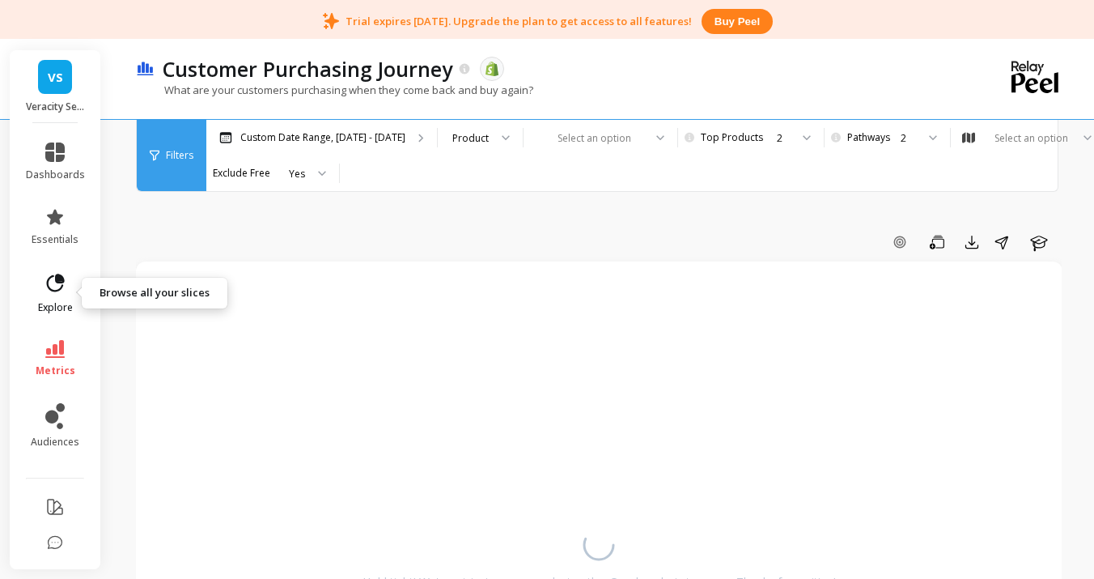
click at [74, 301] on link "explore" at bounding box center [55, 293] width 59 height 42
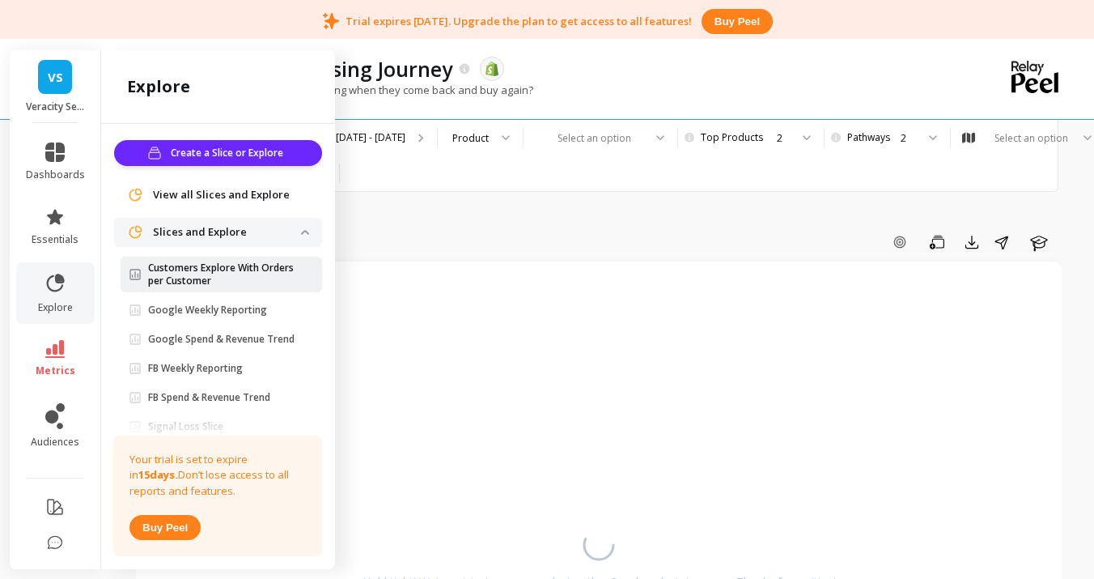
click at [214, 284] on p "Customers Explore With Orders per Customer" at bounding box center [224, 274] width 153 height 26
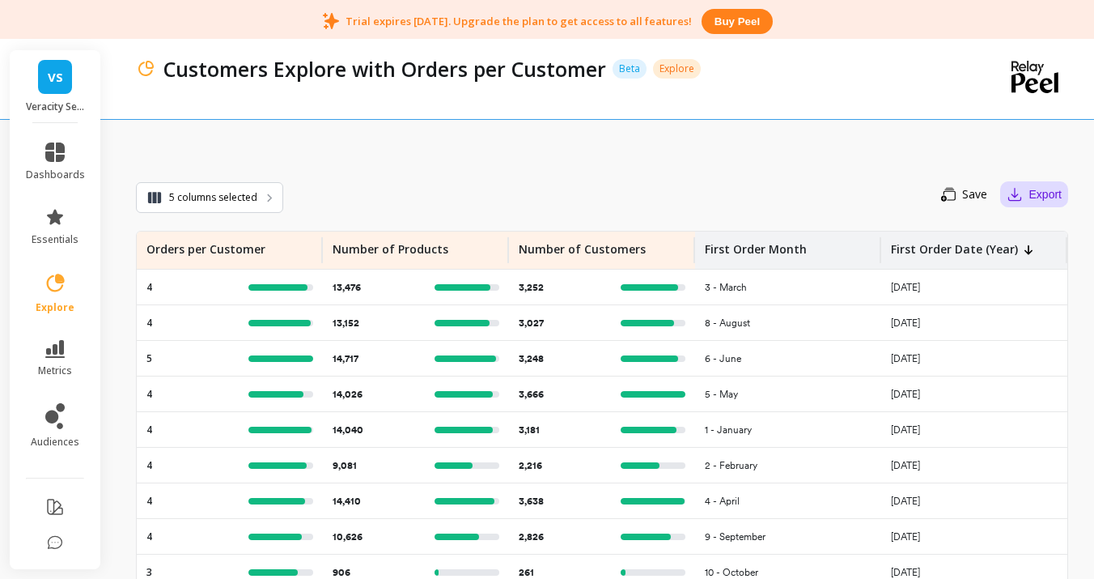
drag, startPoint x: 1030, startPoint y: 199, endPoint x: 948, endPoint y: 200, distance: 82.5
click at [1030, 199] on button "Export" at bounding box center [1034, 194] width 68 height 26
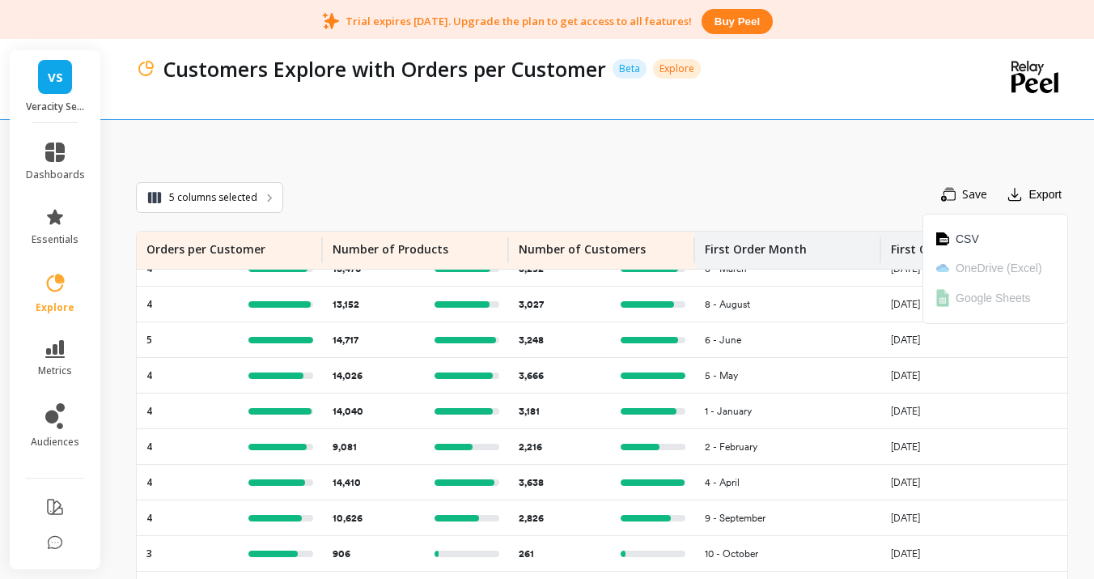
scroll to position [15, 0]
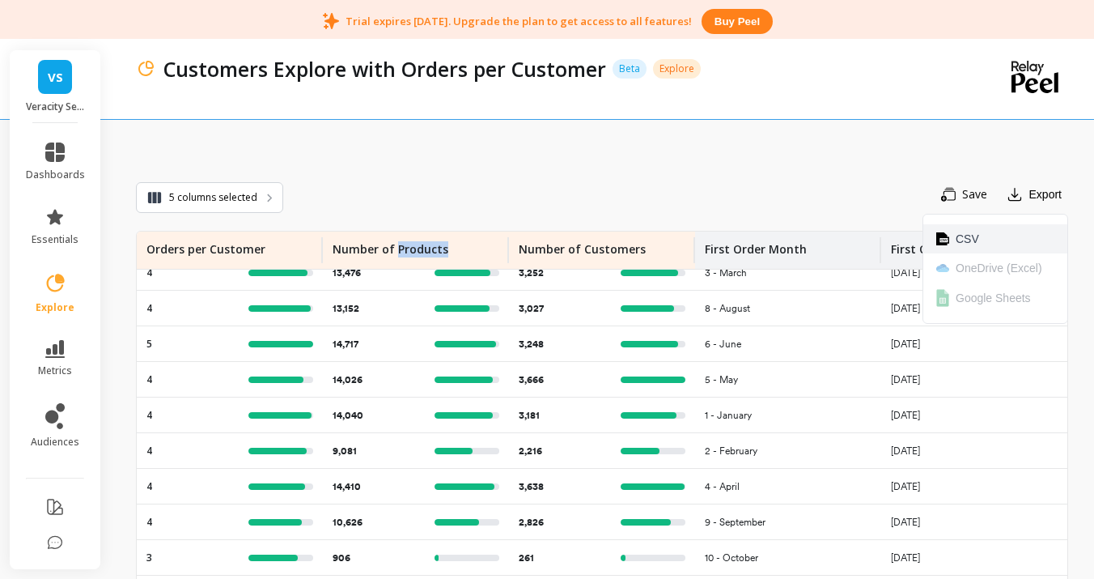
click at [957, 240] on span "CSV" at bounding box center [967, 239] width 23 height 16
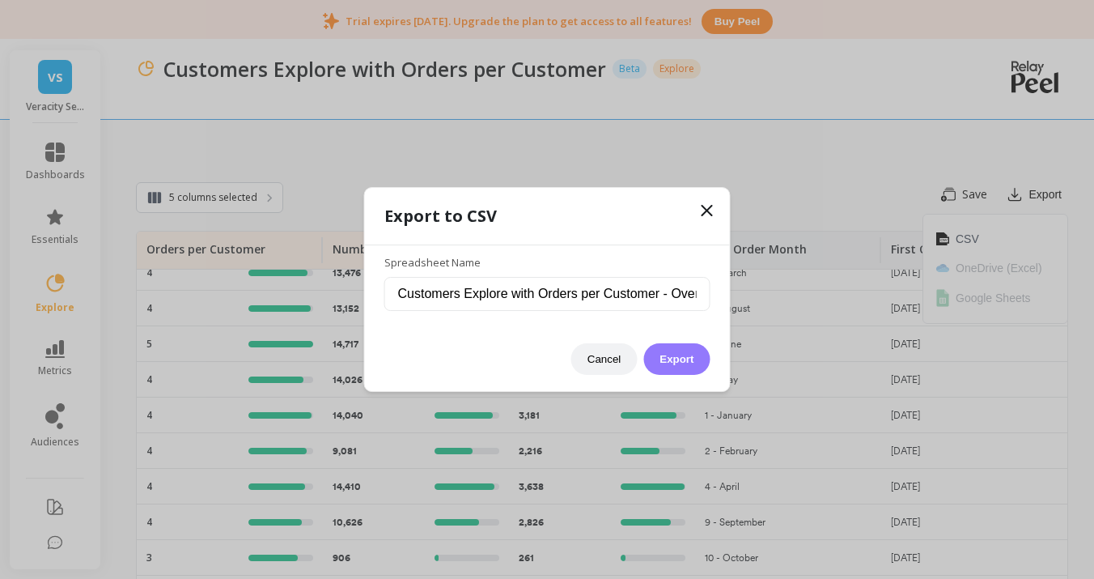
click at [682, 354] on button "Export" at bounding box center [676, 359] width 66 height 32
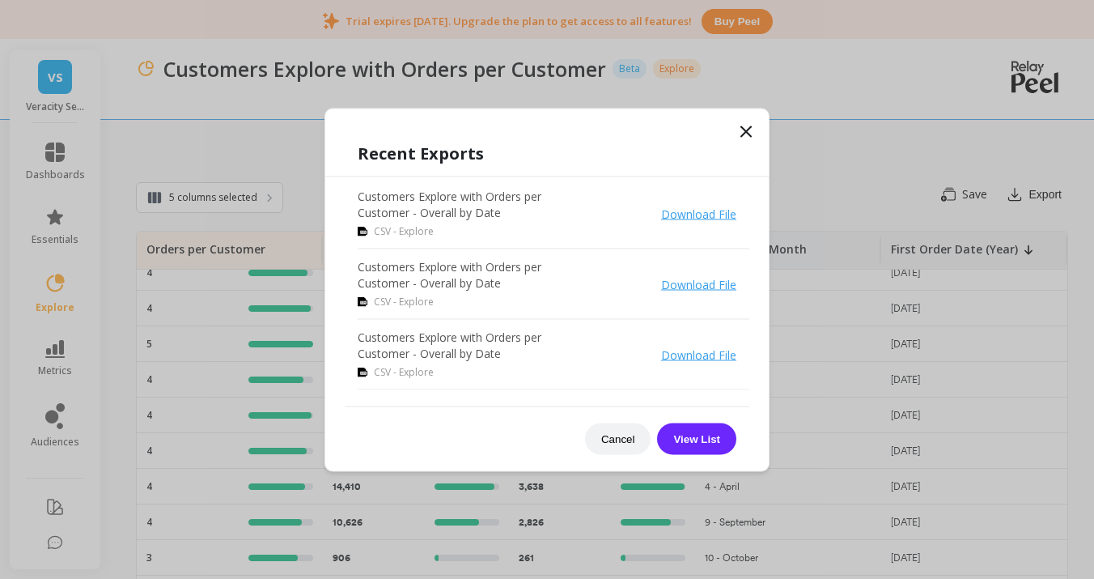
click at [745, 129] on icon at bounding box center [746, 131] width 10 height 10
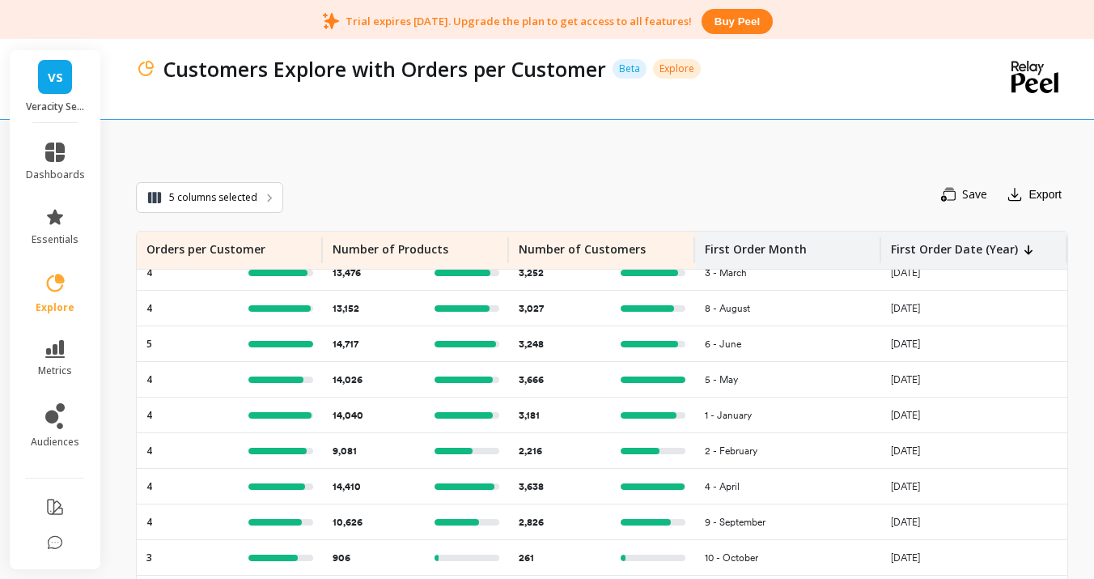
click at [445, 251] on div "Number of Products" at bounding box center [416, 249] width 167 height 37
click at [602, 263] on div "Number of Customers" at bounding box center [602, 249] width 167 height 37
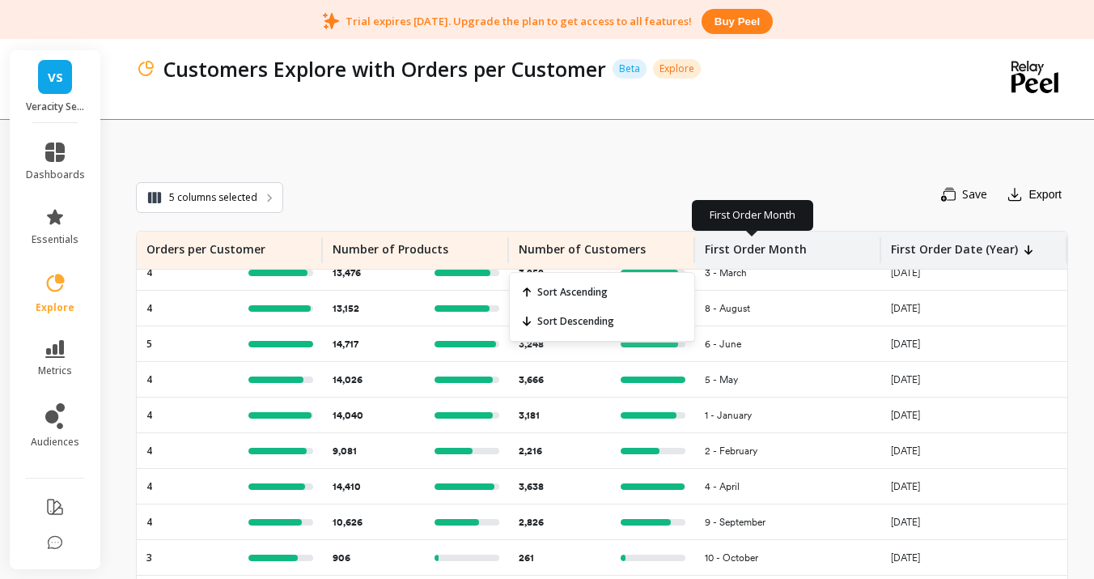
click at [720, 254] on p "First Order Month" at bounding box center [756, 244] width 102 height 26
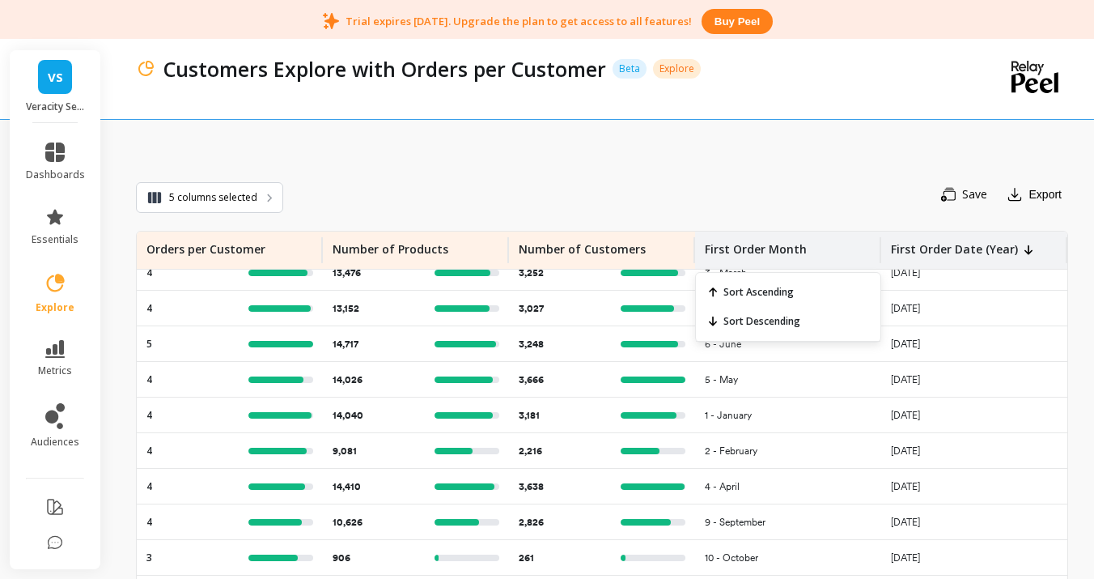
drag, startPoint x: 883, startPoint y: 266, endPoint x: 620, endPoint y: 240, distance: 264.3
click at [861, 261] on tr "Orders per Customer Number of Products Number of Customers First Order Month So…" at bounding box center [602, 250] width 931 height 38
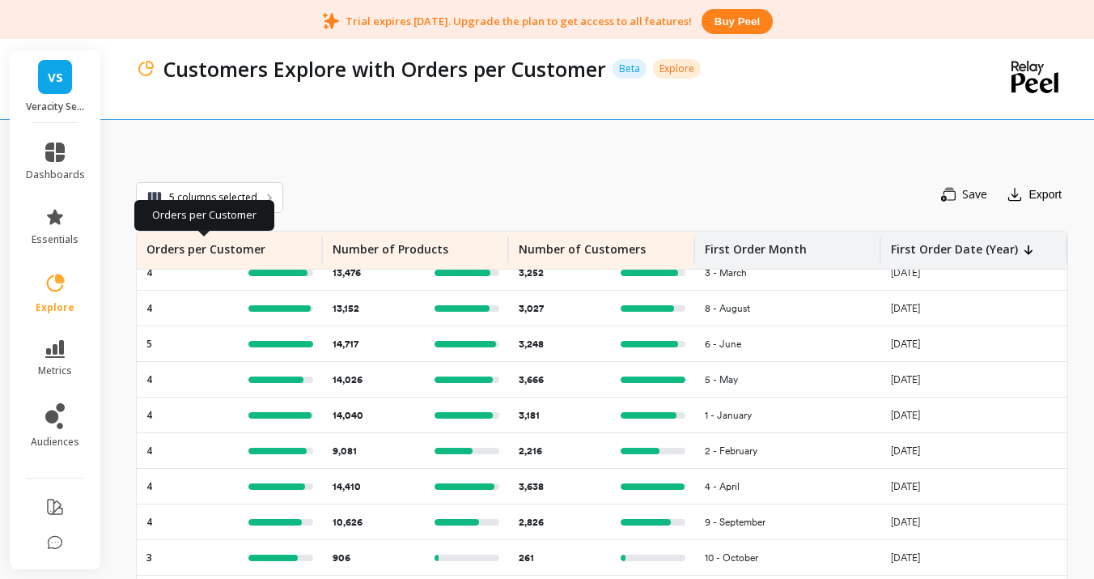
click at [242, 240] on p "Orders per Customer" at bounding box center [205, 244] width 119 height 26
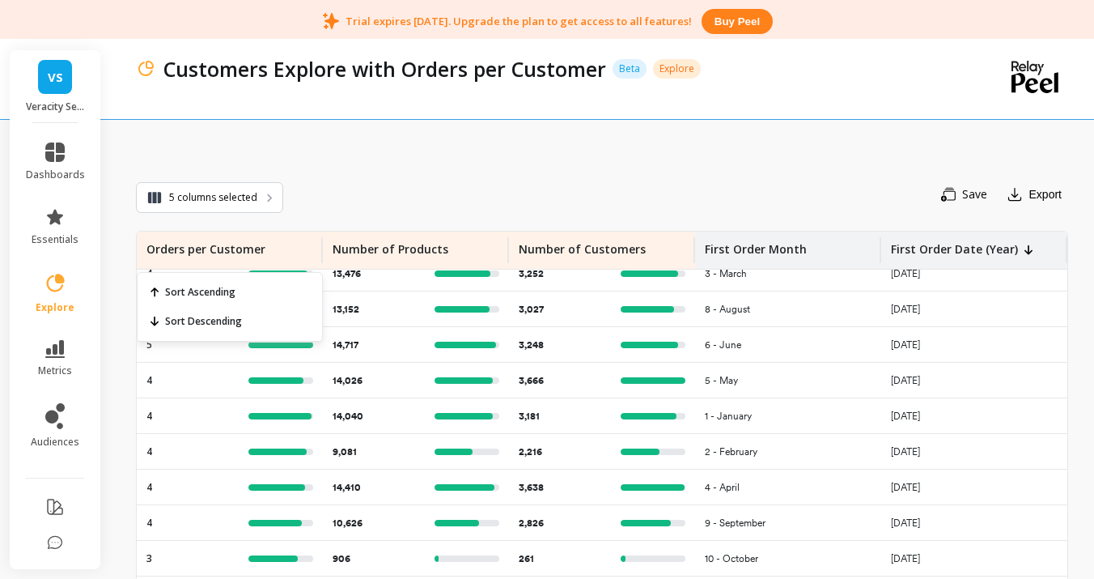
scroll to position [0, 0]
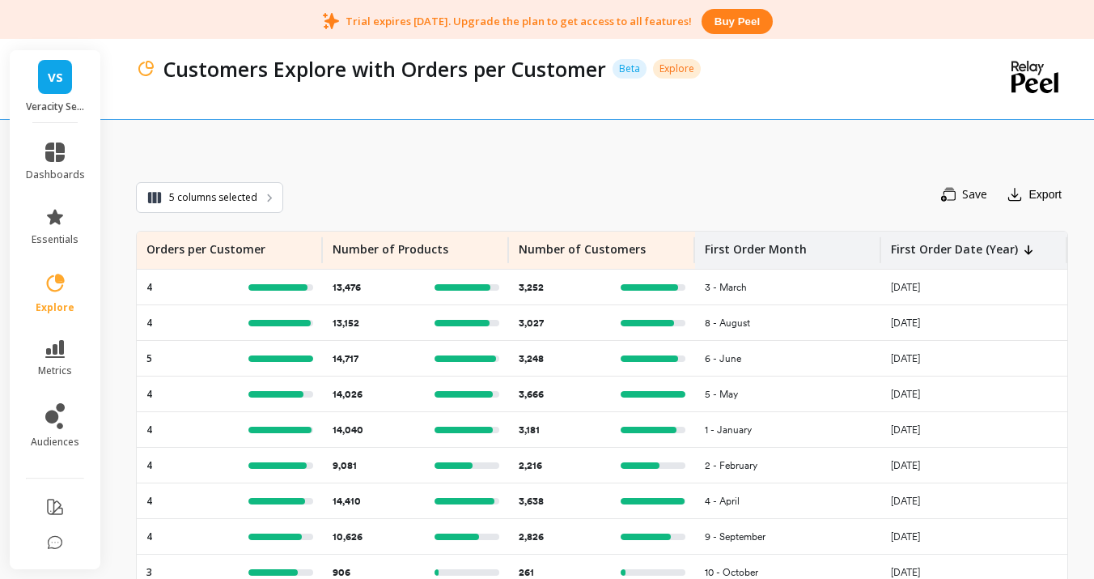
drag, startPoint x: 482, startPoint y: 200, endPoint x: 311, endPoint y: 264, distance: 182.3
click at [481, 201] on div "Save Export" at bounding box center [675, 194] width 785 height 34
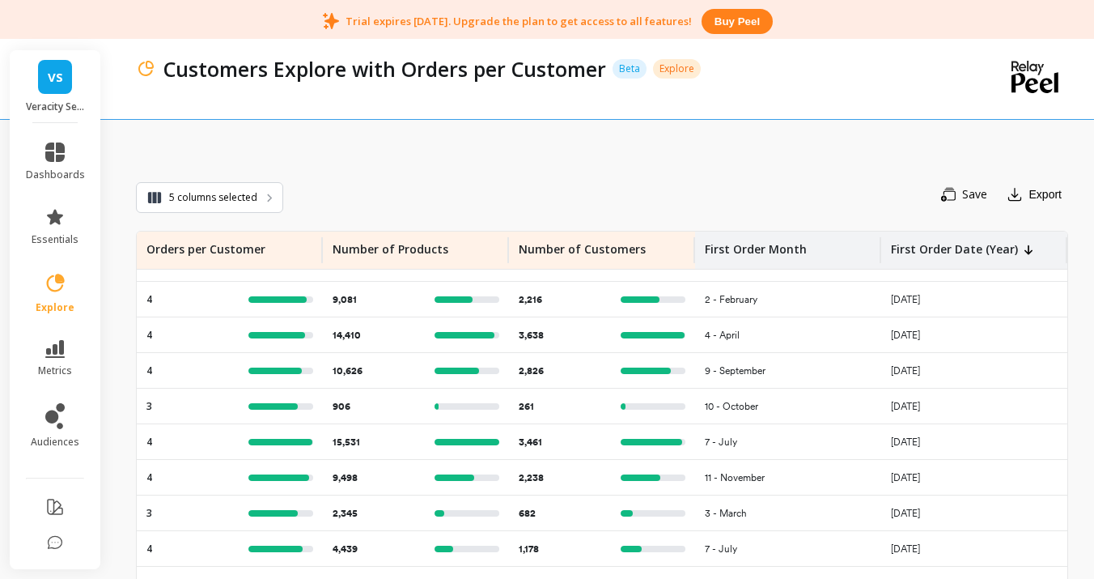
scroll to position [185, 0]
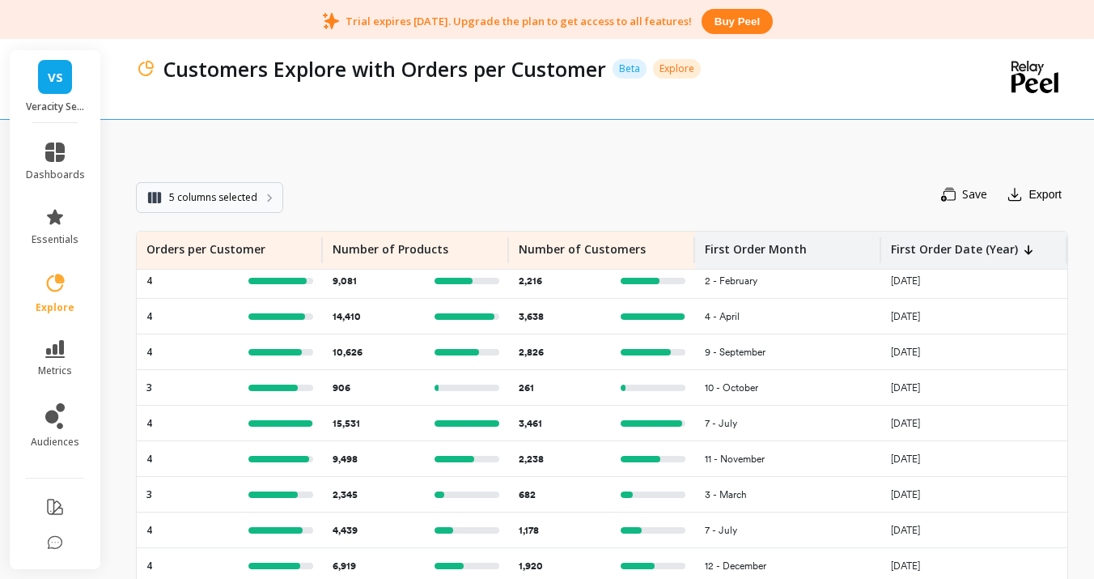
click at [243, 206] on button "5 columns selected" at bounding box center [209, 197] width 147 height 31
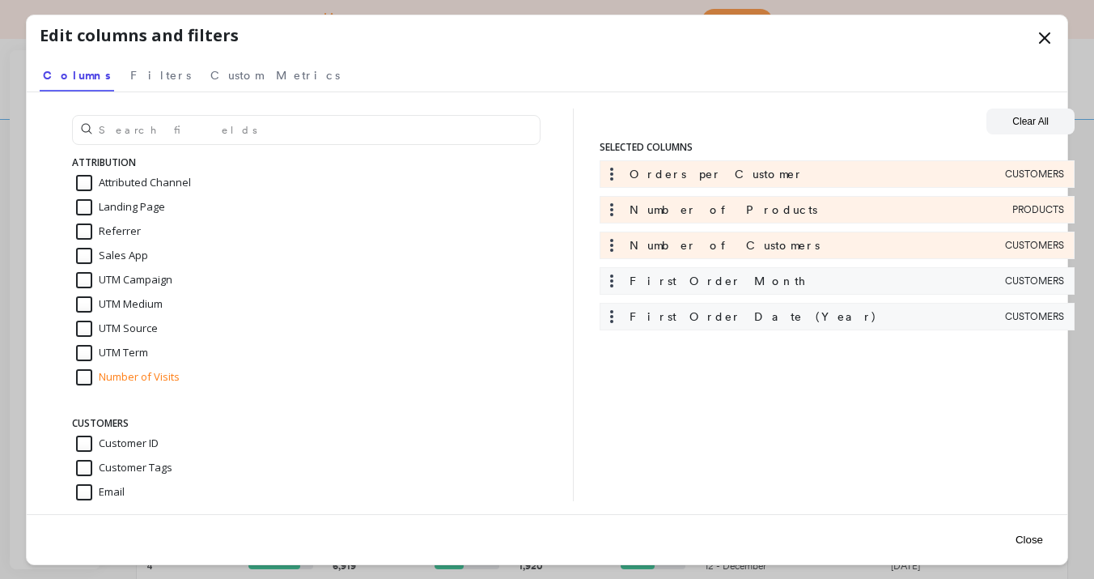
click at [610, 211] on icon at bounding box center [612, 210] width 16 height 16
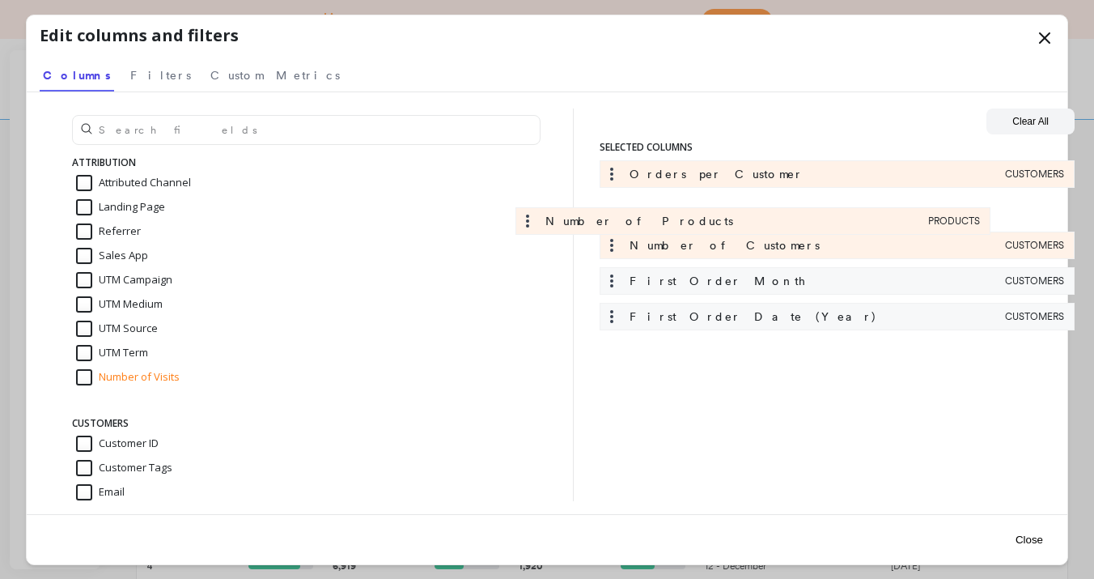
drag, startPoint x: 846, startPoint y: 206, endPoint x: 741, endPoint y: 220, distance: 106.2
click at [741, 220] on div "Orders per Customer CUSTOMERS Number of Products PRODUCTS Number of Customers C…" at bounding box center [837, 249] width 475 height 178
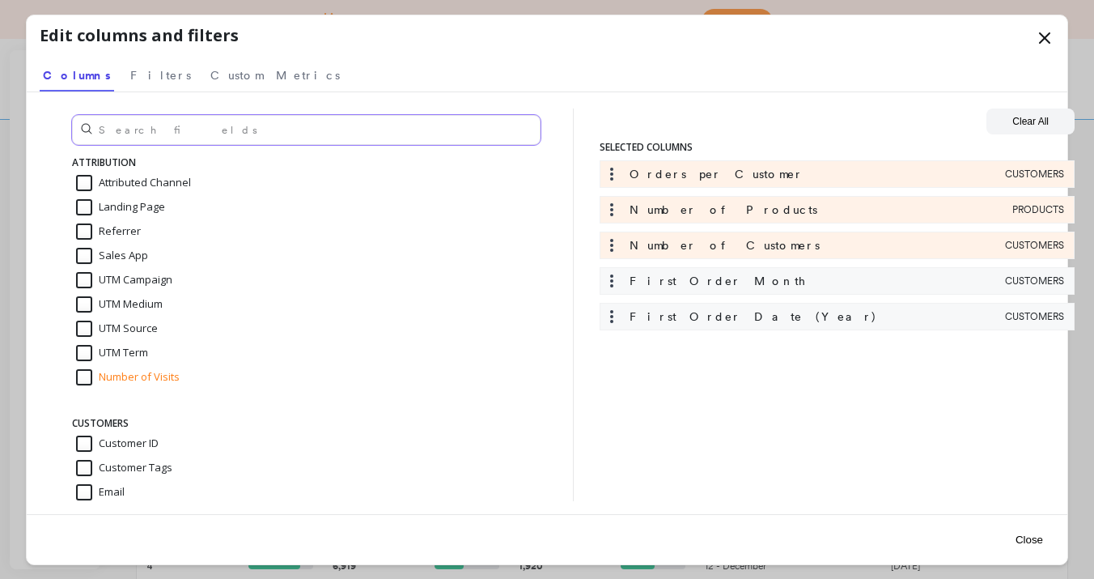
click at [416, 132] on input "text" at bounding box center [306, 130] width 469 height 30
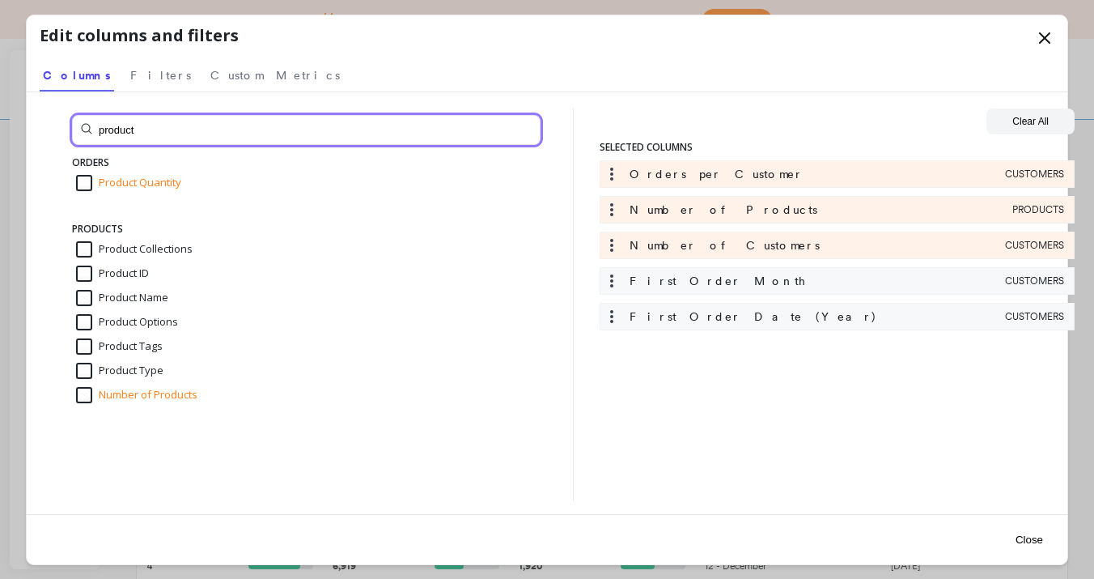
type input "product"
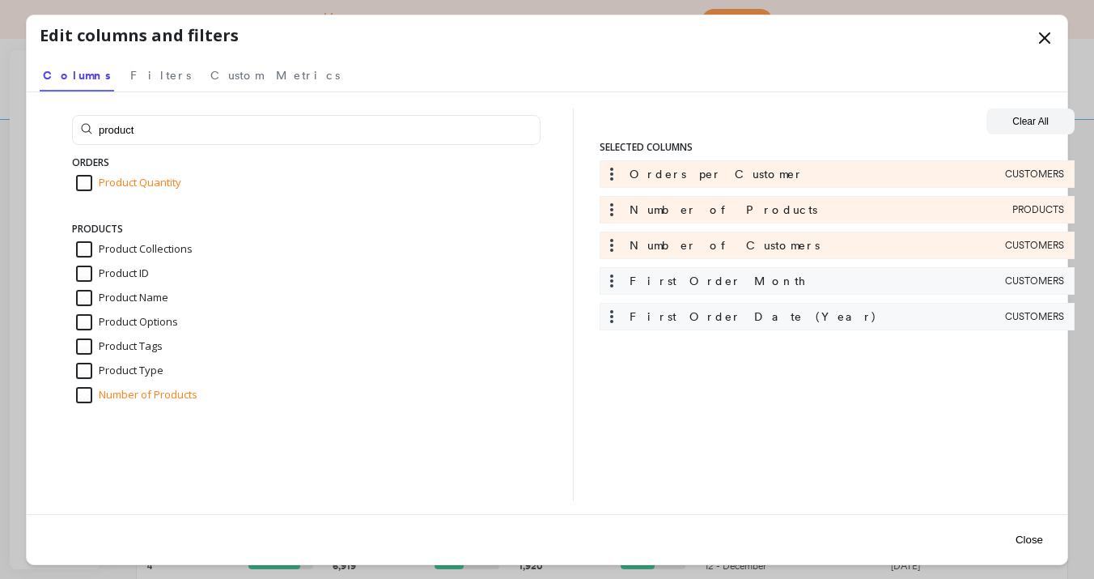
click at [85, 397] on input "Number of Products" at bounding box center [136, 395] width 121 height 16
checkbox input "false"
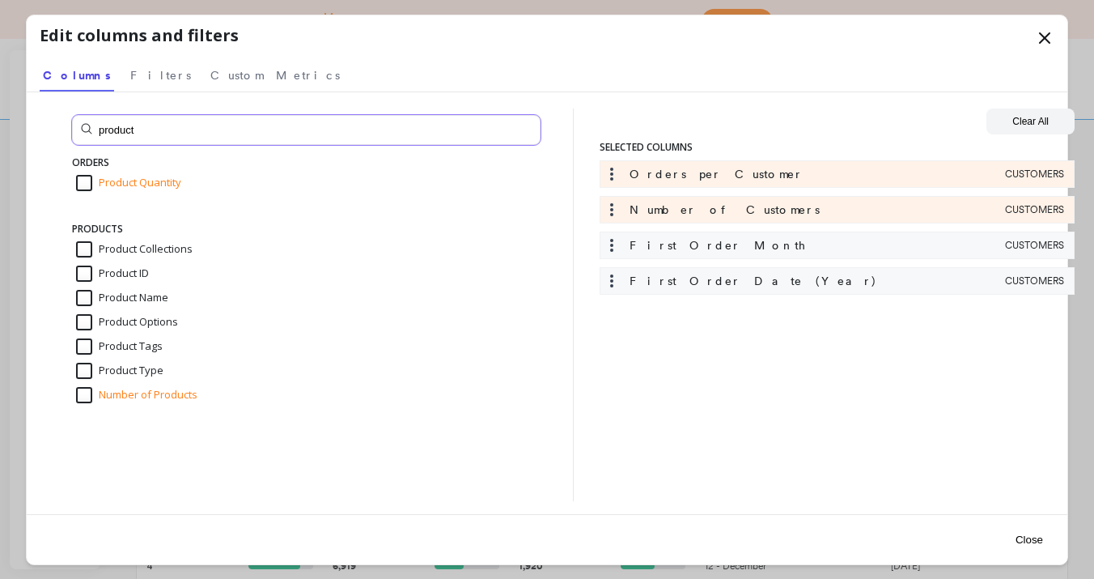
click at [138, 128] on input "product" at bounding box center [306, 130] width 469 height 30
click at [138, 141] on input "product" at bounding box center [306, 130] width 469 height 30
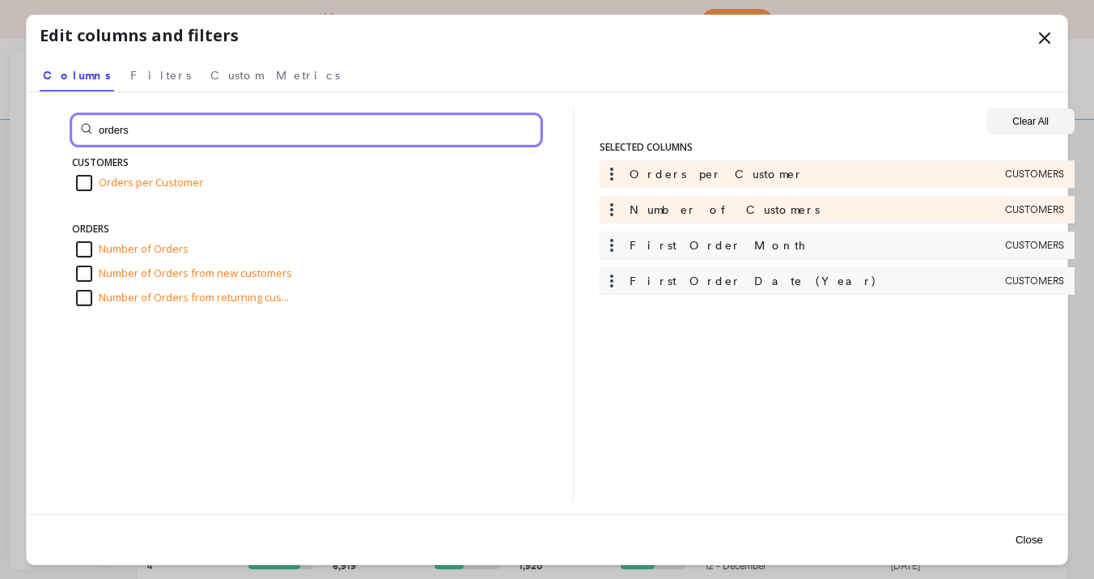
type input "orders"
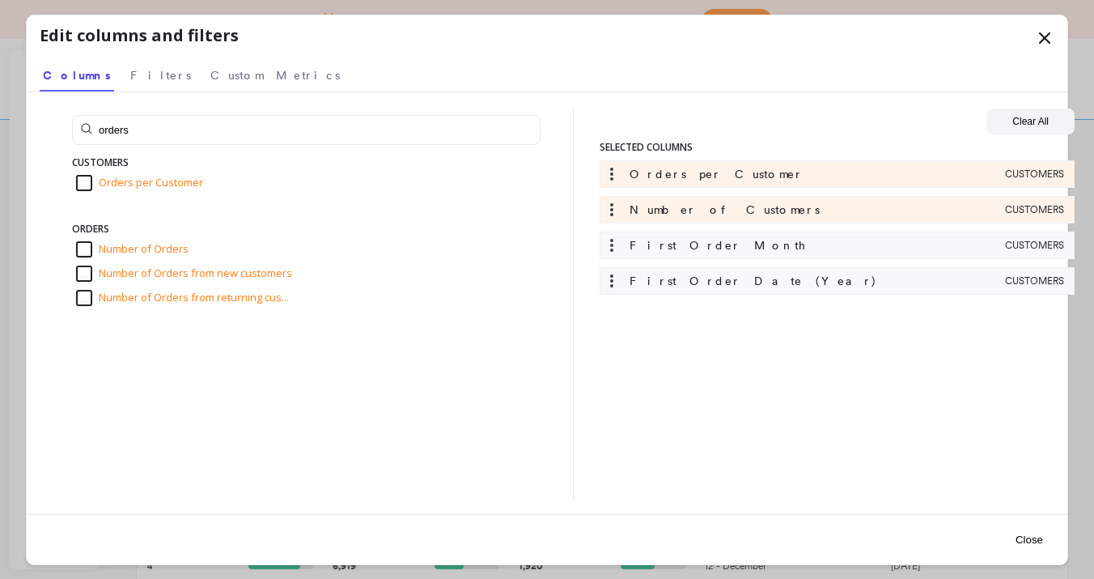
click at [1036, 541] on button "Close" at bounding box center [1029, 539] width 37 height 36
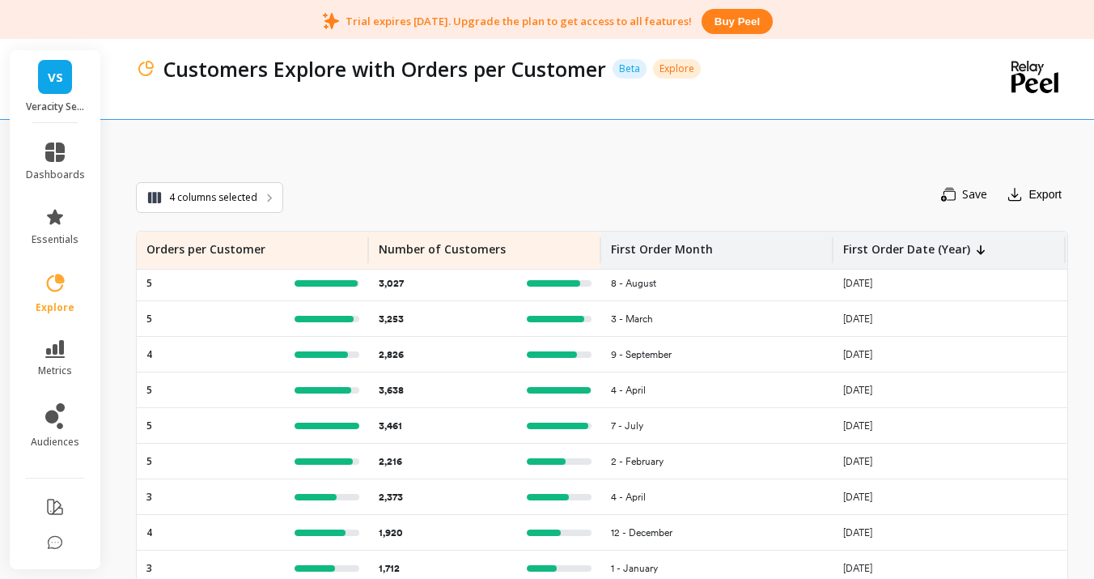
scroll to position [418, 0]
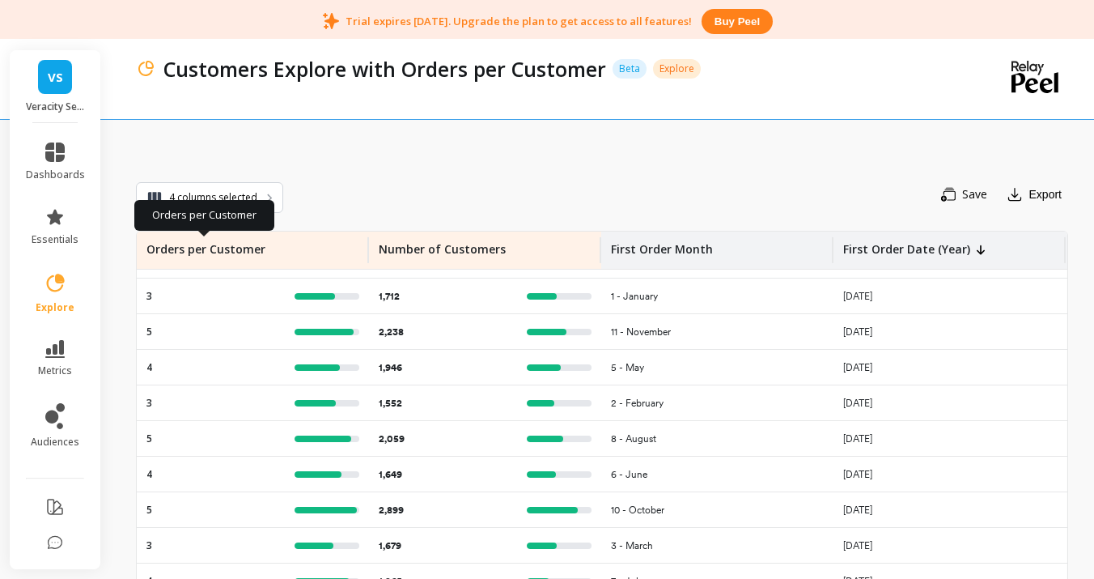
click at [235, 248] on p "Orders per Customer" at bounding box center [205, 244] width 119 height 26
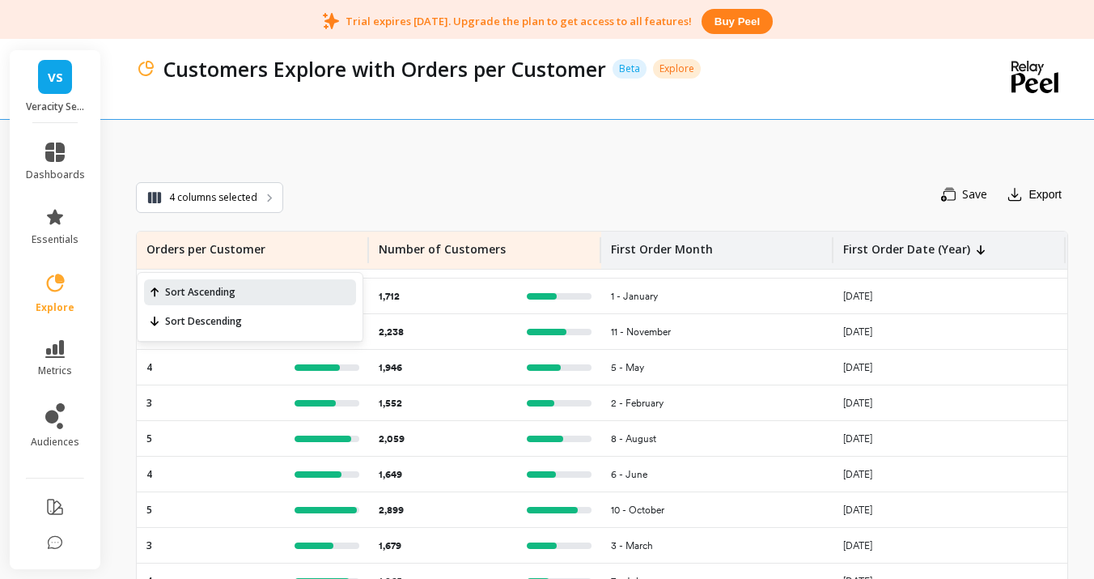
click at [214, 290] on span "Sort Ascending" at bounding box center [250, 292] width 212 height 26
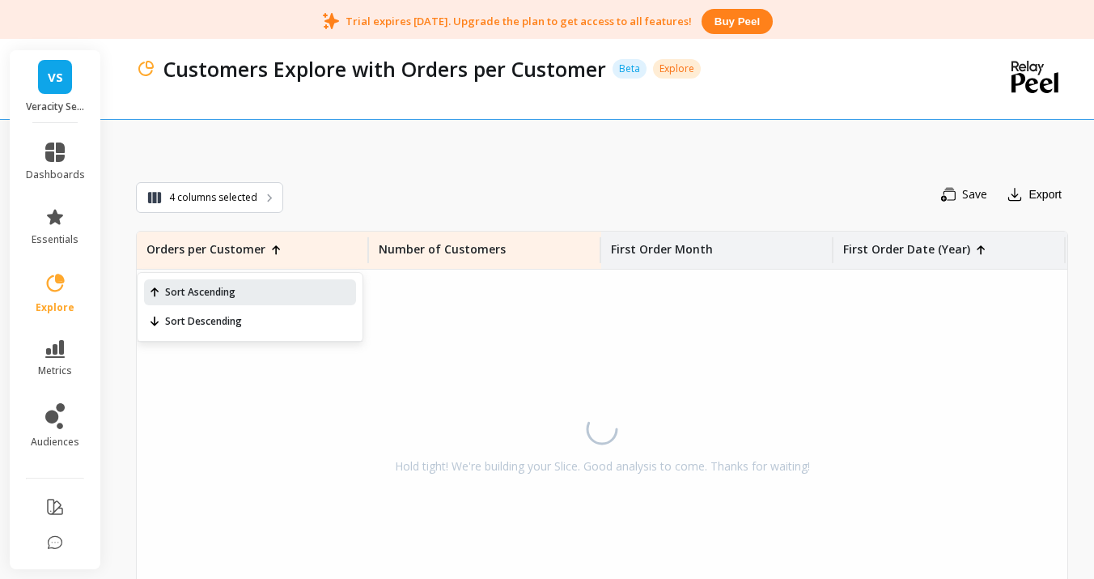
scroll to position [0, 0]
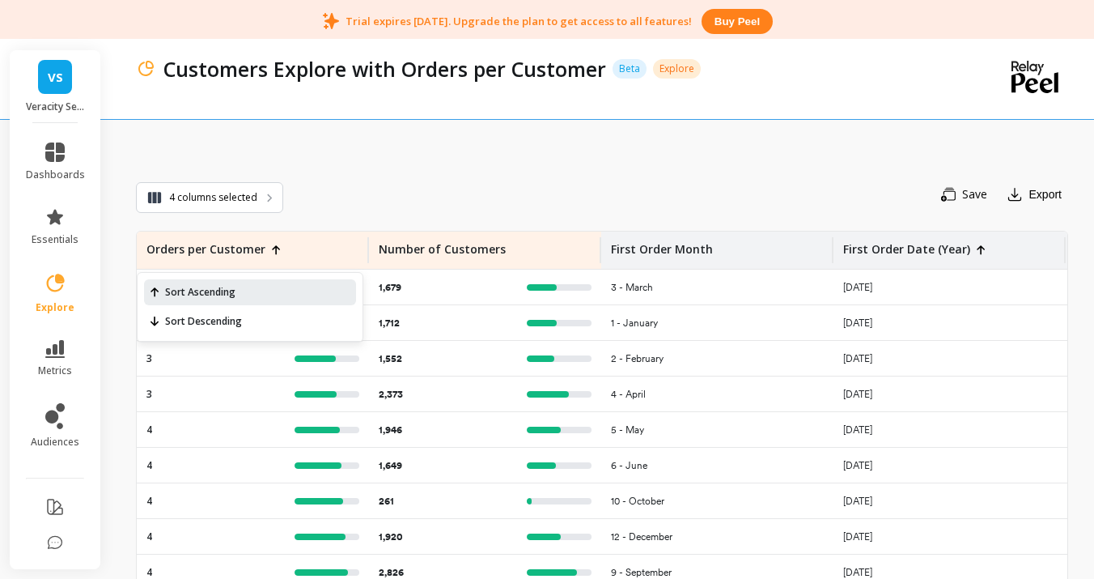
click at [397, 177] on div "Save Export" at bounding box center [675, 194] width 785 height 34
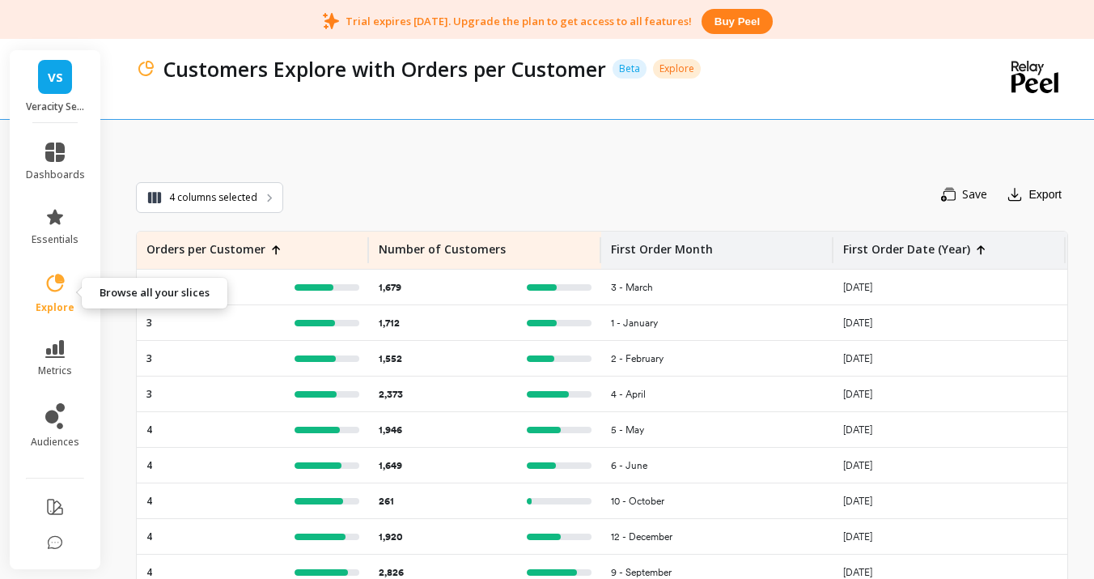
click at [72, 308] on span "explore" at bounding box center [55, 307] width 39 height 13
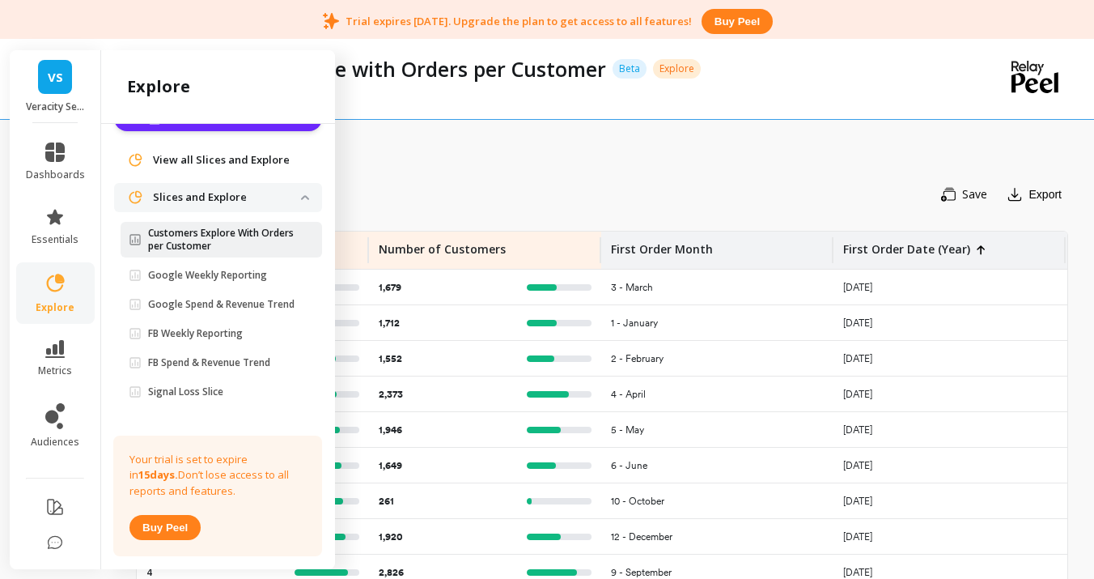
scroll to position [50, 0]
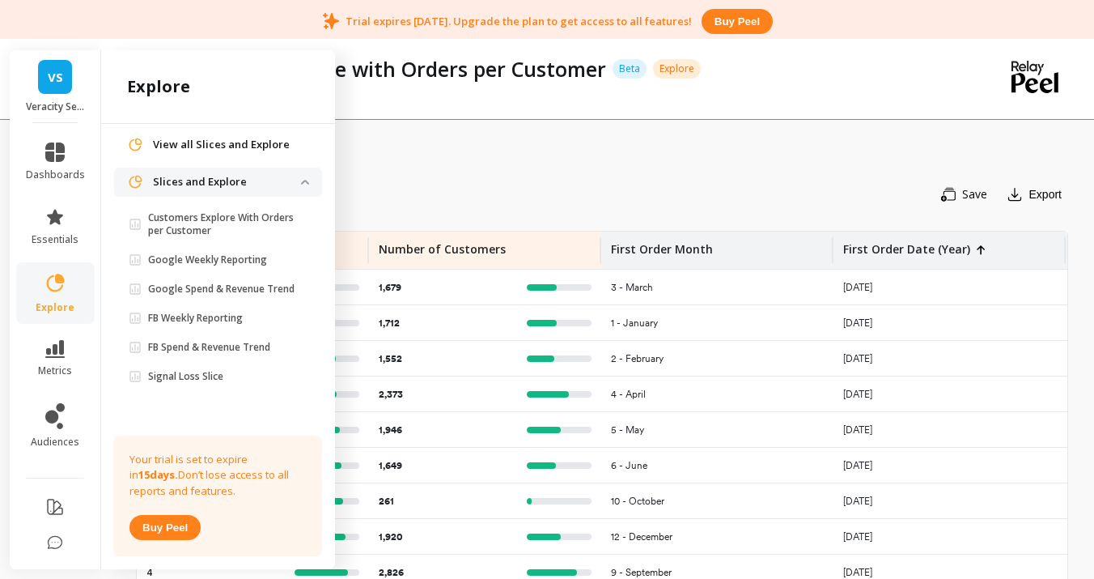
click at [524, 121] on div "4 columns selected Save Export Orders per Customer Number of Customers First Or…" at bounding box center [602, 345] width 932 height 580
